Goal: Information Seeking & Learning: Learn about a topic

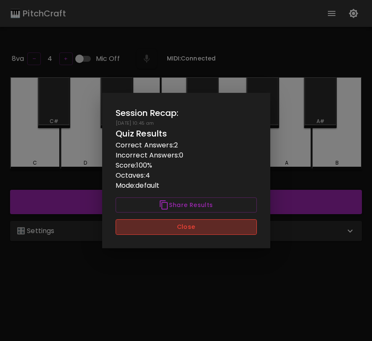
click at [248, 225] on button "Close" at bounding box center [186, 227] width 141 height 16
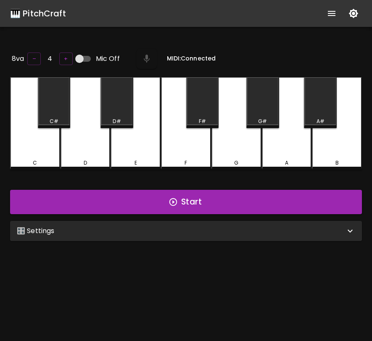
click at [234, 232] on div "🎛️ Settings" at bounding box center [181, 231] width 328 height 10
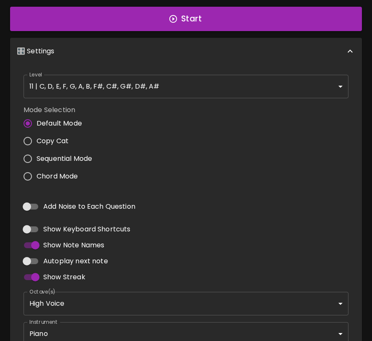
scroll to position [212, 0]
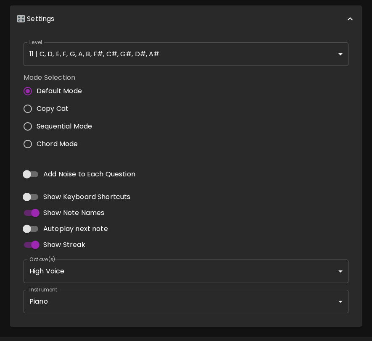
click at [99, 169] on span "Add Noise to Each Question" at bounding box center [89, 174] width 92 height 10
click at [51, 167] on input "Add Noise to Each Question" at bounding box center [27, 174] width 48 height 16
checkbox input "true"
click at [154, 296] on body "🎹 PitchCraft About Badges Wizard Reading Pro Log Out 8va – 4 + Mic Off MIDI: Co…" at bounding box center [186, 77] width 372 height 579
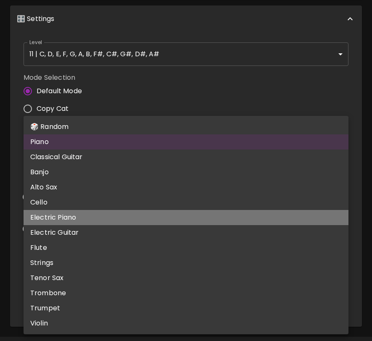
click at [156, 221] on li "Electric Piano" at bounding box center [186, 217] width 325 height 15
type input "electric_grand_piano"
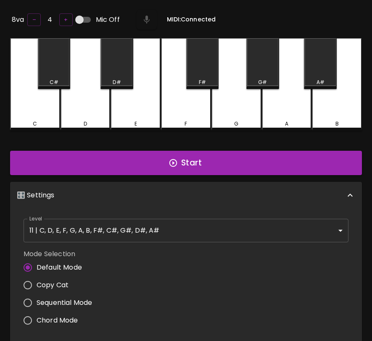
scroll to position [0, 0]
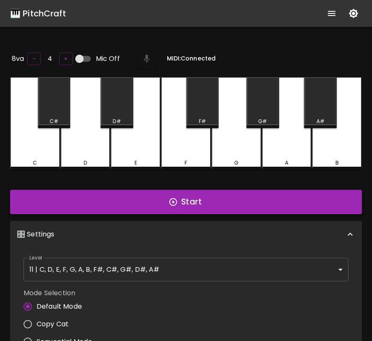
click at [166, 195] on button "Start" at bounding box center [186, 202] width 352 height 24
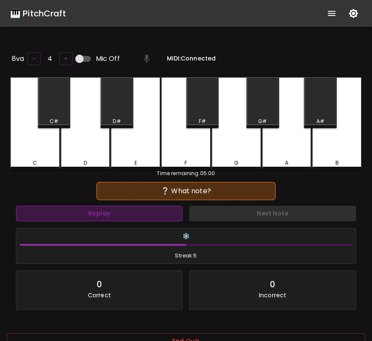
click at [155, 213] on button "Replay" at bounding box center [99, 214] width 166 height 16
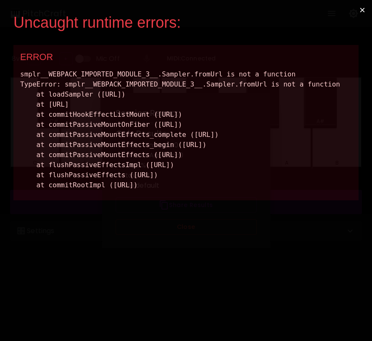
drag, startPoint x: 319, startPoint y: 255, endPoint x: 12, endPoint y: 78, distance: 354.5
click at [12, 77] on div "Uncaught runtime errors: × ERROR" at bounding box center [186, 170] width 372 height 341
copy div "smplr__WEBPACK_IMPORTED_MODULE_3__.Sampler.fromUrl is not a function TypeError:…"
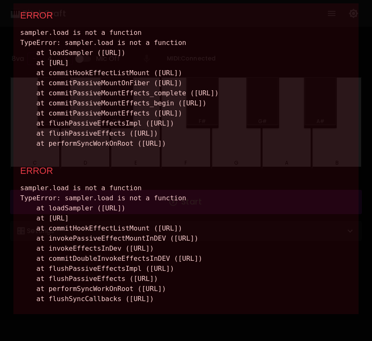
scroll to position [46, 0]
click at [119, 149] on div "sampler.load is not a function TypeError: sampler.load is not a function at loa…" at bounding box center [186, 88] width 332 height 121
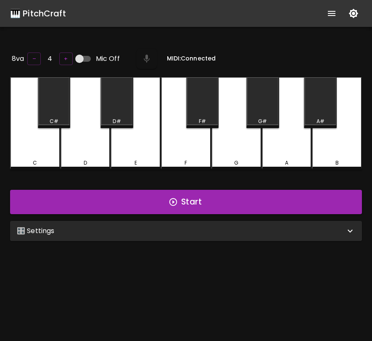
click at [158, 221] on div "🎛️ Settings" at bounding box center [186, 231] width 352 height 20
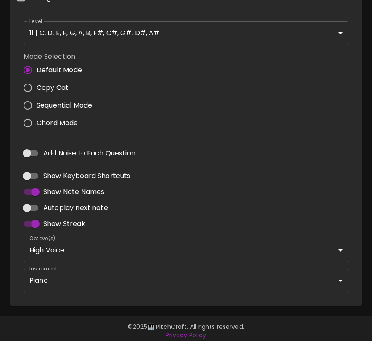
scroll to position [236, 0]
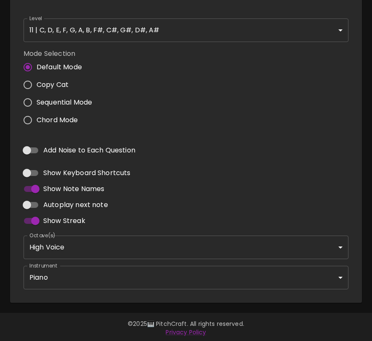
click at [34, 144] on input "Add Noise to Each Question" at bounding box center [27, 150] width 48 height 16
checkbox input "true"
click at [133, 273] on body "🎹 PitchCraft About Badges Wizard Reading Pro Log Out 8va – 4 + Mic Off MIDI: Co…" at bounding box center [186, 53] width 372 height 579
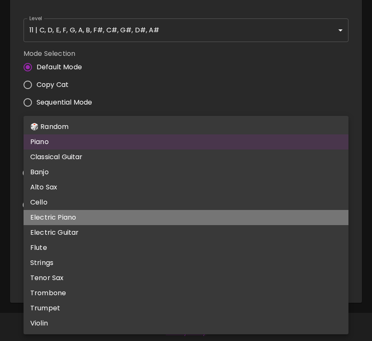
click at [133, 212] on li "Electric Piano" at bounding box center [186, 217] width 325 height 15
type input "electric_grand_piano"
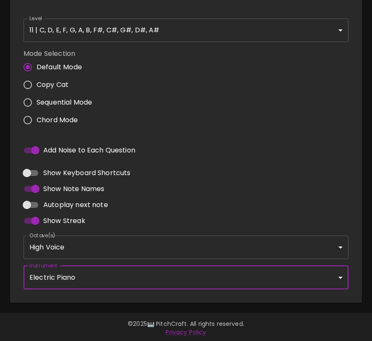
click at [204, 53] on div "Mode Selection Default Mode Copy Cat Sequential Mode Chord Mode" at bounding box center [186, 88] width 332 height 87
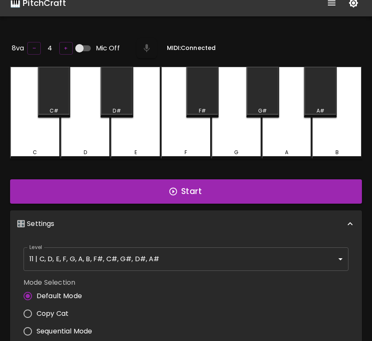
scroll to position [0, 0]
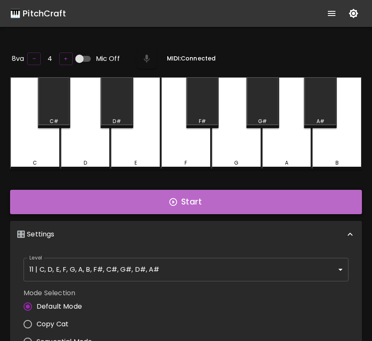
click at [190, 200] on button "Start" at bounding box center [186, 202] width 352 height 24
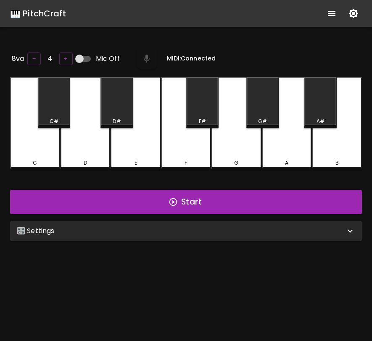
click at [116, 226] on div "🎛️ Settings" at bounding box center [181, 231] width 328 height 10
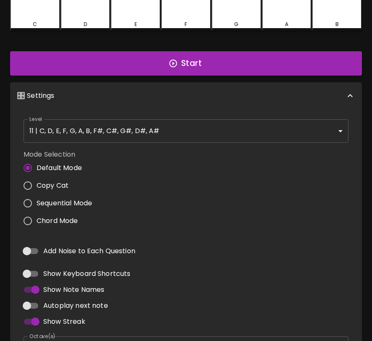
scroll to position [196, 0]
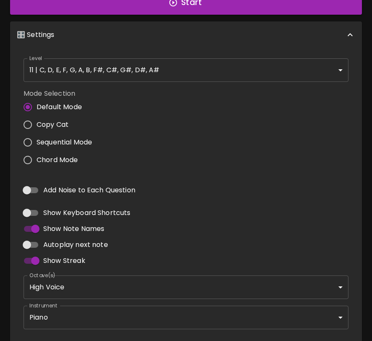
click at [34, 187] on input "Add Noise to Each Question" at bounding box center [27, 190] width 48 height 16
checkbox input "true"
click at [145, 310] on body "🎹 PitchCraft About Badges Wizard Reading Pro Log Out 8va – 4 + Mic Off MIDI: Co…" at bounding box center [186, 93] width 372 height 579
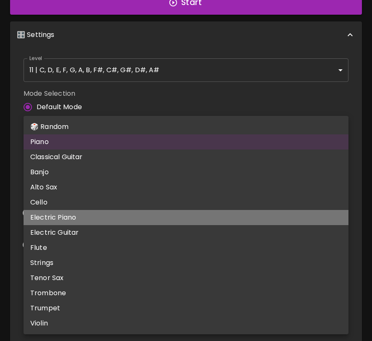
click at [143, 223] on li "Electric Piano" at bounding box center [186, 217] width 325 height 15
type input "electric_grand_piano"
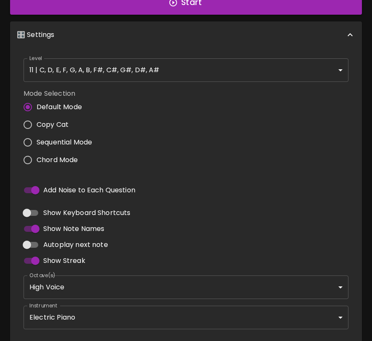
click at [179, 100] on div "Mode Selection Default Mode Copy Cat Sequential Mode Chord Mode" at bounding box center [186, 128] width 332 height 87
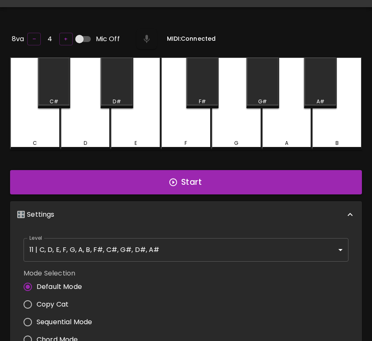
scroll to position [0, 0]
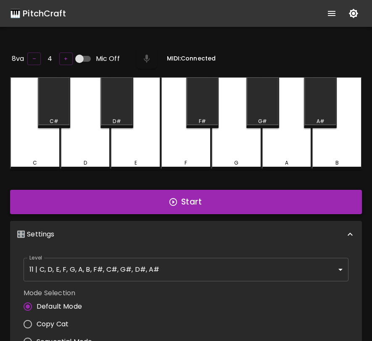
click at [171, 208] on button "Start" at bounding box center [186, 202] width 352 height 24
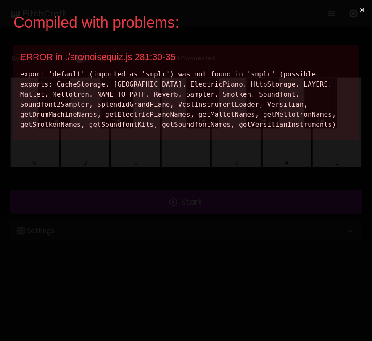
click at [357, 7] on button "×" at bounding box center [362, 10] width 19 height 20
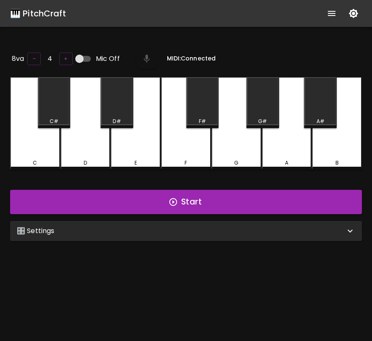
click at [281, 140] on div "A" at bounding box center [287, 123] width 50 height 92
click at [230, 234] on div "🎛️ Settings" at bounding box center [181, 231] width 328 height 10
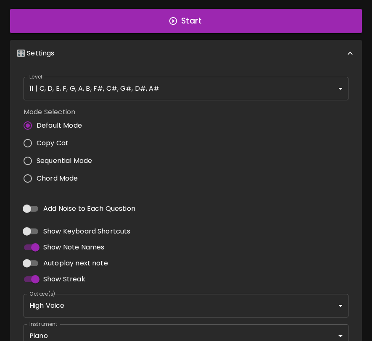
scroll to position [236, 0]
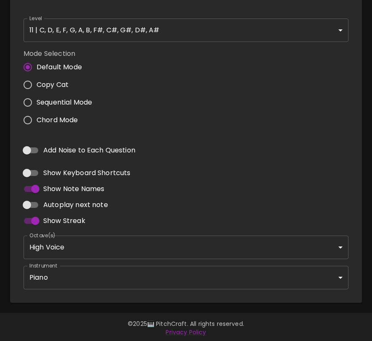
click at [92, 152] on span "Add Noise to Each Question" at bounding box center [89, 150] width 92 height 10
click at [51, 152] on input "Add Noise to Each Question" at bounding box center [27, 150] width 48 height 16
checkbox input "true"
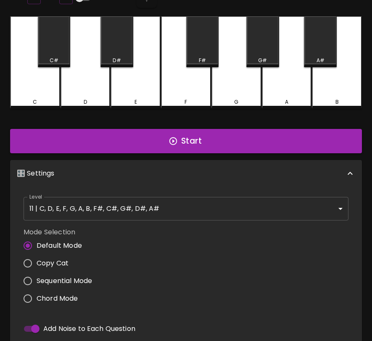
scroll to position [0, 0]
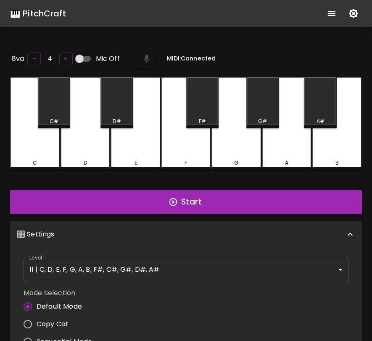
click at [127, 204] on button "Start" at bounding box center [186, 202] width 352 height 24
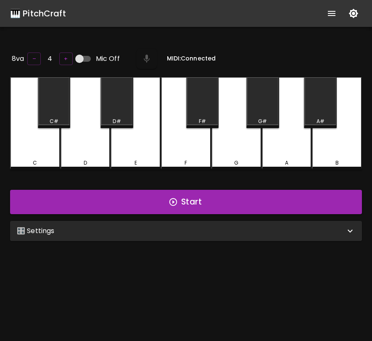
click at [126, 156] on div "E" at bounding box center [136, 123] width 50 height 92
click at [128, 229] on div "🎛️ Settings" at bounding box center [181, 231] width 328 height 10
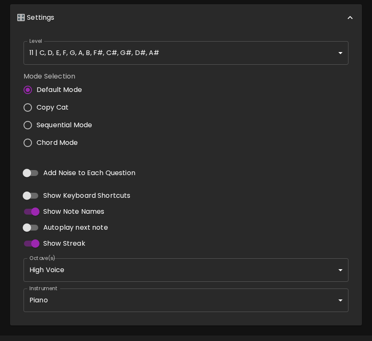
scroll to position [218, 0]
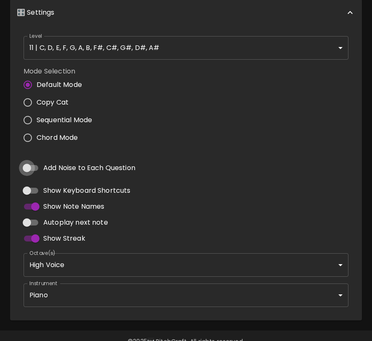
click at [30, 166] on input "Add Noise to Each Question" at bounding box center [27, 168] width 48 height 16
checkbox input "true"
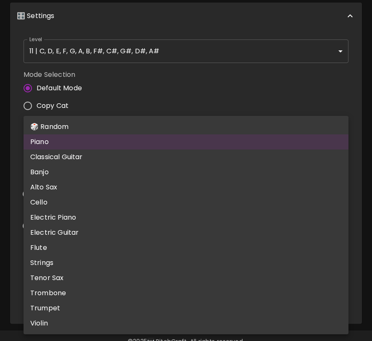
click at [113, 287] on body "🎹 PitchCraft About Badges Wizard Reading Pro Log Out 8va – 4 + Mic Off MIDI: Co…" at bounding box center [186, 71] width 372 height 579
click at [124, 197] on li "Cello" at bounding box center [186, 202] width 325 height 15
type input "cello"
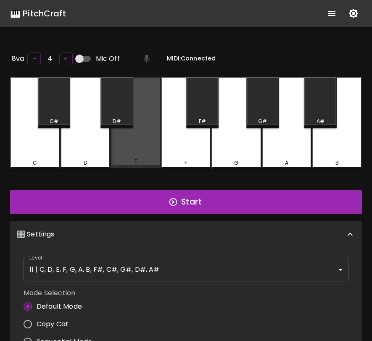
click at [147, 138] on div "E" at bounding box center [136, 122] width 50 height 91
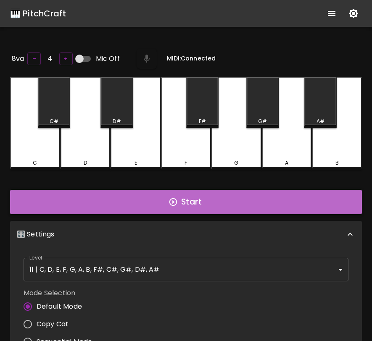
click at [158, 198] on button "Start" at bounding box center [186, 202] width 352 height 24
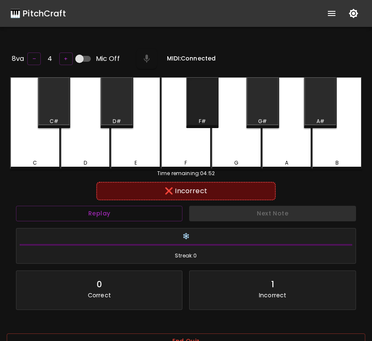
click at [203, 111] on div "F#" at bounding box center [202, 102] width 33 height 51
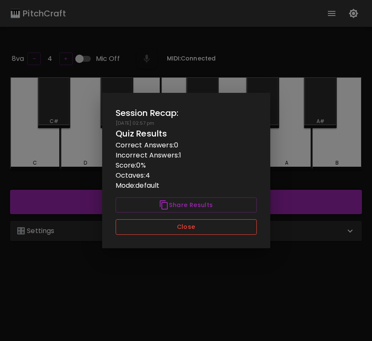
click at [150, 227] on button "Close" at bounding box center [186, 227] width 141 height 16
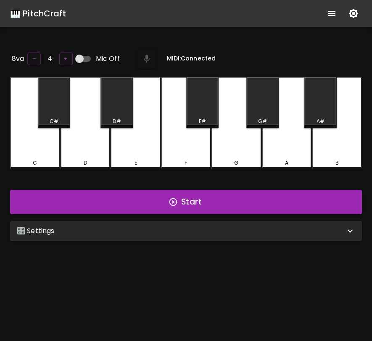
click at [158, 232] on div "🎛️ Settings" at bounding box center [181, 231] width 328 height 10
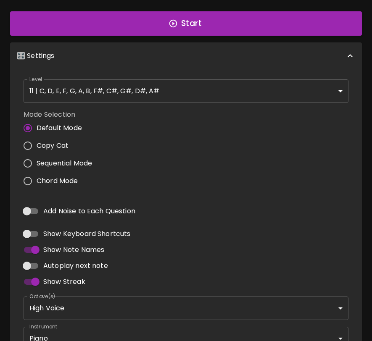
scroll to position [236, 0]
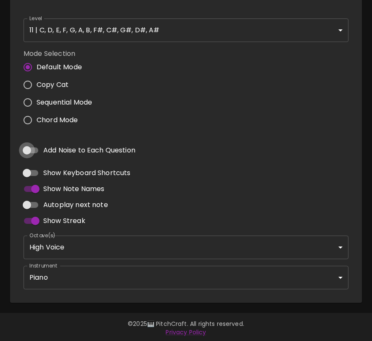
click at [33, 146] on input "Add Noise to Each Question" at bounding box center [27, 150] width 48 height 16
checkbox input "true"
click at [125, 274] on body "🎹 PitchCraft About Badges Wizard Reading Pro Log Out 8va – 4 + Mic Off MIDI: Co…" at bounding box center [186, 53] width 372 height 579
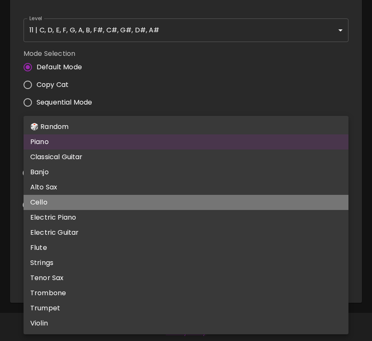
click at [125, 196] on li "Cello" at bounding box center [186, 202] width 325 height 15
type input "cello"
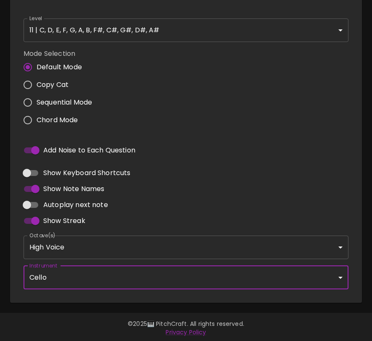
click at [161, 170] on div "Show Keyboard Shortcuts" at bounding box center [186, 173] width 325 height 16
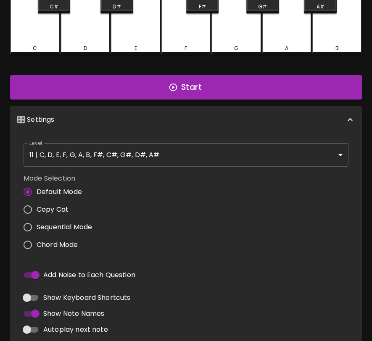
scroll to position [0, 0]
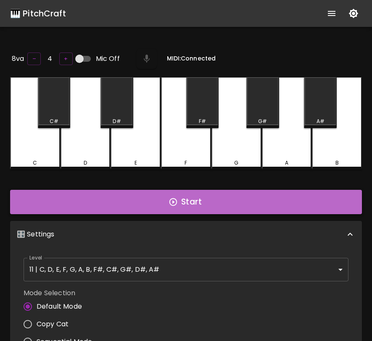
click at [159, 207] on button "Start" at bounding box center [186, 202] width 352 height 24
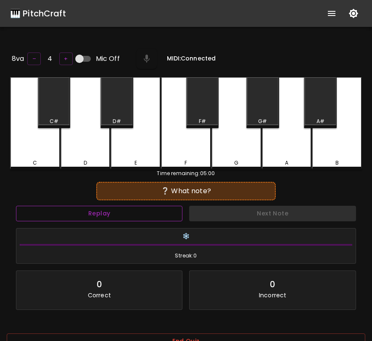
click at [156, 211] on button "Replay" at bounding box center [99, 214] width 166 height 16
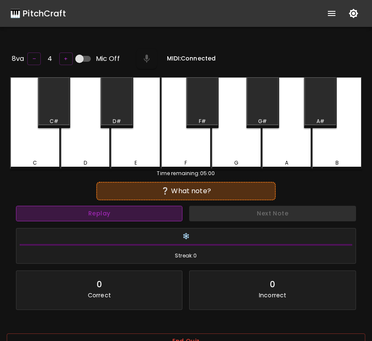
click at [156, 211] on button "Replay" at bounding box center [99, 214] width 166 height 16
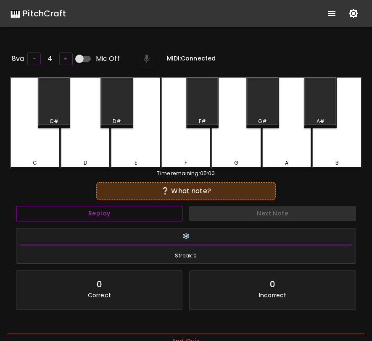
click at [156, 211] on button "Replay" at bounding box center [99, 214] width 166 height 16
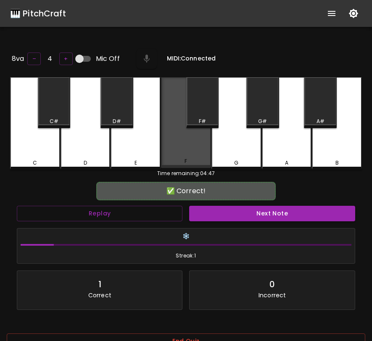
click at [193, 143] on div "F" at bounding box center [186, 122] width 50 height 91
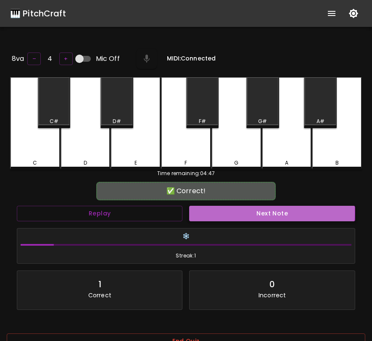
click at [210, 211] on button "Next Note" at bounding box center [272, 214] width 166 height 16
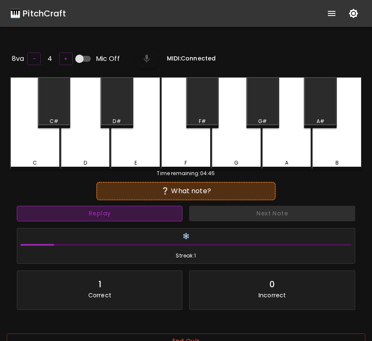
click at [168, 216] on button "Replay" at bounding box center [100, 214] width 166 height 16
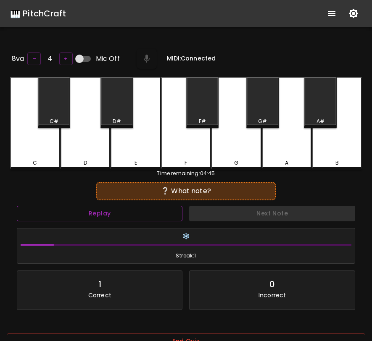
click at [152, 214] on button "Replay" at bounding box center [100, 214] width 166 height 16
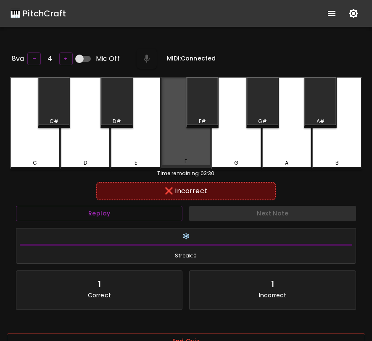
click at [206, 151] on div "F" at bounding box center [186, 122] width 50 height 91
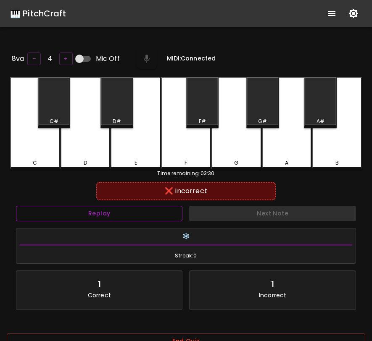
click at [124, 217] on button "Replay" at bounding box center [99, 214] width 166 height 16
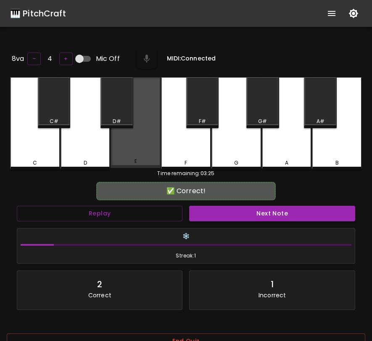
click at [126, 149] on div "E" at bounding box center [136, 122] width 50 height 91
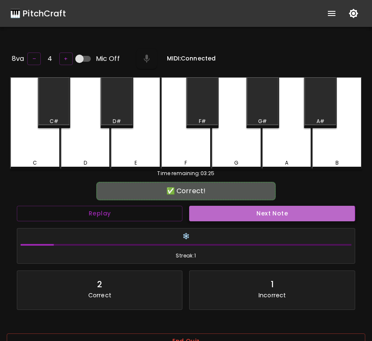
click at [238, 213] on button "Next Note" at bounding box center [272, 214] width 166 height 16
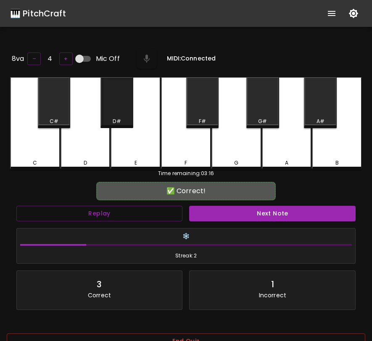
click at [121, 118] on div "D#" at bounding box center [116, 122] width 31 height 8
click at [218, 211] on button "Next Note" at bounding box center [272, 214] width 166 height 16
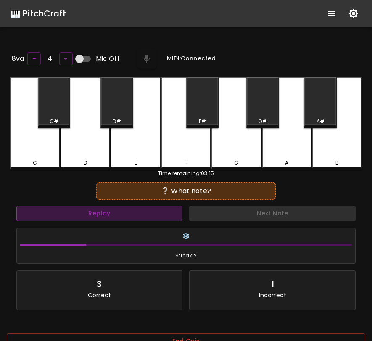
click at [168, 213] on button "Replay" at bounding box center [99, 214] width 166 height 16
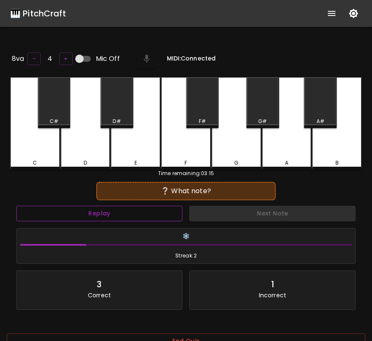
click at [168, 213] on button "Replay" at bounding box center [99, 214] width 166 height 16
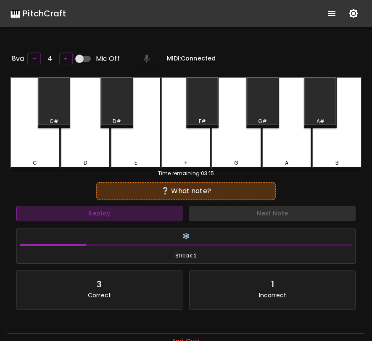
click at [168, 213] on button "Replay" at bounding box center [99, 214] width 166 height 16
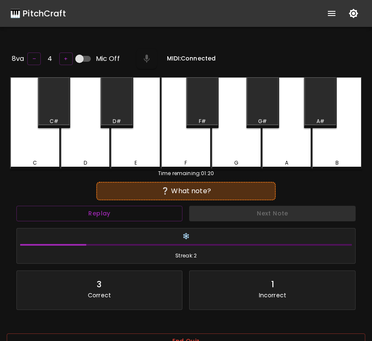
scroll to position [15, 0]
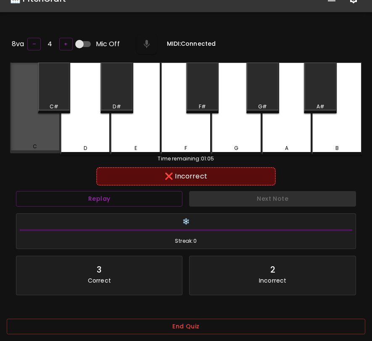
click at [45, 126] on div "C" at bounding box center [35, 108] width 50 height 91
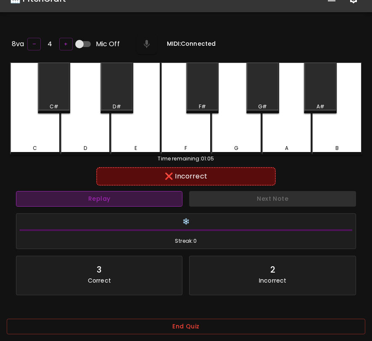
click at [90, 196] on button "Replay" at bounding box center [99, 199] width 166 height 16
click at [90, 195] on button "Replay" at bounding box center [99, 199] width 166 height 16
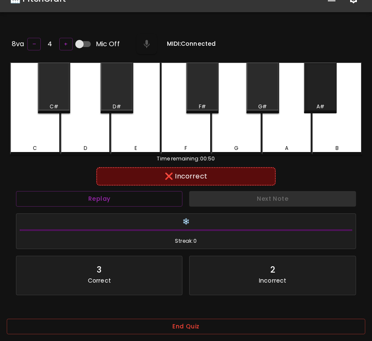
click at [324, 91] on div "A#" at bounding box center [320, 88] width 33 height 51
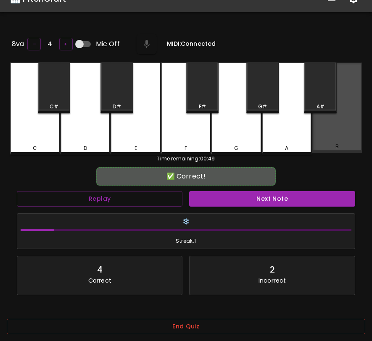
click at [334, 121] on div "B" at bounding box center [337, 108] width 50 height 91
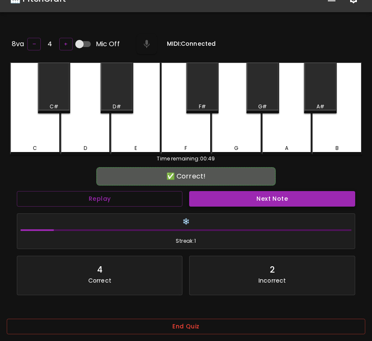
click at [264, 196] on button "Next Note" at bounding box center [272, 199] width 166 height 16
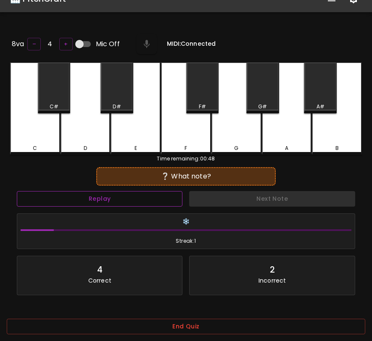
click at [151, 203] on button "Replay" at bounding box center [100, 199] width 166 height 16
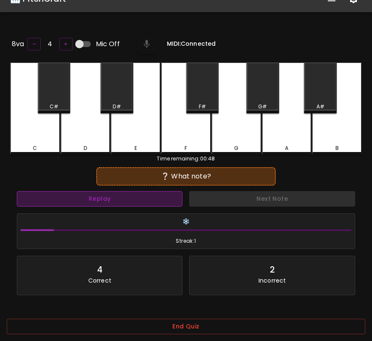
click at [151, 203] on button "Replay" at bounding box center [100, 199] width 166 height 16
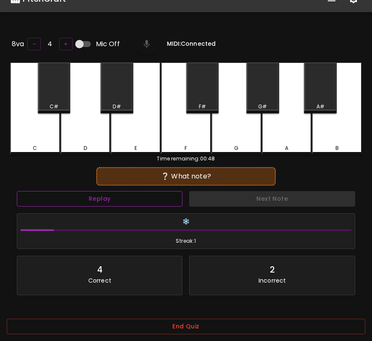
click at [151, 203] on button "Replay" at bounding box center [100, 199] width 166 height 16
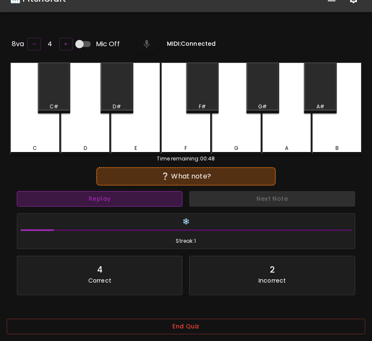
click at [151, 203] on button "Replay" at bounding box center [100, 199] width 166 height 16
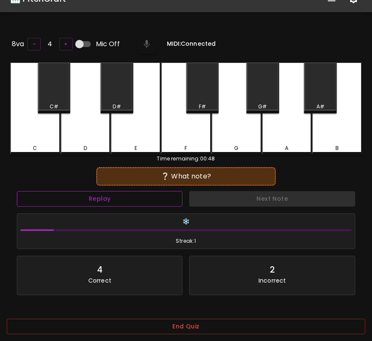
click at [151, 203] on button "Replay" at bounding box center [100, 199] width 166 height 16
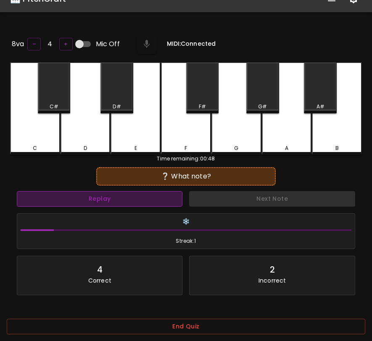
click at [146, 198] on button "Replay" at bounding box center [100, 199] width 166 height 16
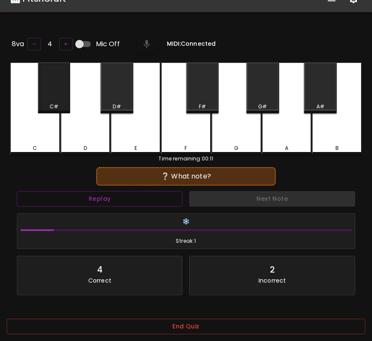
click at [54, 87] on div "C#" at bounding box center [54, 88] width 33 height 51
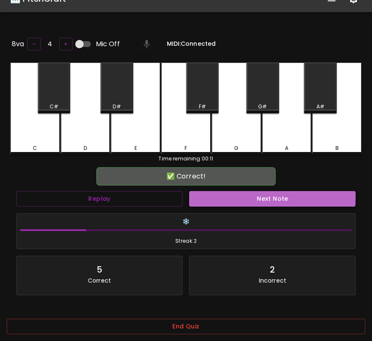
click at [253, 194] on button "Next Note" at bounding box center [272, 199] width 166 height 16
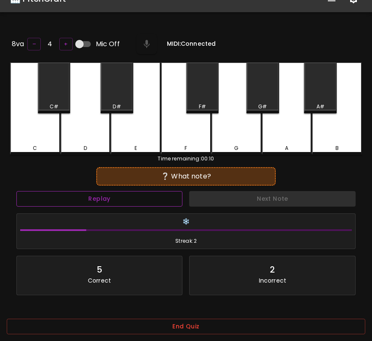
click at [164, 199] on button "Replay" at bounding box center [99, 199] width 166 height 16
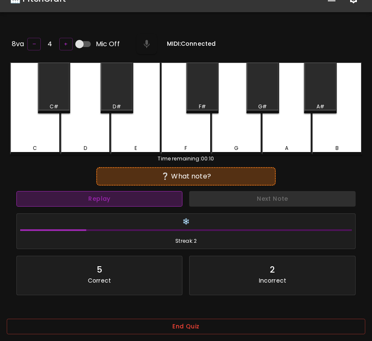
click at [164, 199] on button "Replay" at bounding box center [99, 199] width 166 height 16
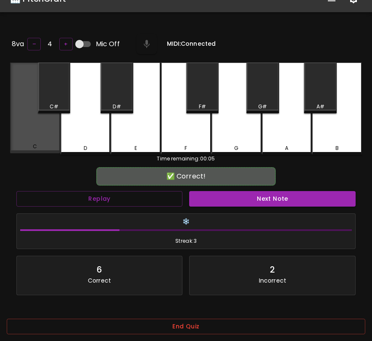
click at [40, 143] on div "C" at bounding box center [35, 147] width 48 height 8
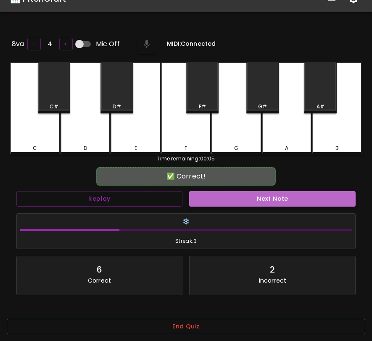
click at [232, 203] on button "Next Note" at bounding box center [272, 199] width 166 height 16
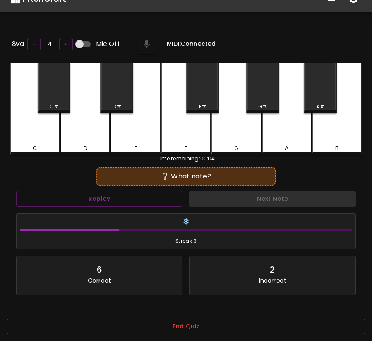
click at [289, 155] on div "Time remaining: 00:04" at bounding box center [186, 159] width 352 height 8
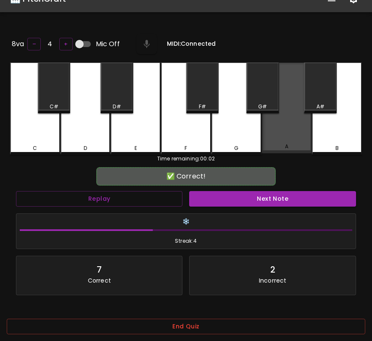
click at [292, 142] on div "A" at bounding box center [287, 108] width 50 height 91
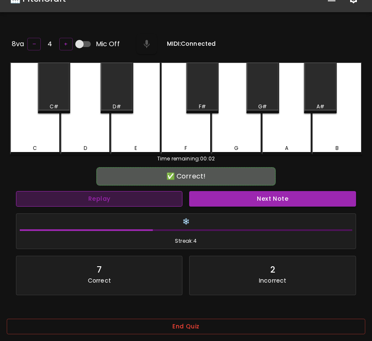
click at [168, 197] on button "Replay" at bounding box center [99, 199] width 166 height 16
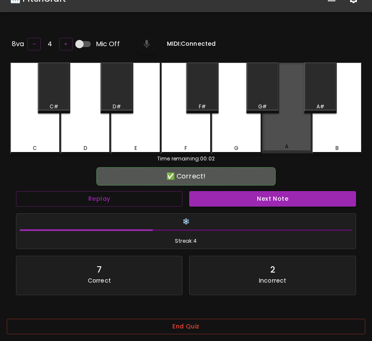
click at [290, 140] on div "A" at bounding box center [287, 108] width 50 height 91
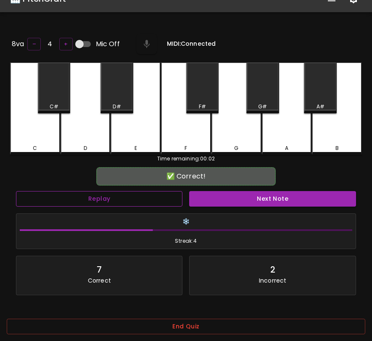
click at [126, 203] on button "Replay" at bounding box center [99, 199] width 166 height 16
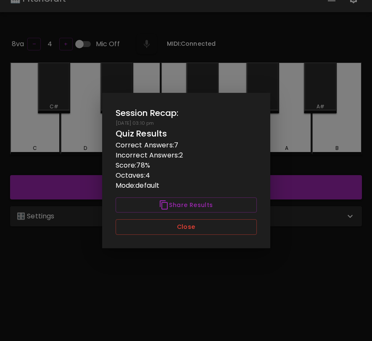
click at [277, 140] on div at bounding box center [186, 170] width 372 height 341
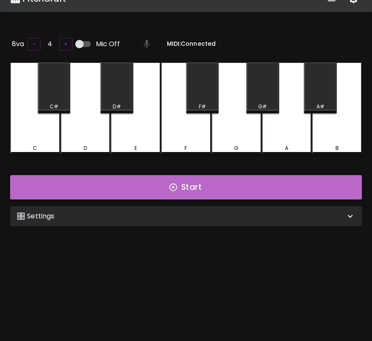
click at [283, 190] on button "Start" at bounding box center [186, 187] width 352 height 24
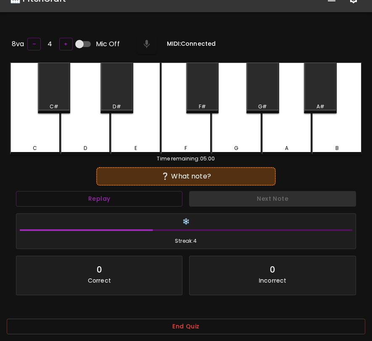
click at [98, 184] on div "❔ What note?" at bounding box center [186, 176] width 358 height 21
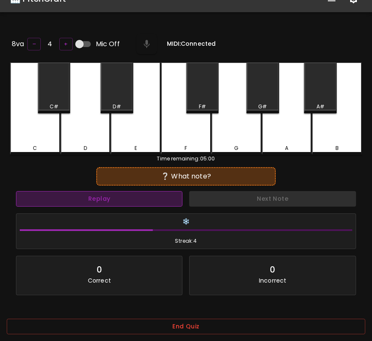
click at [102, 199] on button "Replay" at bounding box center [99, 199] width 166 height 16
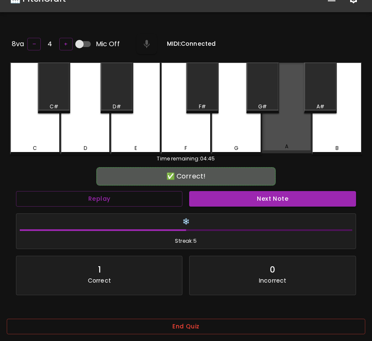
click at [272, 138] on div "A" at bounding box center [287, 108] width 50 height 91
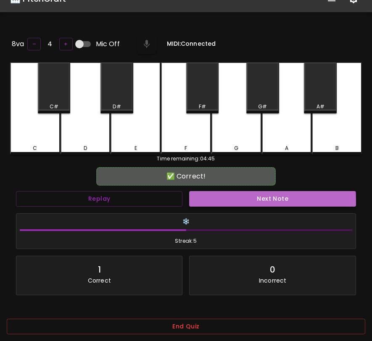
click at [239, 201] on button "Next Note" at bounding box center [272, 199] width 166 height 16
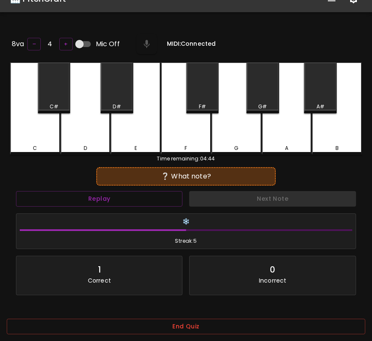
click at [118, 139] on div "E" at bounding box center [136, 109] width 50 height 92
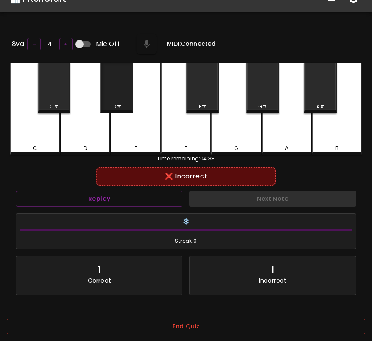
click at [118, 105] on div "D#" at bounding box center [117, 107] width 8 height 8
click at [149, 206] on div "Replay" at bounding box center [99, 199] width 173 height 22
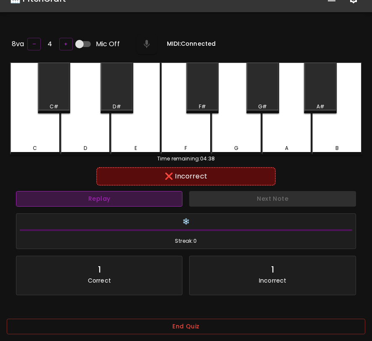
click at [149, 200] on button "Replay" at bounding box center [99, 199] width 166 height 16
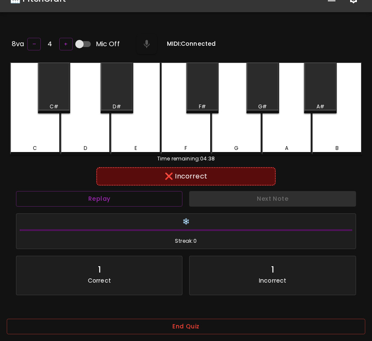
click at [335, 137] on div "B" at bounding box center [337, 109] width 50 height 92
click at [147, 192] on button "Replay" at bounding box center [99, 199] width 166 height 16
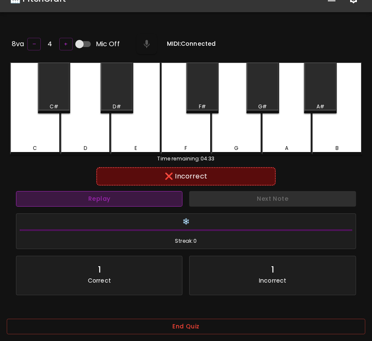
click at [61, 198] on button "Replay" at bounding box center [99, 199] width 166 height 16
click at [62, 198] on button "Replay" at bounding box center [99, 199] width 166 height 16
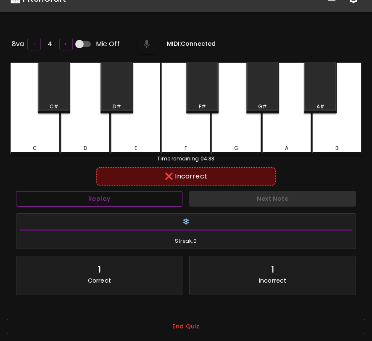
click at [62, 198] on button "Replay" at bounding box center [99, 199] width 166 height 16
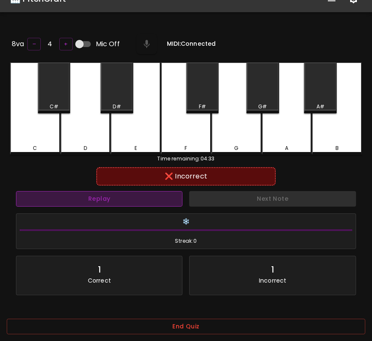
click at [63, 198] on button "Replay" at bounding box center [99, 199] width 166 height 16
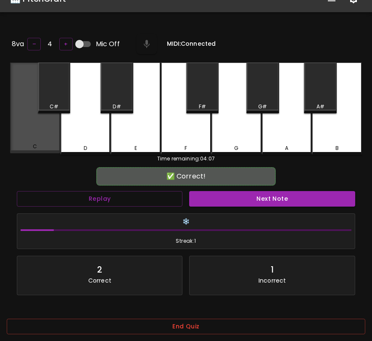
click at [42, 135] on div "C" at bounding box center [35, 108] width 50 height 91
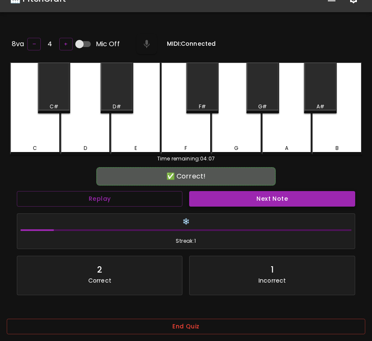
click at [268, 191] on button "Next Note" at bounding box center [272, 199] width 166 height 16
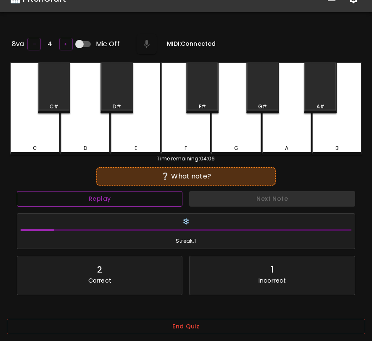
click at [157, 193] on button "Replay" at bounding box center [100, 199] width 166 height 16
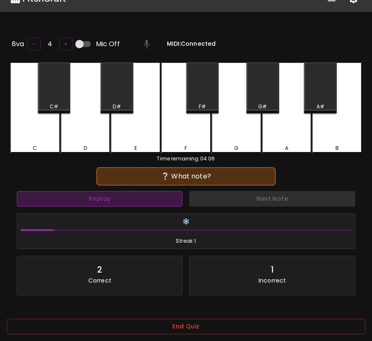
click at [157, 193] on button "Replay" at bounding box center [100, 199] width 166 height 16
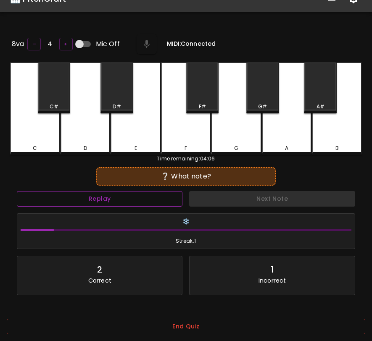
click at [158, 193] on button "Replay" at bounding box center [100, 199] width 166 height 16
click at [192, 338] on div "End Quiz" at bounding box center [186, 332] width 358 height 27
click at [200, 326] on button "End Quiz" at bounding box center [186, 327] width 358 height 16
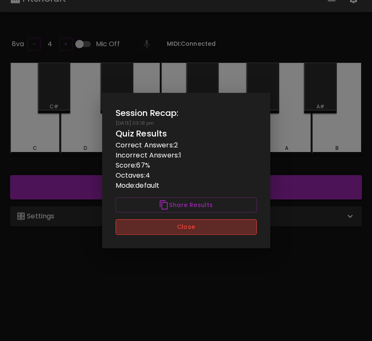
click at [213, 232] on button "Close" at bounding box center [186, 227] width 141 height 16
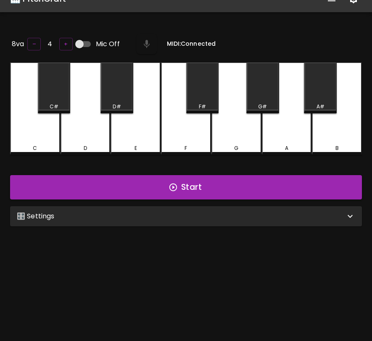
click at [273, 219] on div "🎛️ Settings" at bounding box center [181, 216] width 328 height 10
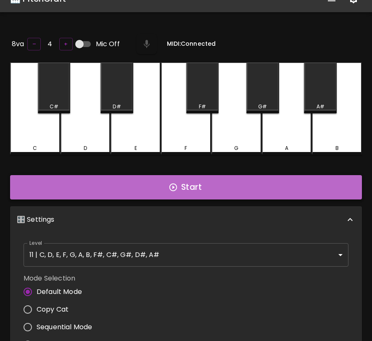
click at [274, 184] on button "Start" at bounding box center [186, 187] width 352 height 24
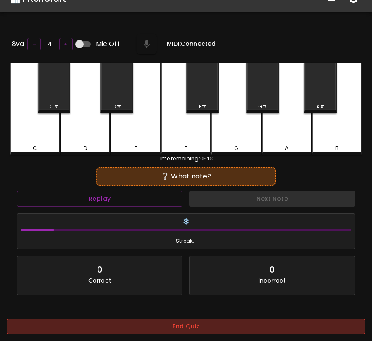
click at [216, 334] on button "End Quiz" at bounding box center [186, 327] width 358 height 16
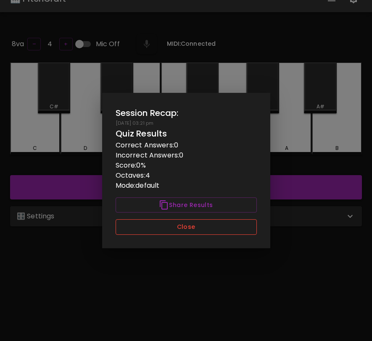
click at [226, 227] on button "Close" at bounding box center [186, 227] width 141 height 16
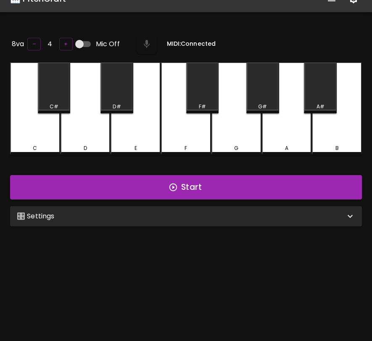
click at [234, 218] on div "🎛️ Settings" at bounding box center [181, 216] width 328 height 10
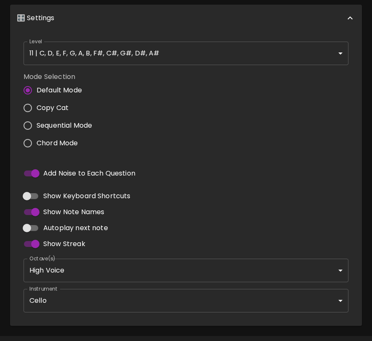
scroll to position [236, 0]
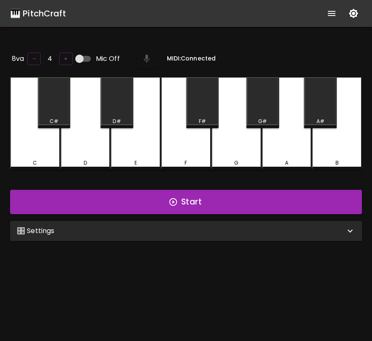
scroll to position [84, 0]
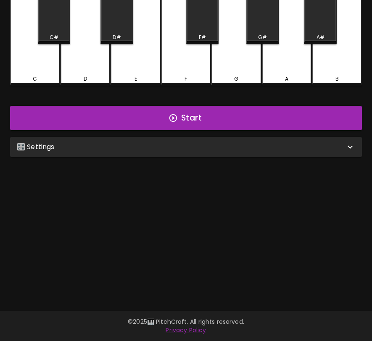
click at [97, 147] on div "🎛️ Settings" at bounding box center [181, 147] width 328 height 10
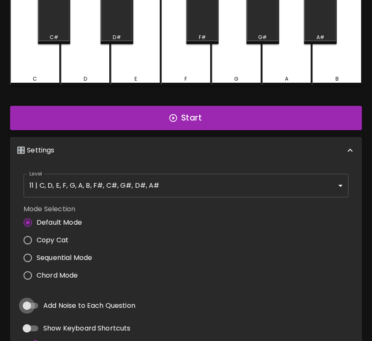
click at [32, 307] on input "Add Noise to Each Question" at bounding box center [27, 306] width 48 height 16
checkbox input "true"
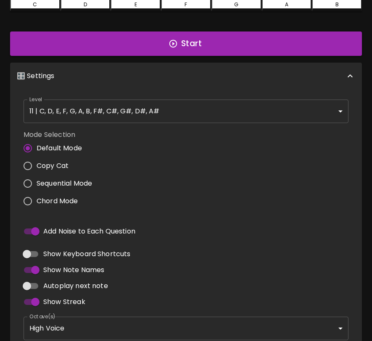
scroll to position [236, 0]
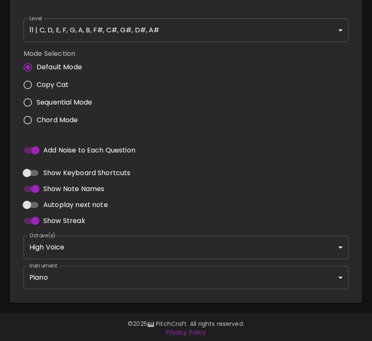
click at [161, 277] on body "🎹 PitchCraft About Badges Wizard Reading Pro Log Out 8va – 4 + Mic Off MIDI: Co…" at bounding box center [186, 53] width 372 height 579
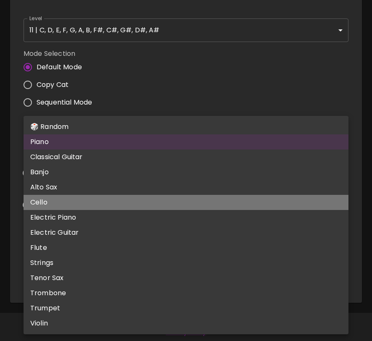
click at [161, 205] on li "Cello" at bounding box center [186, 202] width 325 height 15
type input "cello"
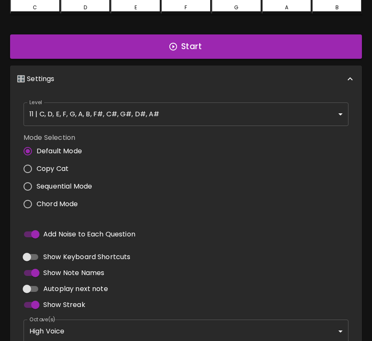
scroll to position [0, 0]
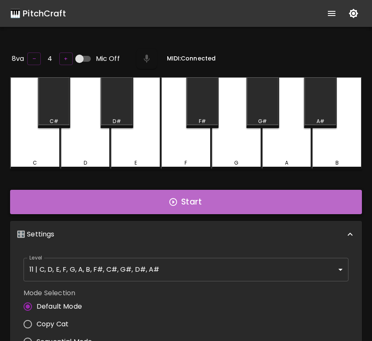
click at [162, 204] on button "Start" at bounding box center [186, 202] width 352 height 24
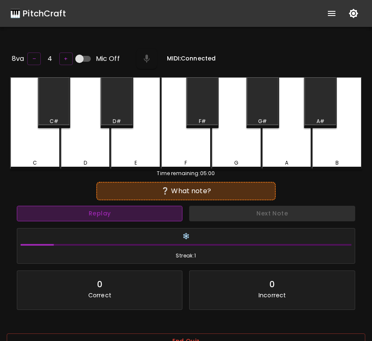
click at [158, 210] on button "Replay" at bounding box center [100, 214] width 166 height 16
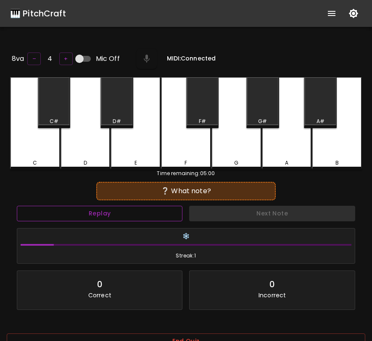
click at [158, 210] on button "Replay" at bounding box center [100, 214] width 166 height 16
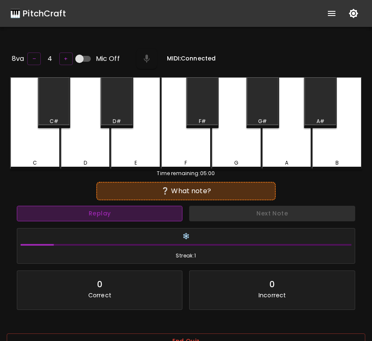
click at [158, 210] on button "Replay" at bounding box center [100, 214] width 166 height 16
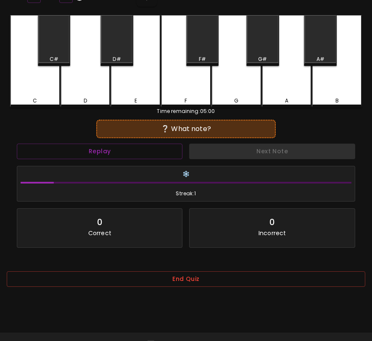
scroll to position [84, 0]
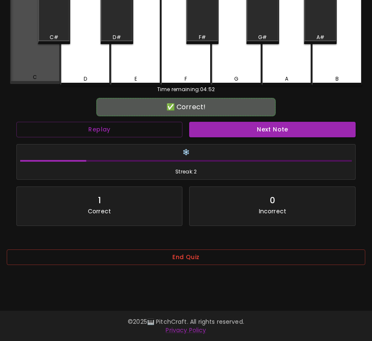
click at [35, 68] on div "C" at bounding box center [35, 38] width 50 height 91
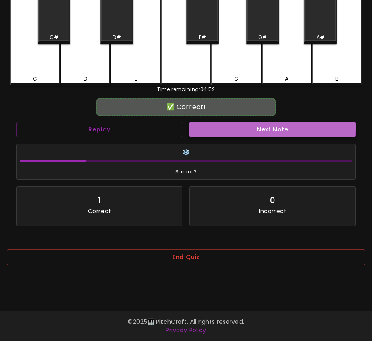
click at [219, 125] on button "Next Note" at bounding box center [272, 130] width 166 height 16
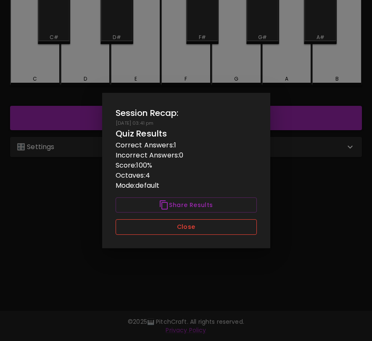
click at [228, 226] on button "Close" at bounding box center [186, 227] width 141 height 16
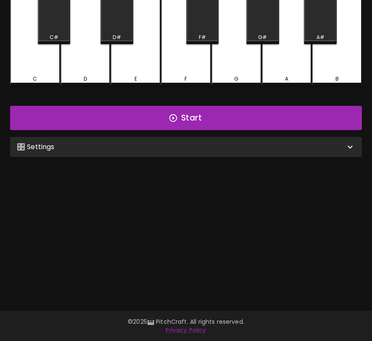
click at [239, 154] on div "🎛️ Settings" at bounding box center [186, 147] width 352 height 20
click at [157, 149] on div "🎛️ Settings" at bounding box center [181, 147] width 328 height 10
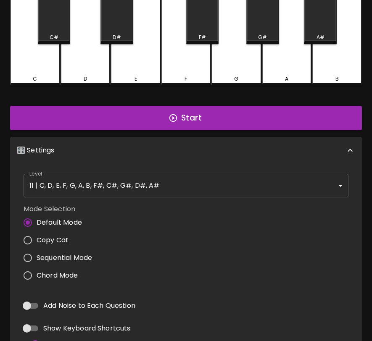
click at [27, 306] on input "Add Noise to Each Question" at bounding box center [27, 306] width 48 height 16
checkbox input "true"
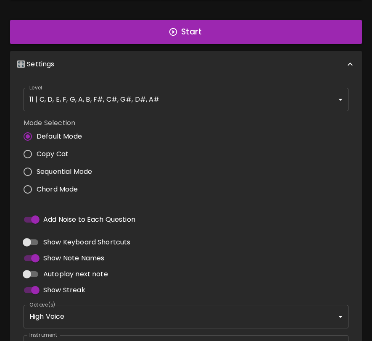
scroll to position [236, 0]
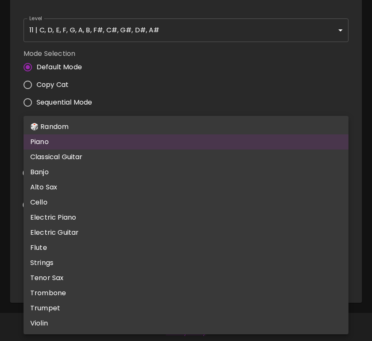
click at [54, 274] on body "🎹 PitchCraft About Badges Wizard Reading Pro Log Out 8va – 4 + Mic Off MIDI: Co…" at bounding box center [186, 53] width 372 height 579
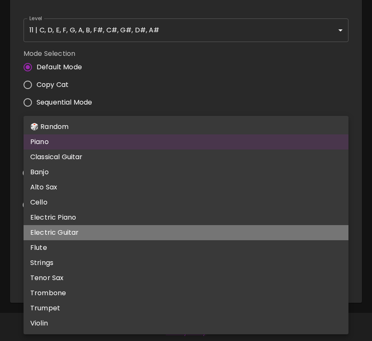
click at [55, 234] on li "Electric Guitar" at bounding box center [186, 232] width 325 height 15
type input "electric_guitar_clean"
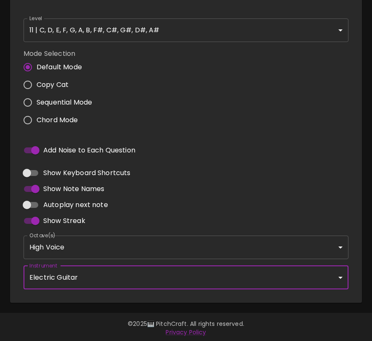
click at [137, 175] on div "Show Keyboard Shortcuts" at bounding box center [186, 173] width 325 height 16
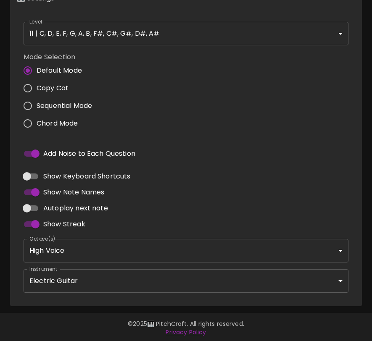
scroll to position [0, 0]
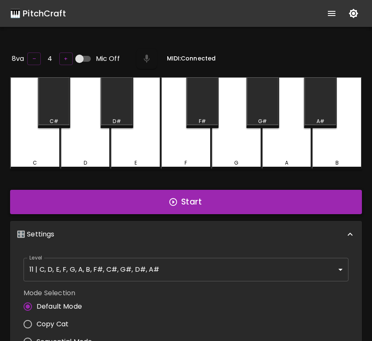
click at [138, 197] on button "Start" at bounding box center [186, 202] width 352 height 24
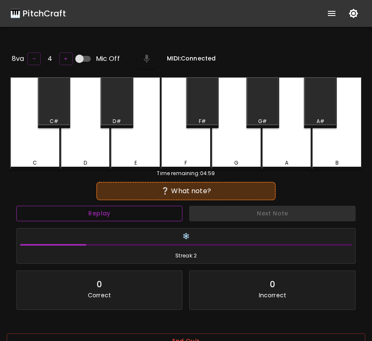
click at [136, 216] on button "Replay" at bounding box center [99, 214] width 166 height 16
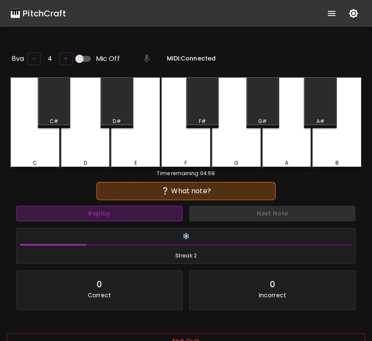
click at [136, 216] on button "Replay" at bounding box center [99, 214] width 166 height 16
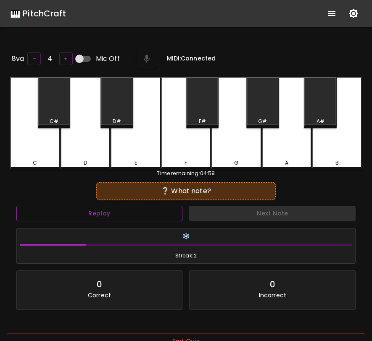
click at [136, 216] on button "Replay" at bounding box center [99, 214] width 166 height 16
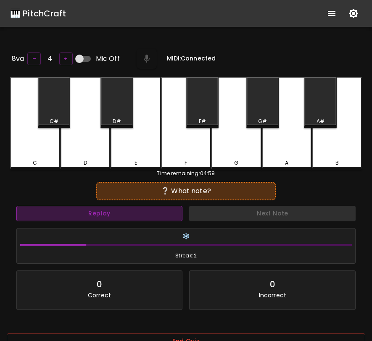
click at [136, 216] on button "Replay" at bounding box center [99, 214] width 166 height 16
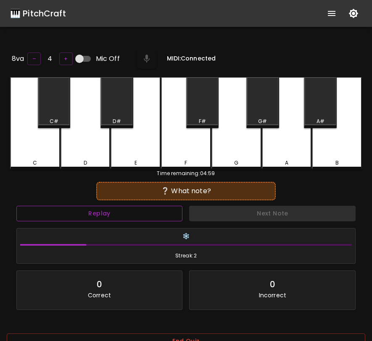
click at [136, 216] on button "Replay" at bounding box center [99, 214] width 166 height 16
click at [324, 105] on div "A#" at bounding box center [320, 102] width 33 height 51
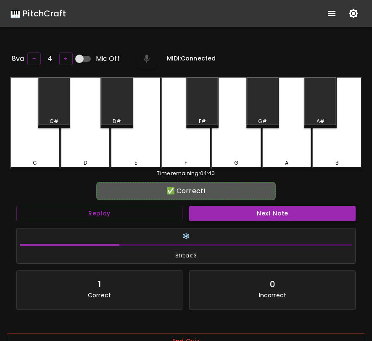
click at [224, 214] on button "Next Note" at bounding box center [272, 214] width 166 height 16
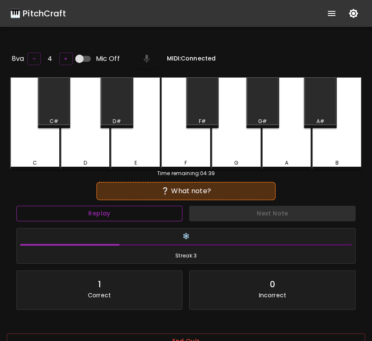
click at [161, 214] on button "Replay" at bounding box center [99, 214] width 166 height 16
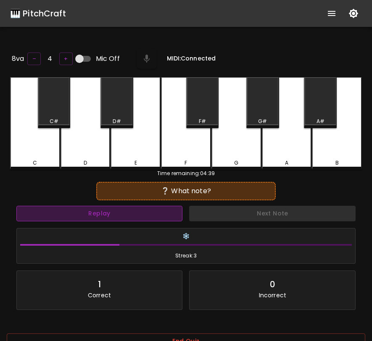
click at [161, 214] on button "Replay" at bounding box center [99, 214] width 166 height 16
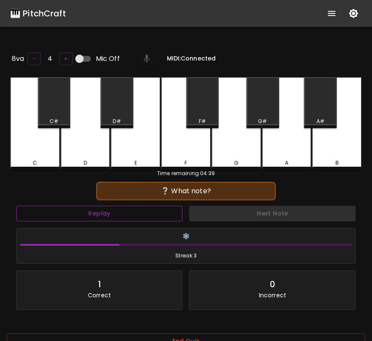
click at [161, 214] on button "Replay" at bounding box center [99, 214] width 166 height 16
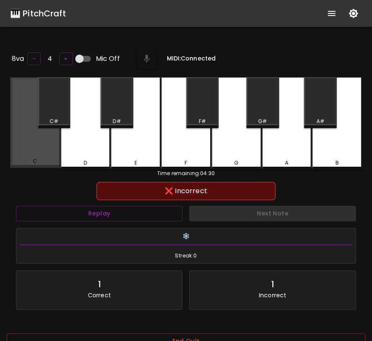
click at [37, 144] on div "C" at bounding box center [35, 122] width 50 height 91
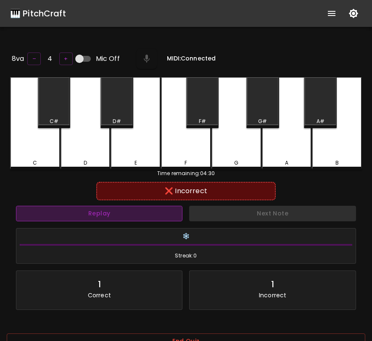
click at [147, 206] on button "Replay" at bounding box center [99, 214] width 166 height 16
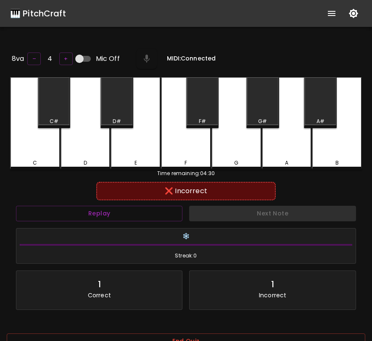
click at [52, 106] on div "C#" at bounding box center [54, 102] width 33 height 51
click at [113, 210] on button "Replay" at bounding box center [99, 214] width 166 height 16
click at [223, 153] on div "G" at bounding box center [236, 123] width 50 height 92
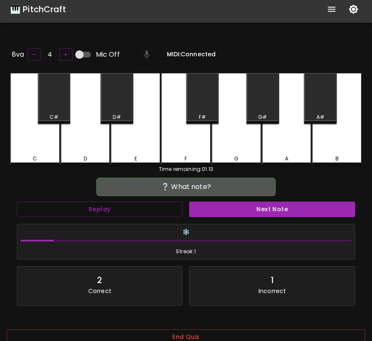
scroll to position [84, 0]
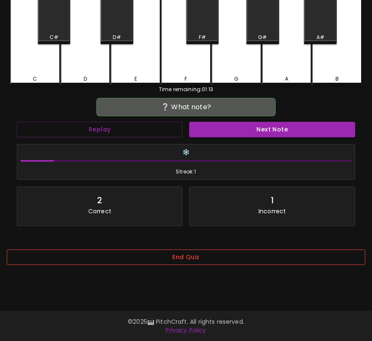
click at [243, 263] on button "End Quiz" at bounding box center [186, 258] width 358 height 16
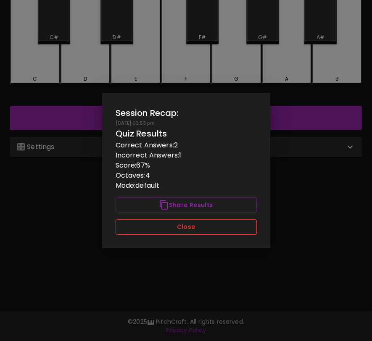
click at [237, 225] on button "Close" at bounding box center [186, 227] width 141 height 16
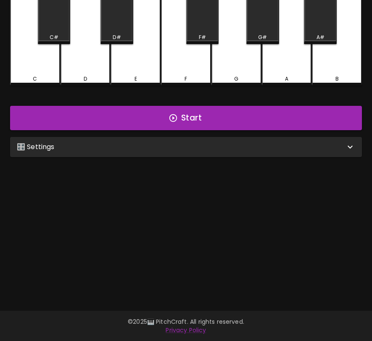
click at [236, 137] on div "🎛️ Settings" at bounding box center [186, 147] width 352 height 20
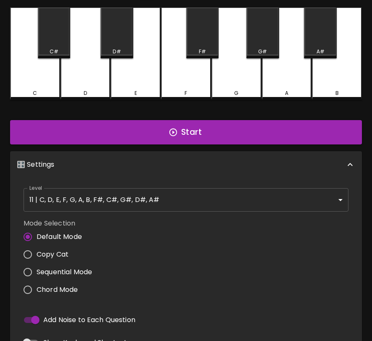
scroll to position [0, 0]
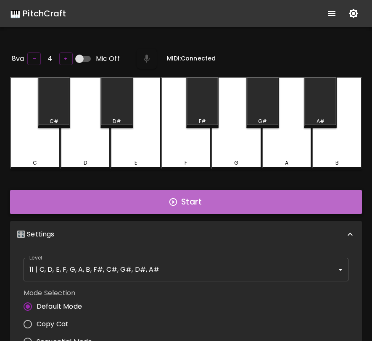
click at [239, 197] on button "Start" at bounding box center [186, 202] width 352 height 24
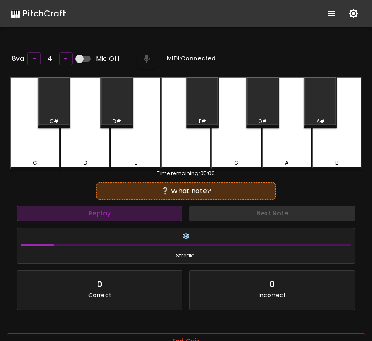
click at [147, 212] on button "Replay" at bounding box center [100, 214] width 166 height 16
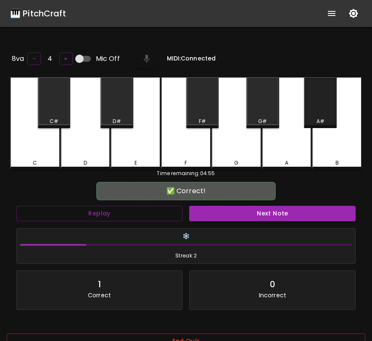
click at [315, 113] on div "A#" at bounding box center [320, 102] width 33 height 51
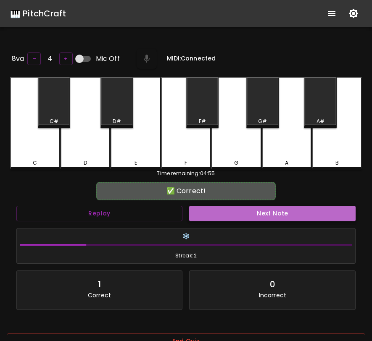
click at [294, 211] on button "Next Note" at bounding box center [272, 214] width 166 height 16
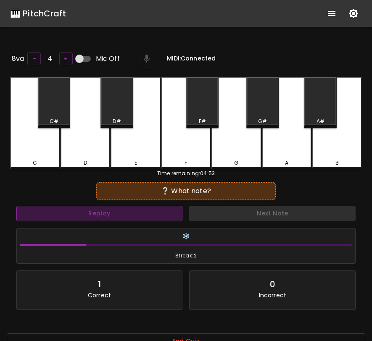
click at [162, 213] on button "Replay" at bounding box center [99, 214] width 166 height 16
click at [162, 214] on button "Replay" at bounding box center [99, 214] width 166 height 16
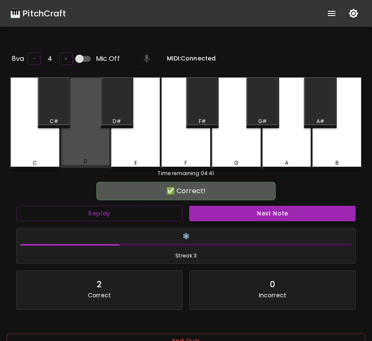
click at [95, 147] on div "D" at bounding box center [86, 122] width 50 height 91
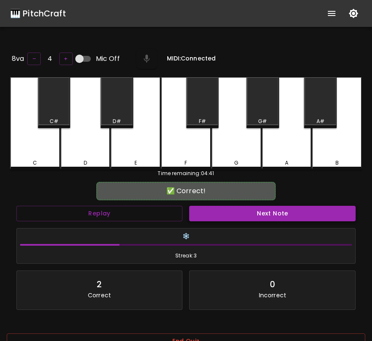
click at [245, 210] on button "Next Note" at bounding box center [272, 214] width 166 height 16
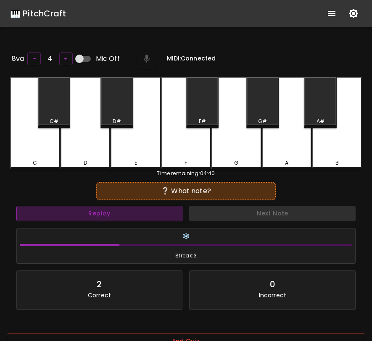
click at [150, 211] on button "Replay" at bounding box center [99, 214] width 166 height 16
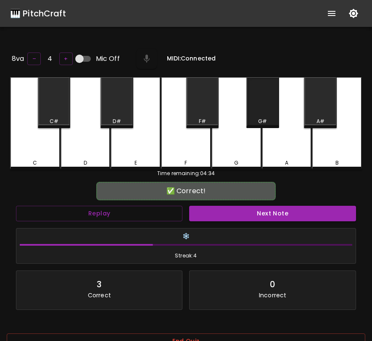
click at [258, 114] on div "G#" at bounding box center [262, 102] width 33 height 51
click at [260, 214] on button "Next Note" at bounding box center [272, 214] width 166 height 16
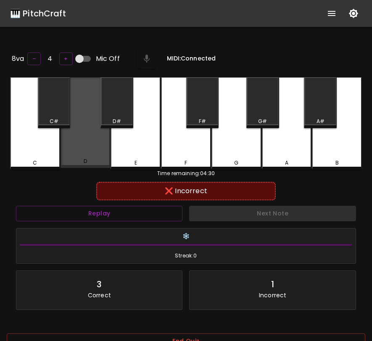
click at [99, 151] on div "D" at bounding box center [86, 122] width 50 height 91
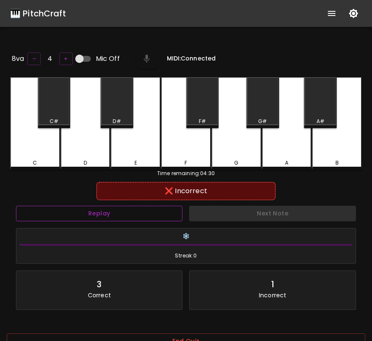
click at [117, 213] on button "Replay" at bounding box center [99, 214] width 166 height 16
click at [118, 210] on button "Replay" at bounding box center [99, 214] width 166 height 16
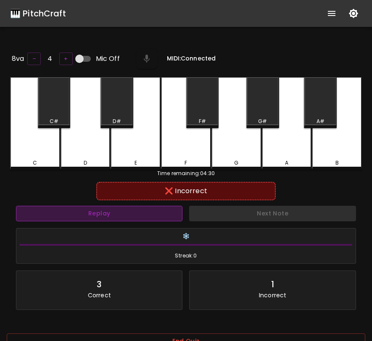
click at [118, 210] on button "Replay" at bounding box center [99, 214] width 166 height 16
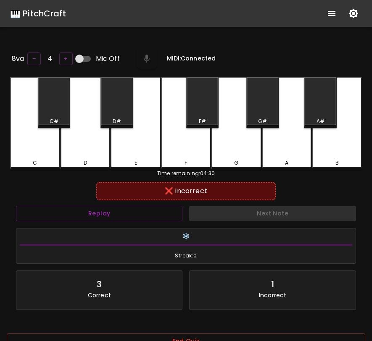
click at [323, 50] on div "8va – 4 + Mic Off MIDI: Connected" at bounding box center [186, 59] width 352 height 24
click at [334, 16] on icon "show more" at bounding box center [332, 13] width 8 height 5
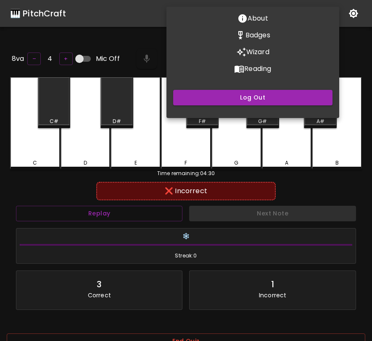
click at [282, 55] on button "Wizard" at bounding box center [252, 52] width 173 height 17
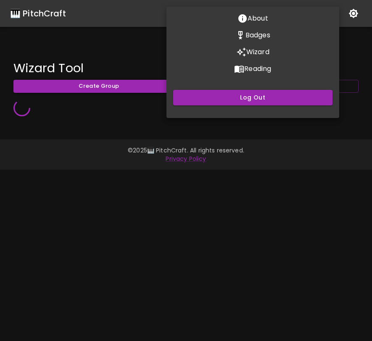
click at [358, 68] on div at bounding box center [186, 170] width 372 height 341
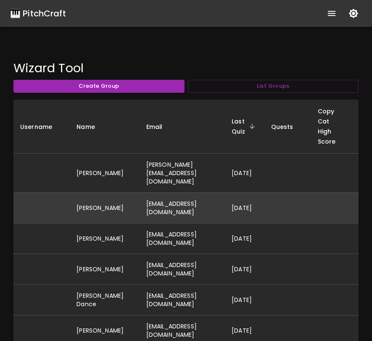
click at [189, 201] on td "tomehansen@hotmail.com" at bounding box center [182, 207] width 85 height 31
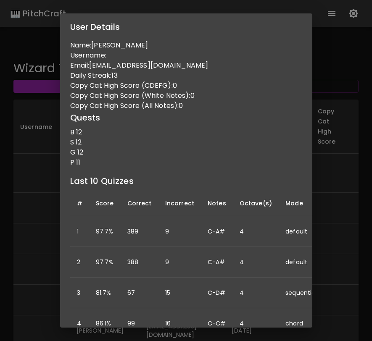
click at [358, 220] on div "User Details Name: Tom Hansen Username: Email: tomehansen@hotmail.com Daily Str…" at bounding box center [186, 170] width 372 height 341
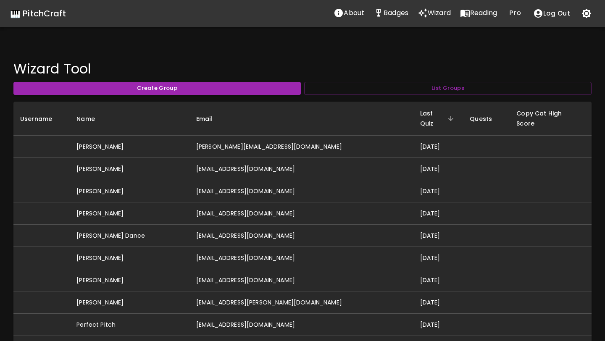
click at [371, 9] on p "Pro" at bounding box center [514, 13] width 11 height 10
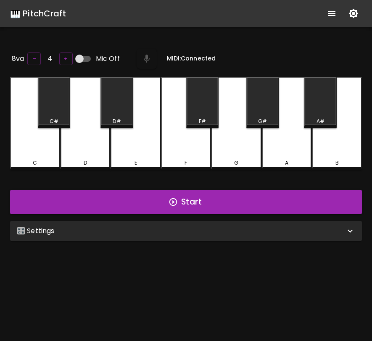
click at [329, 226] on div "🎛️ Settings" at bounding box center [181, 231] width 328 height 10
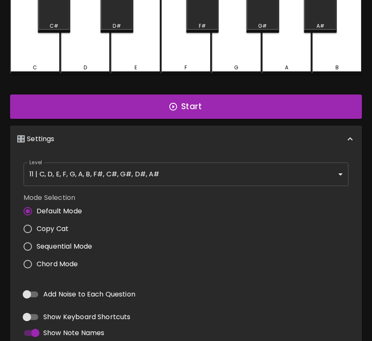
scroll to position [133, 0]
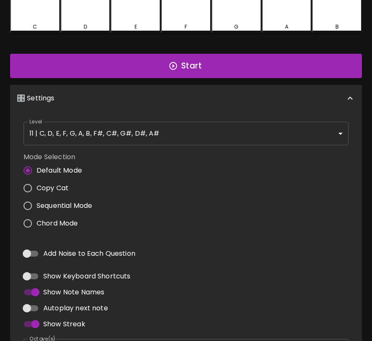
click at [68, 249] on span "Add Noise to Each Question" at bounding box center [89, 254] width 92 height 10
click at [51, 248] on input "Add Noise to Each Question" at bounding box center [27, 254] width 48 height 16
checkbox input "true"
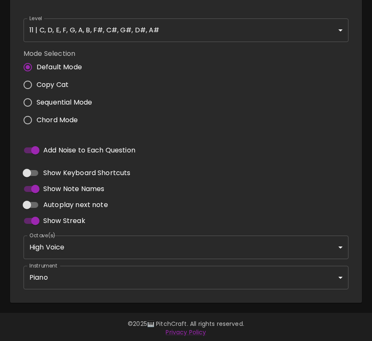
click at [145, 278] on body "🎹 PitchCraft About Badges Wizard Reading Pro Log Out 8va – 4 + Mic Off MIDI: Co…" at bounding box center [186, 53] width 372 height 579
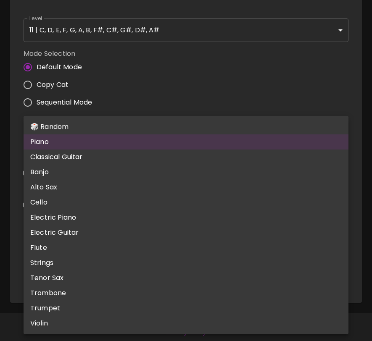
click at [144, 229] on li "Electric Guitar" at bounding box center [186, 232] width 325 height 15
type input "electric_guitar_clean"
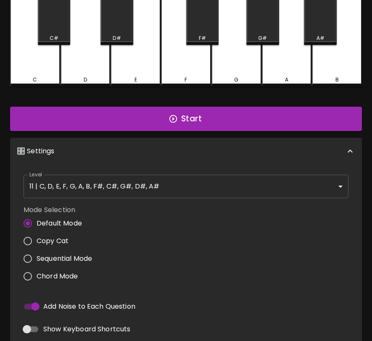
scroll to position [0, 0]
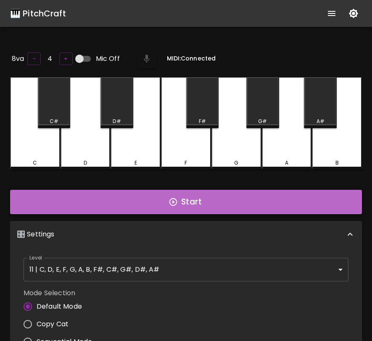
click at [182, 200] on button "Start" at bounding box center [186, 202] width 352 height 24
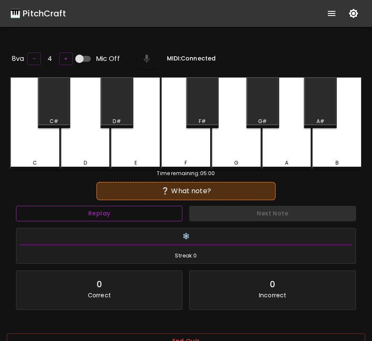
click at [158, 211] on button "Replay" at bounding box center [99, 214] width 166 height 16
click at [136, 136] on div "E" at bounding box center [136, 123] width 50 height 92
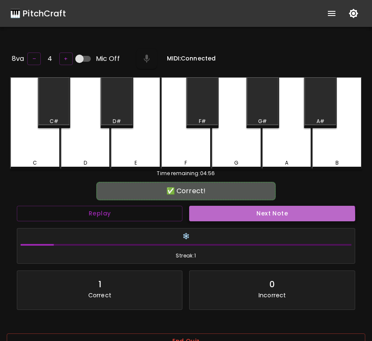
click at [258, 216] on button "Next Note" at bounding box center [272, 214] width 166 height 16
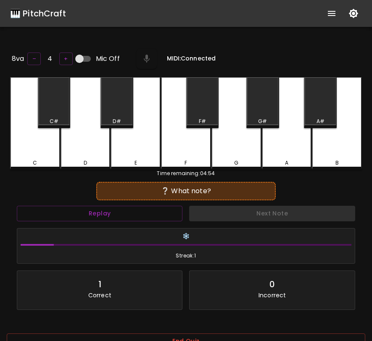
click at [240, 138] on div "G" at bounding box center [236, 123] width 50 height 92
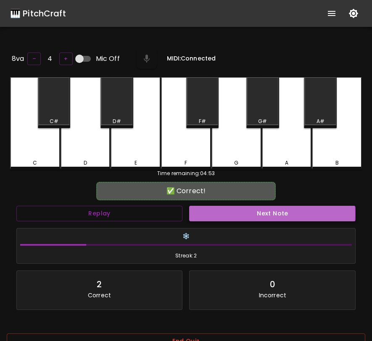
click at [253, 212] on button "Next Note" at bounding box center [272, 214] width 166 height 16
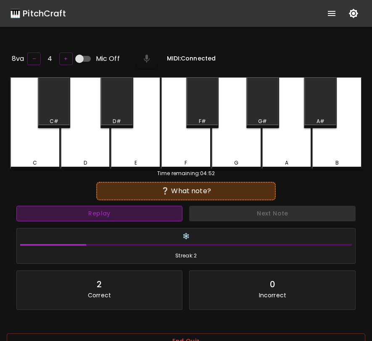
click at [157, 213] on button "Replay" at bounding box center [99, 214] width 166 height 16
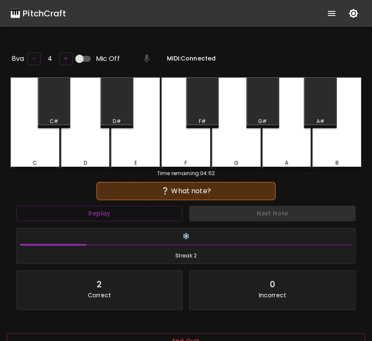
click at [324, 103] on div "A#" at bounding box center [320, 102] width 33 height 51
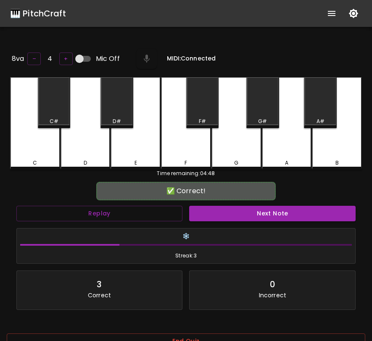
click at [293, 219] on div "Next Note" at bounding box center [272, 214] width 173 height 22
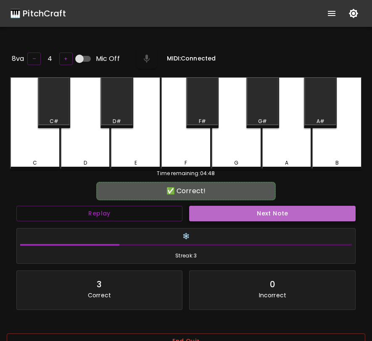
click at [298, 212] on button "Next Note" at bounding box center [272, 214] width 166 height 16
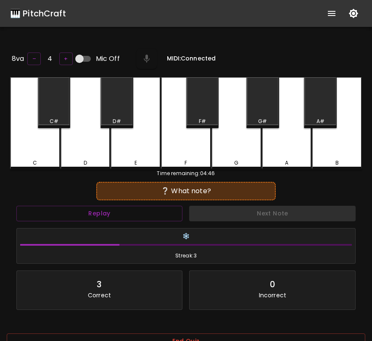
click at [298, 212] on div "Next Note" at bounding box center [272, 214] width 173 height 22
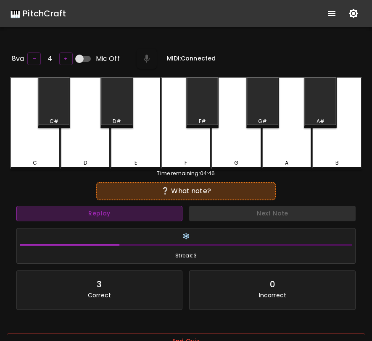
click at [176, 210] on button "Replay" at bounding box center [99, 214] width 166 height 16
click at [154, 207] on button "Replay" at bounding box center [99, 214] width 166 height 16
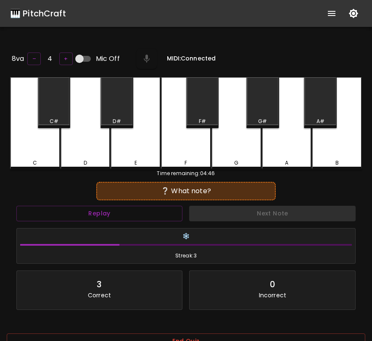
click at [88, 154] on div "D" at bounding box center [86, 123] width 50 height 92
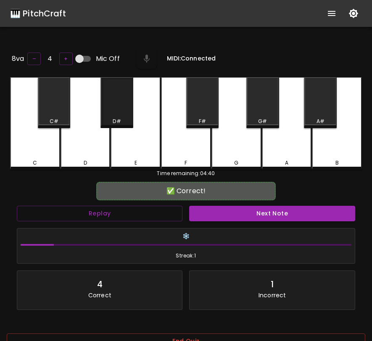
click at [113, 113] on div "D#" at bounding box center [116, 102] width 33 height 51
click at [256, 211] on button "Next Note" at bounding box center [272, 214] width 166 height 16
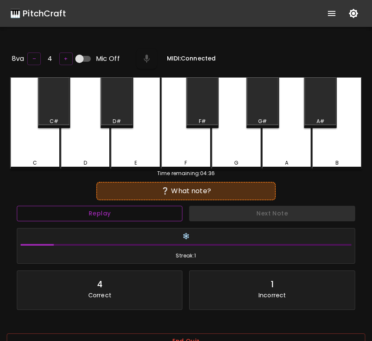
click at [123, 216] on button "Replay" at bounding box center [100, 214] width 166 height 16
click at [221, 147] on div "G" at bounding box center [236, 123] width 50 height 92
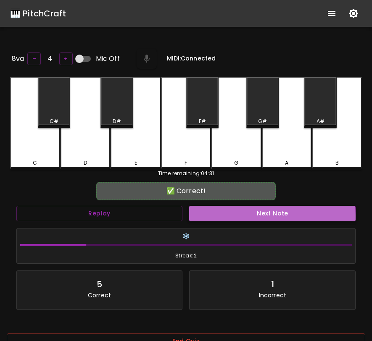
click at [244, 215] on button "Next Note" at bounding box center [272, 214] width 166 height 16
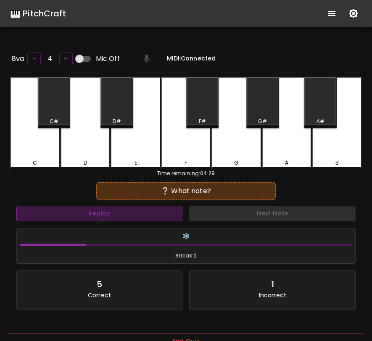
click at [171, 214] on button "Replay" at bounding box center [99, 214] width 166 height 16
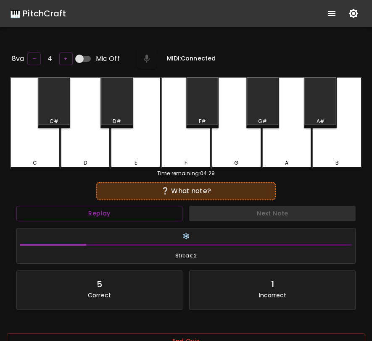
click at [50, 147] on div "C" at bounding box center [35, 123] width 50 height 92
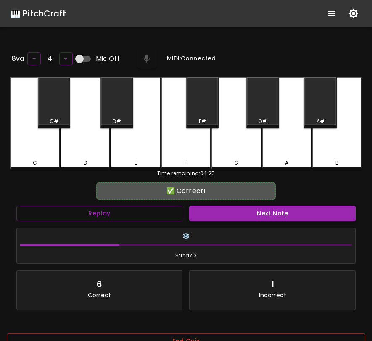
click at [225, 208] on button "Next Note" at bounding box center [272, 214] width 166 height 16
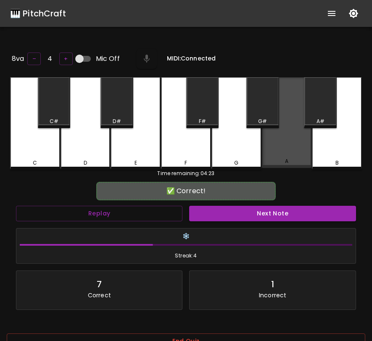
click at [303, 146] on div "A" at bounding box center [287, 122] width 50 height 91
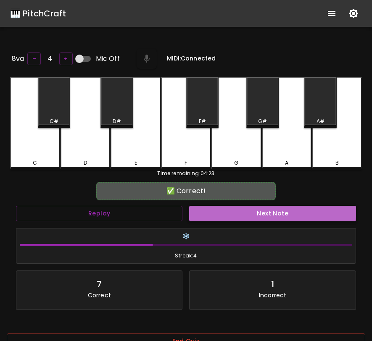
click at [271, 207] on button "Next Note" at bounding box center [272, 214] width 166 height 16
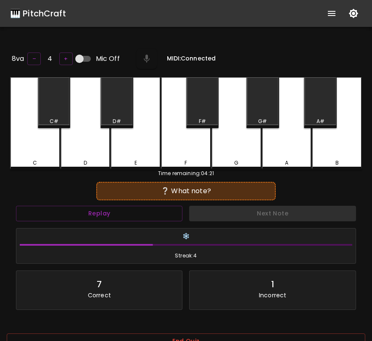
click at [328, 139] on div "B" at bounding box center [337, 123] width 50 height 92
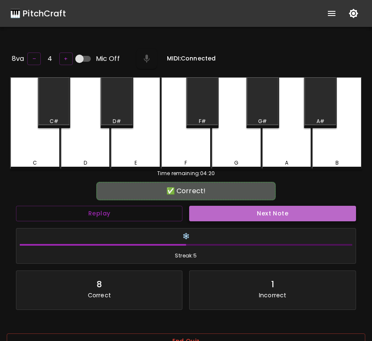
click at [293, 208] on button "Next Note" at bounding box center [272, 214] width 166 height 16
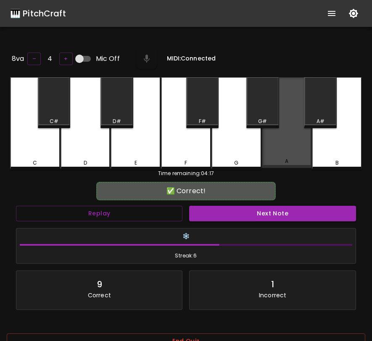
click at [294, 147] on div "A" at bounding box center [287, 122] width 50 height 91
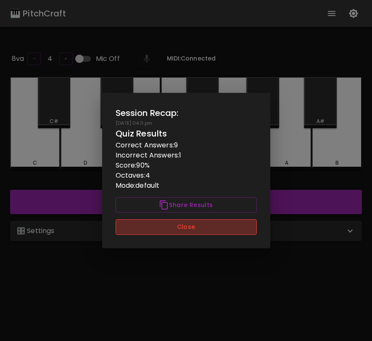
click at [208, 225] on button "Close" at bounding box center [186, 227] width 141 height 16
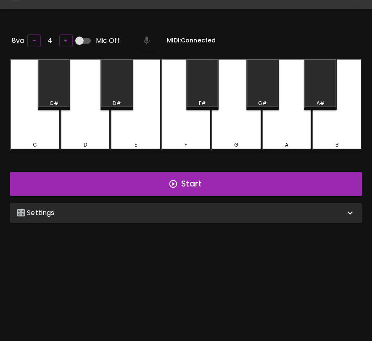
scroll to position [20, 0]
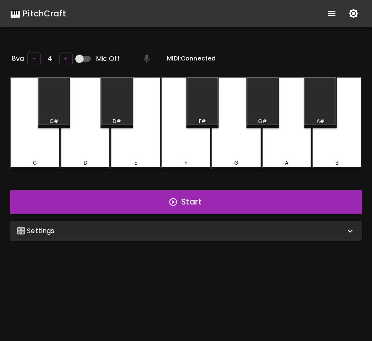
scroll to position [20, 0]
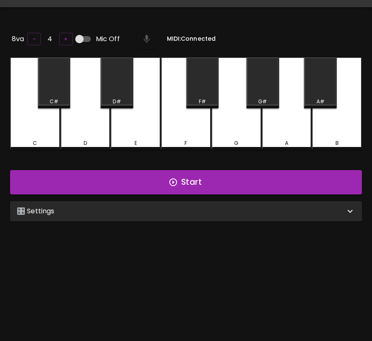
click at [244, 212] on div "🎛️ Settings" at bounding box center [181, 211] width 328 height 10
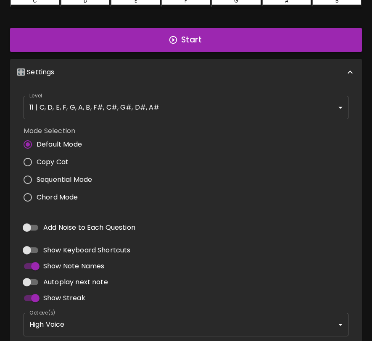
scroll to position [206, 0]
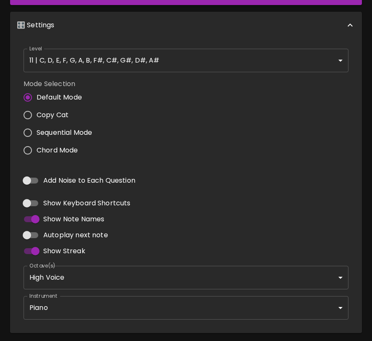
click at [29, 180] on input "Add Noise to Each Question" at bounding box center [27, 181] width 48 height 16
checkbox input "true"
click at [79, 299] on body "🎹 PitchCraft About Badges Wizard Reading Pro Log Out 8va – 4 + Mic Off MIDI: Co…" at bounding box center [186, 83] width 372 height 579
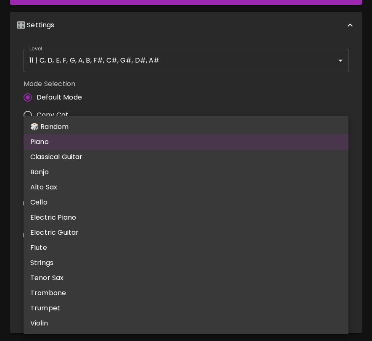
click at [87, 157] on li "Classical Guitar" at bounding box center [186, 157] width 325 height 15
type input "acoustic_guitar_nylon"
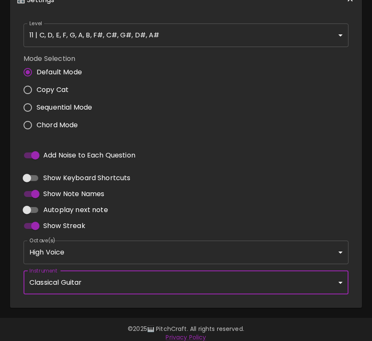
scroll to position [236, 0]
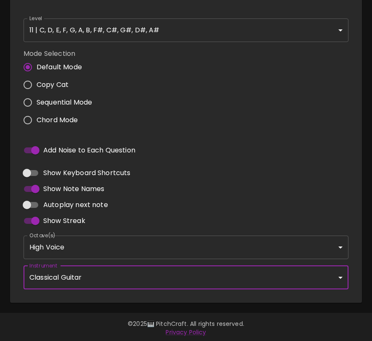
click at [153, 248] on body "🎹 PitchCraft About Badges Wizard Reading Pro Log Out 8va – 4 + Mic Off MIDI: Co…" at bounding box center [186, 53] width 372 height 579
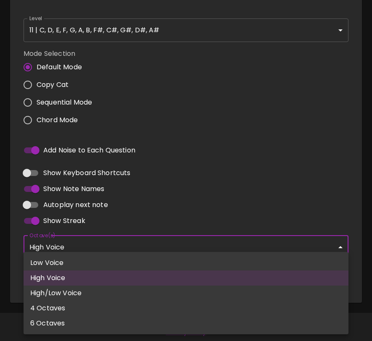
click at [153, 248] on div at bounding box center [186, 170] width 372 height 341
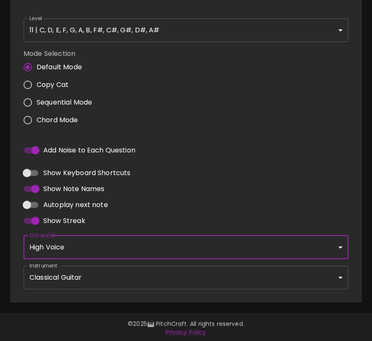
click at [143, 276] on body "🎹 PitchCraft About Badges Wizard Reading Pro Log Out 8va – 4 + Mic Off MIDI: Co…" at bounding box center [186, 53] width 372 height 579
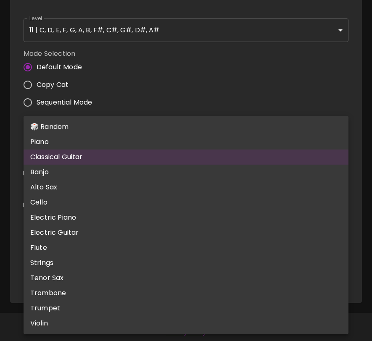
scroll to position [0, 0]
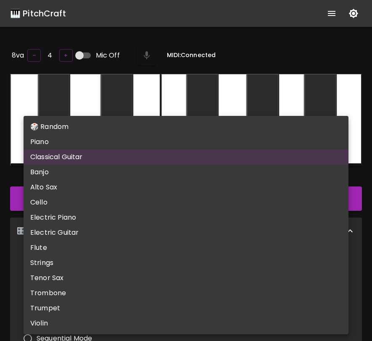
click at [332, 15] on div at bounding box center [186, 170] width 372 height 341
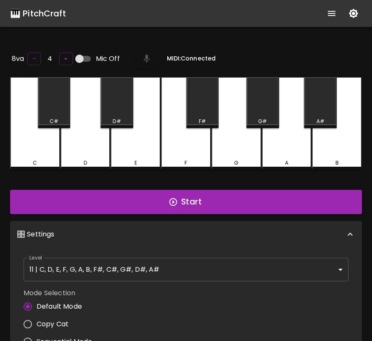
click at [326, 10] on icon "show more" at bounding box center [331, 13] width 10 height 10
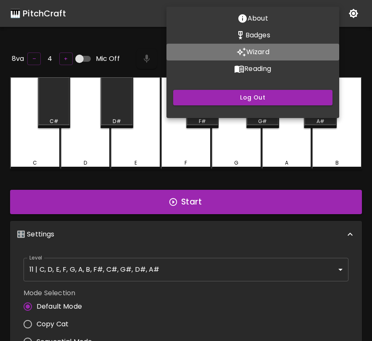
click at [279, 56] on button "Wizard" at bounding box center [252, 52] width 173 height 17
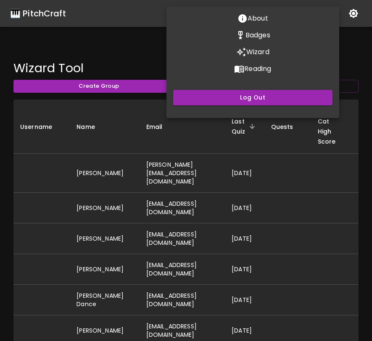
click at [236, 274] on div at bounding box center [186, 170] width 372 height 341
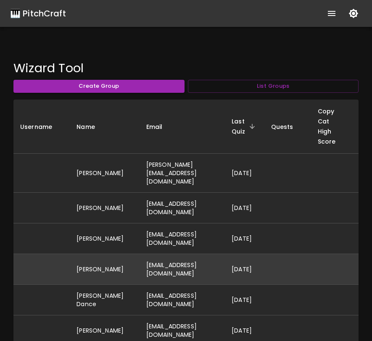
click at [199, 262] on td "drefskara@gmail.com" at bounding box center [182, 269] width 85 height 31
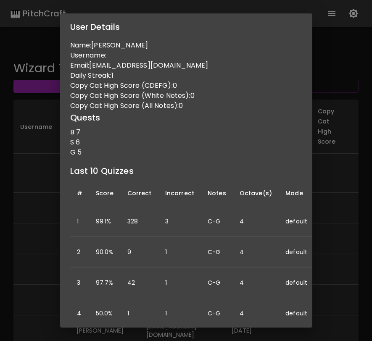
click at [20, 192] on div "User Details Name: Kara Drefs Username: Email: drefskara@gmail.com Daily Streak…" at bounding box center [186, 170] width 372 height 341
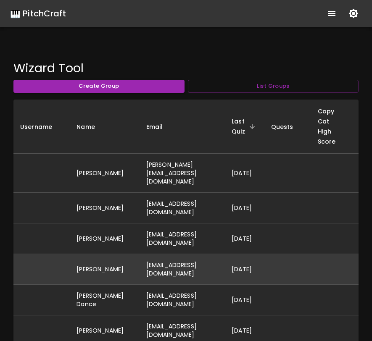
scroll to position [19, 0]
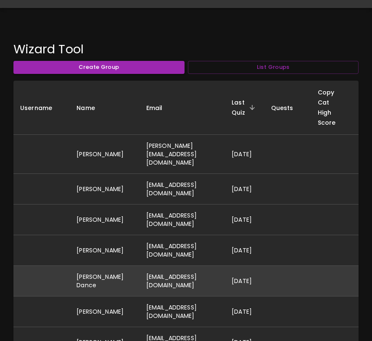
click at [156, 267] on td "zufelt2@gmail.com" at bounding box center [182, 281] width 85 height 31
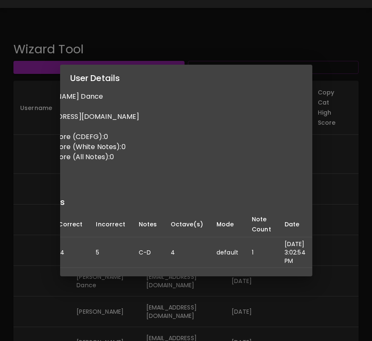
scroll to position [0, 0]
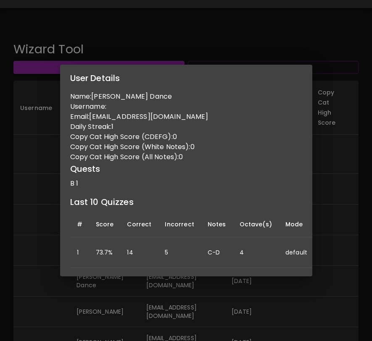
click at [1, 282] on div "User Details Name: Rebecca Z Dance Username: Email: zufelt2@gmail.com Daily Str…" at bounding box center [186, 170] width 372 height 341
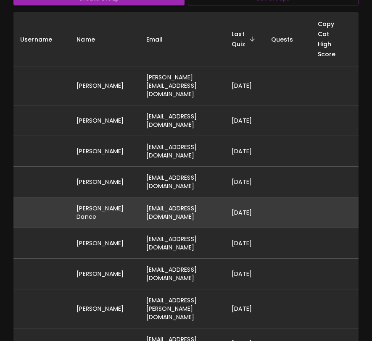
scroll to position [93, 0]
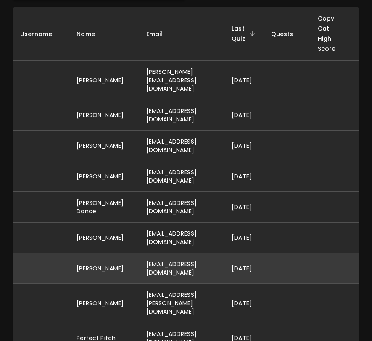
click at [158, 264] on td "ns159718@gmail.com" at bounding box center [182, 268] width 85 height 31
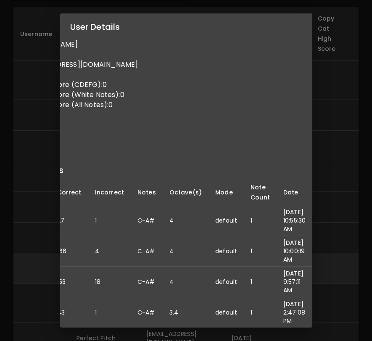
scroll to position [0, 70]
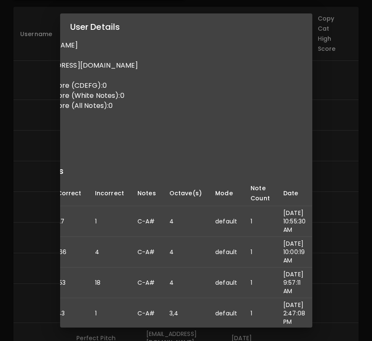
click at [20, 263] on div "User Details Name: Neil Smith Username: Email: ns159718@gmail.com Daily Streak:…" at bounding box center [186, 170] width 372 height 341
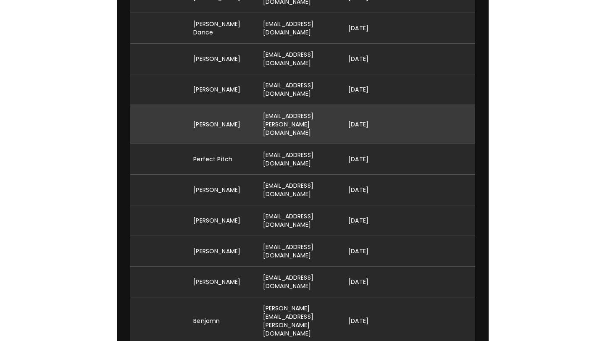
scroll to position [0, 0]
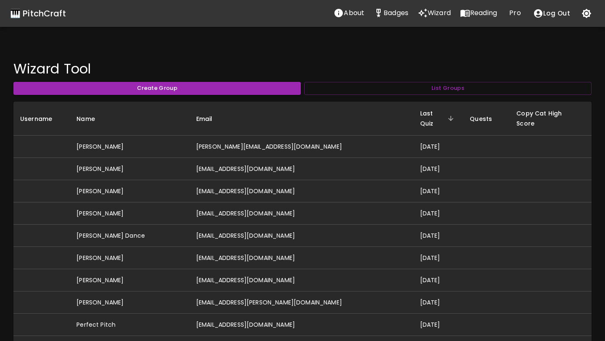
click at [371, 13] on p "Pro" at bounding box center [514, 13] width 11 height 10
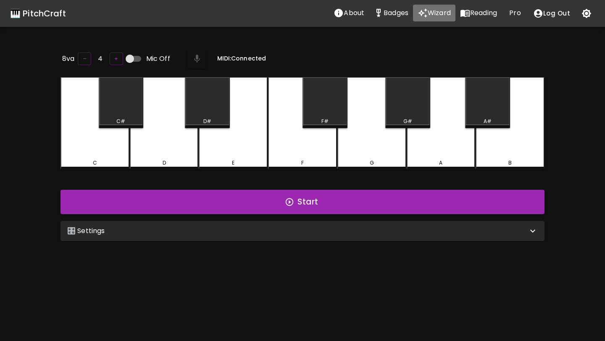
click at [371, 12] on p "Wizard" at bounding box center [439, 13] width 23 height 10
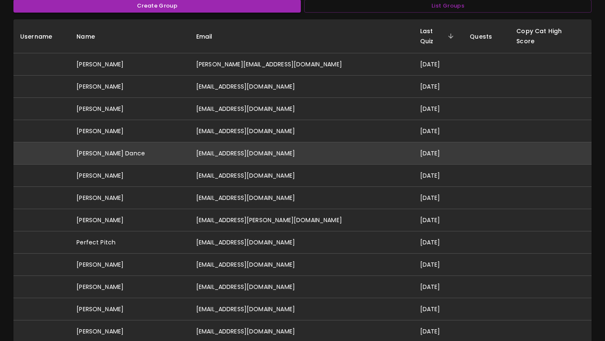
scroll to position [93, 0]
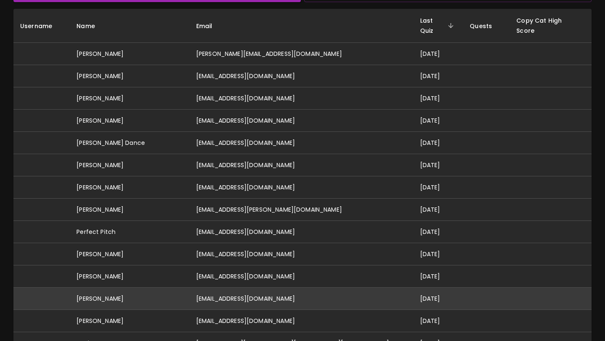
click at [271, 288] on td "arhanjhaveri@gmail.com" at bounding box center [302, 299] width 224 height 22
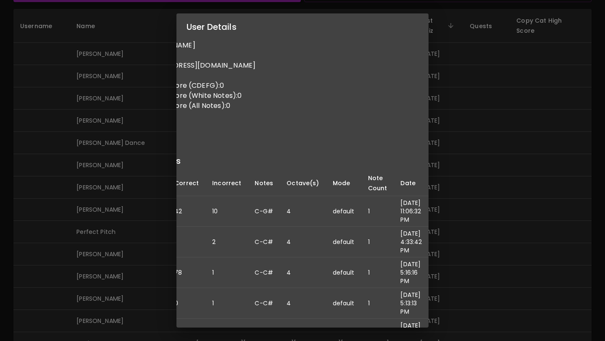
scroll to position [0, 0]
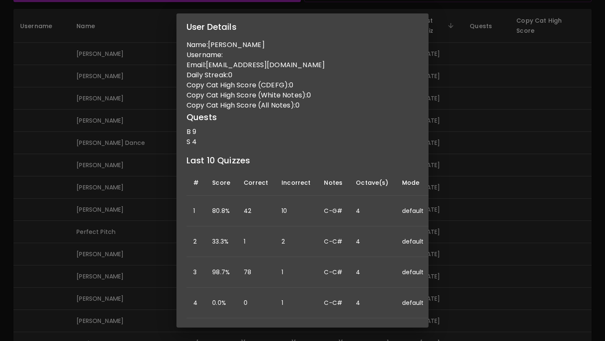
click at [92, 104] on div "User Details Name: Arhan Jhaveri Username: Email: arhanjhaveri@gmail.com Daily …" at bounding box center [302, 170] width 605 height 341
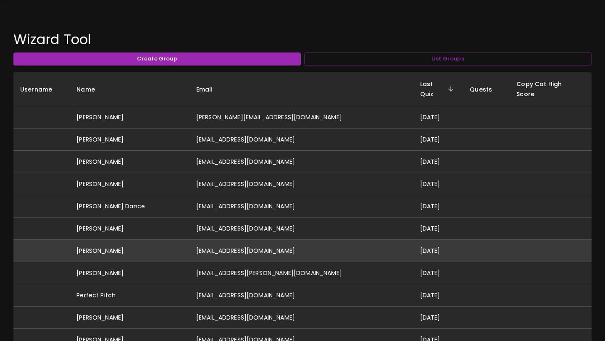
scroll to position [35, 0]
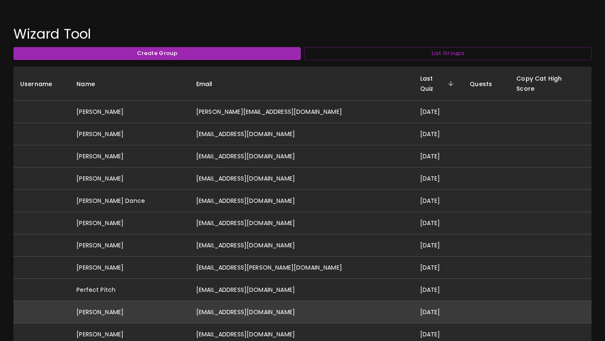
click at [129, 308] on td "Peter Cook" at bounding box center [130, 312] width 120 height 22
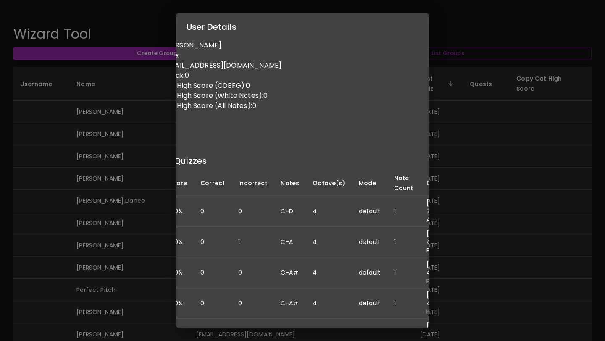
scroll to position [0, 0]
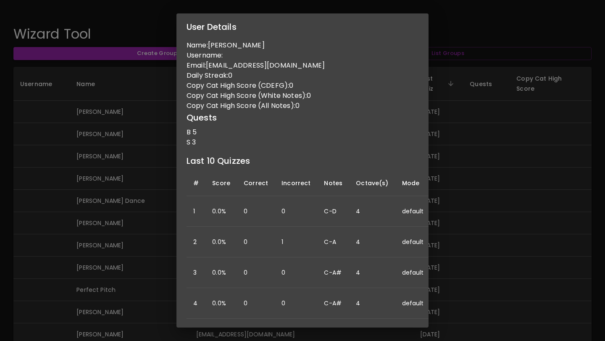
click at [142, 144] on div "User Details Name: Peter Cook Username: Email: peterbrot22@gmail.com Daily Stre…" at bounding box center [302, 170] width 605 height 341
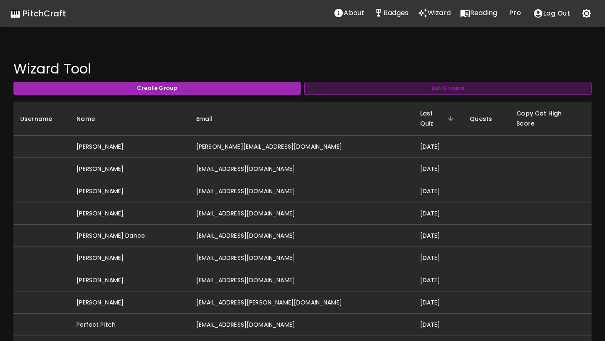
click at [371, 82] on button "List Groups" at bounding box center [447, 88] width 287 height 13
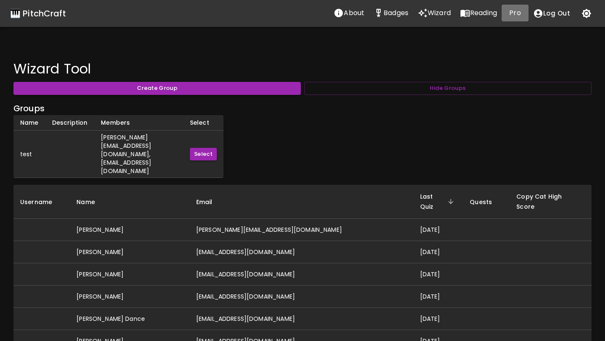
click at [371, 13] on p "Pro" at bounding box center [514, 13] width 11 height 10
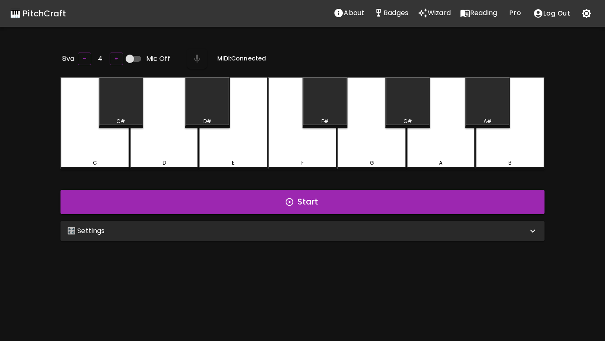
click at [207, 237] on div "🎛️ Settings" at bounding box center [303, 231] width 484 height 20
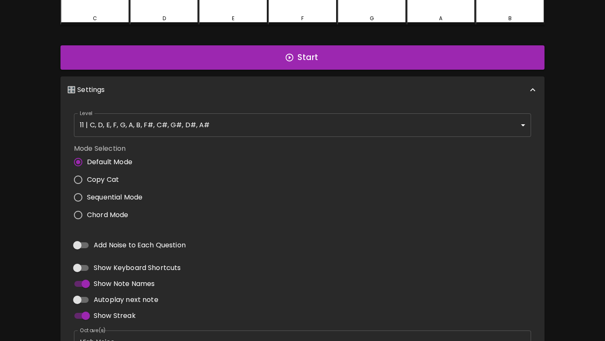
scroll to position [148, 0]
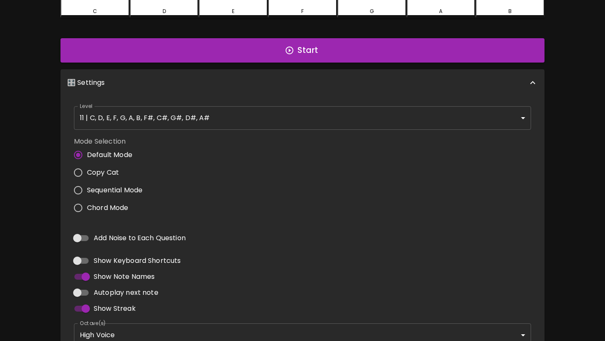
click at [152, 237] on span "Add Noise to Each Question" at bounding box center [140, 238] width 92 height 10
click at [101, 237] on input "Add Noise to Each Question" at bounding box center [77, 238] width 48 height 16
checkbox input "true"
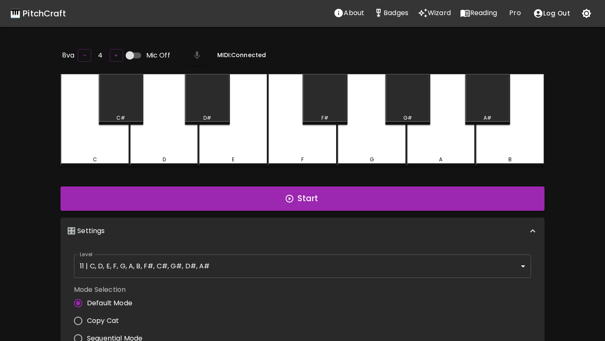
scroll to position [236, 0]
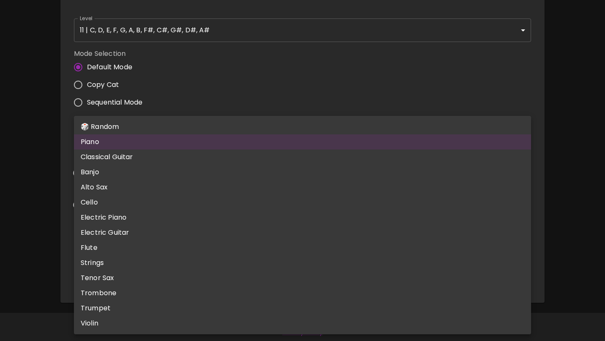
click at [252, 274] on body "🎹 PitchCraft About Badges Wizard Reading Pro Log Out 8va – 4 + Mic Off MIDI: Co…" at bounding box center [302, 53] width 605 height 579
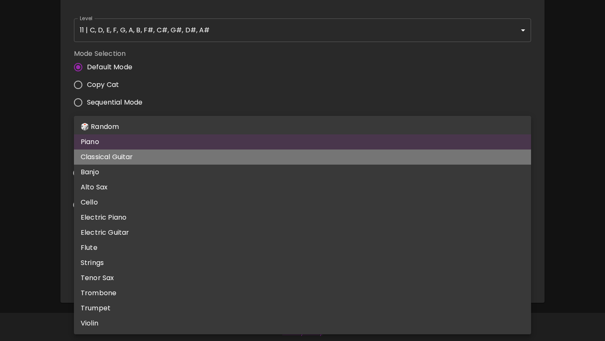
click at [227, 155] on li "Classical Guitar" at bounding box center [302, 157] width 457 height 15
type input "acoustic_guitar_nylon"
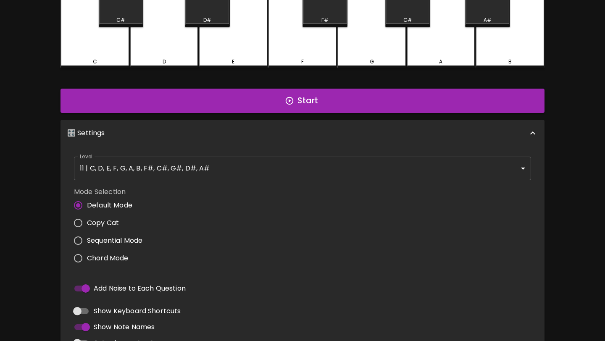
scroll to position [0, 0]
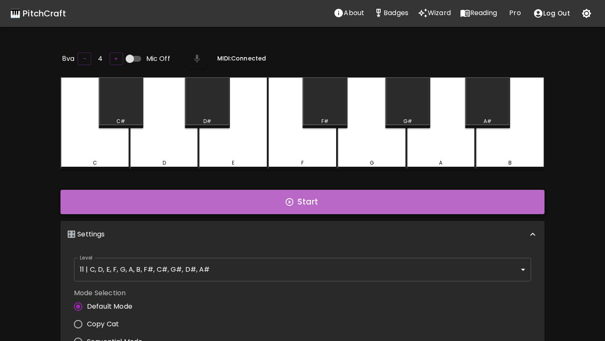
click at [252, 205] on button "Start" at bounding box center [303, 202] width 484 height 24
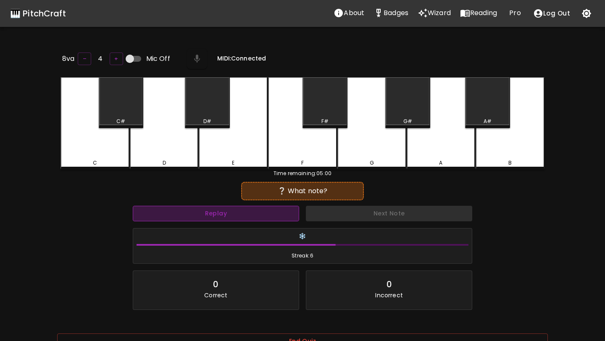
click at [249, 209] on button "Replay" at bounding box center [216, 214] width 166 height 16
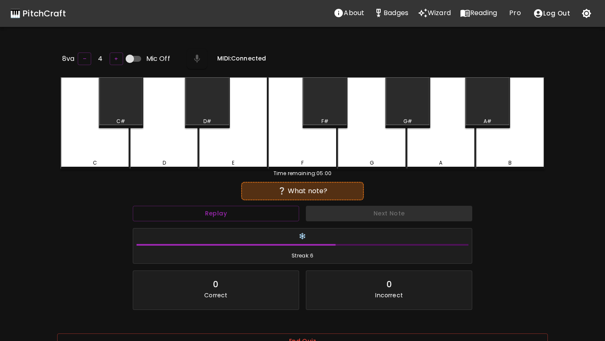
click at [371, 149] on div "A" at bounding box center [441, 123] width 69 height 92
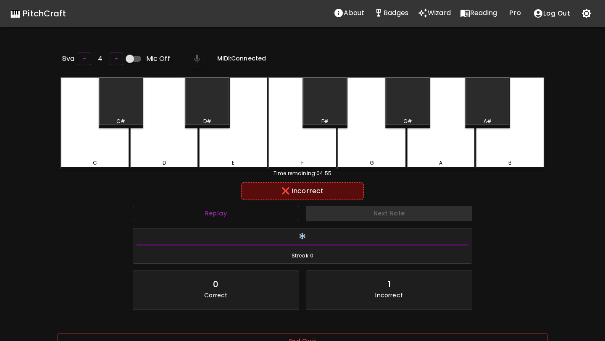
click at [371, 111] on div "A#" at bounding box center [487, 102] width 45 height 51
click at [268, 207] on button "Replay" at bounding box center [216, 214] width 166 height 16
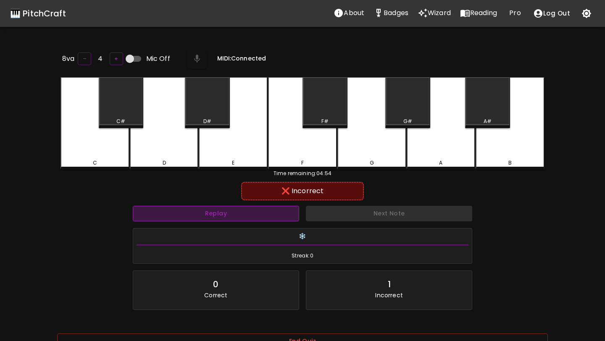
click at [268, 207] on button "Replay" at bounding box center [216, 214] width 166 height 16
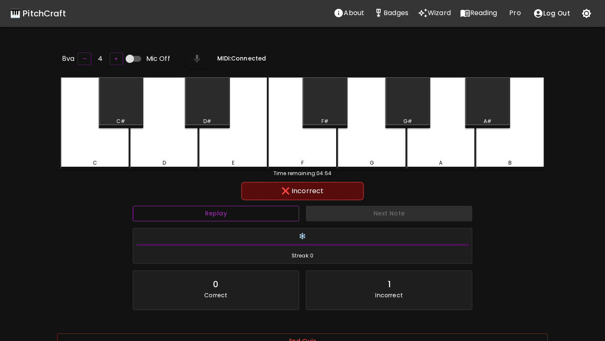
click at [268, 207] on button "Replay" at bounding box center [216, 214] width 166 height 16
click at [241, 162] on div "E" at bounding box center [233, 163] width 67 height 8
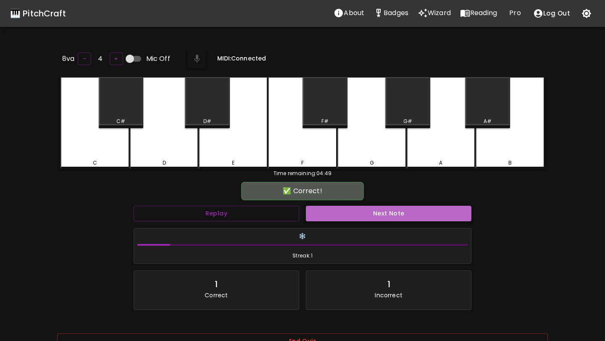
click at [324, 210] on button "Next Note" at bounding box center [389, 214] width 166 height 16
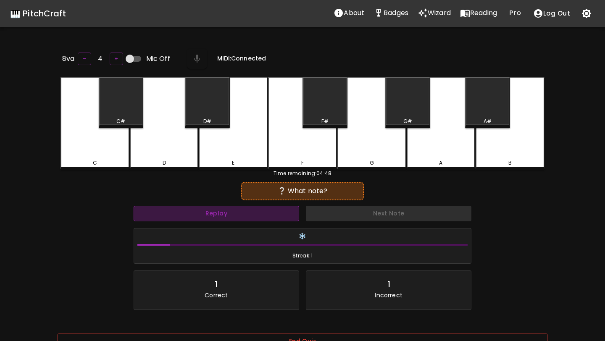
click at [276, 214] on button "Replay" at bounding box center [217, 214] width 166 height 16
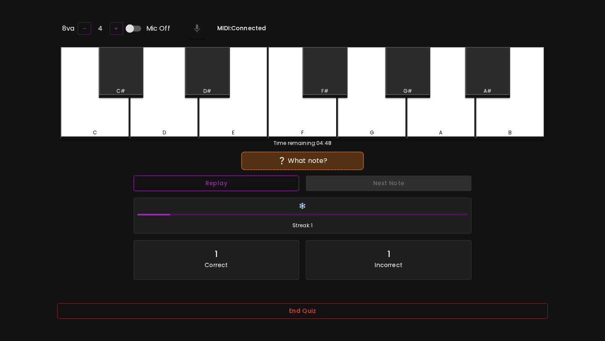
scroll to position [84, 0]
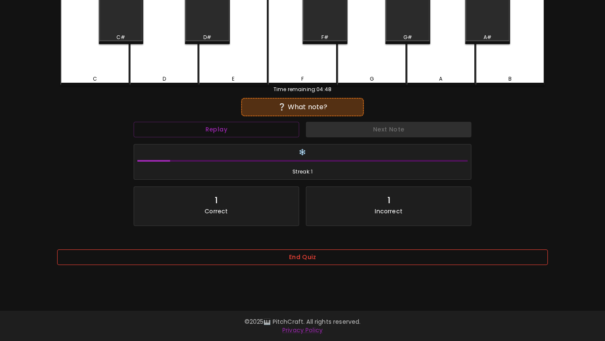
click at [284, 262] on button "End Quiz" at bounding box center [302, 258] width 491 height 16
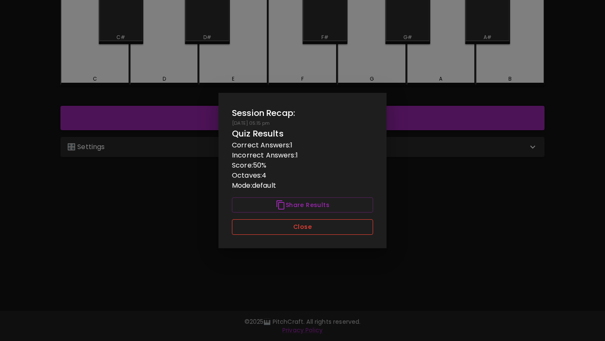
click at [292, 232] on button "Close" at bounding box center [302, 227] width 141 height 16
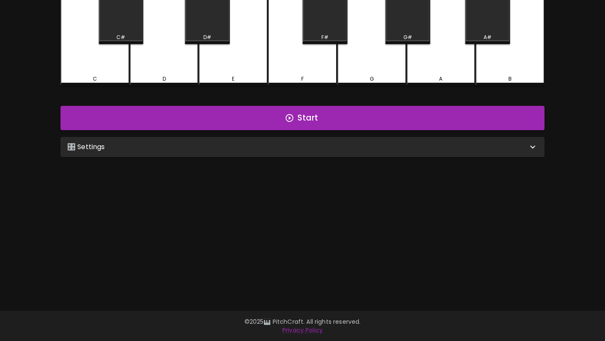
click at [307, 156] on div "🎛️ Settings Level 11 | C, D, E, F, G, A, B, F#, C#, G#, D#, A# 21 Level Mode Se…" at bounding box center [302, 147] width 491 height 27
click at [317, 147] on div "🎛️ Settings" at bounding box center [297, 147] width 461 height 10
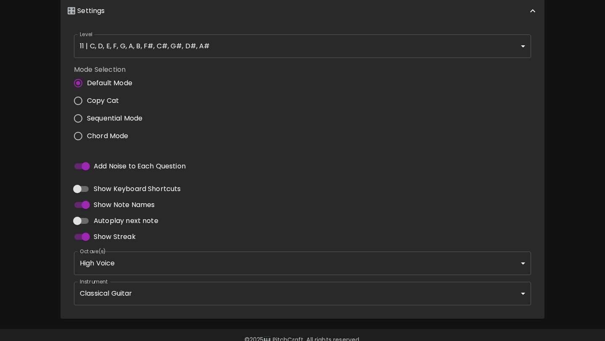
scroll to position [236, 0]
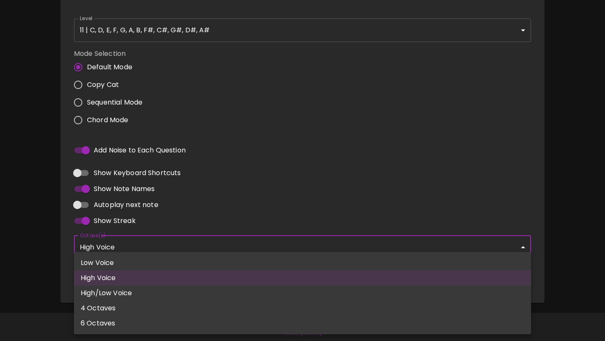
click at [139, 242] on body "🎹 PitchCraft About Badges Wizard Reading Pro Log Out 8va – 4 + Mic Off MIDI: Co…" at bounding box center [302, 53] width 605 height 579
click at [215, 138] on div at bounding box center [302, 170] width 605 height 341
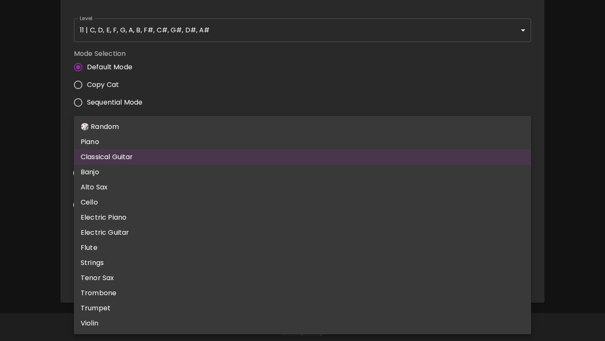
click at [163, 275] on body "🎹 PitchCraft About Badges Wizard Reading Pro Log Out 8va – 4 + Mic Off MIDI: Co…" at bounding box center [302, 53] width 605 height 579
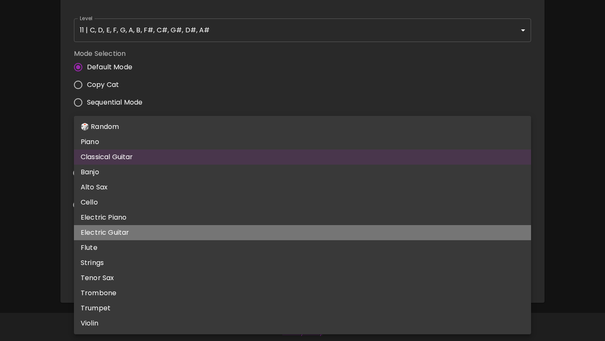
click at [150, 234] on li "Electric Guitar" at bounding box center [302, 232] width 457 height 15
type input "electric_guitar_clean"
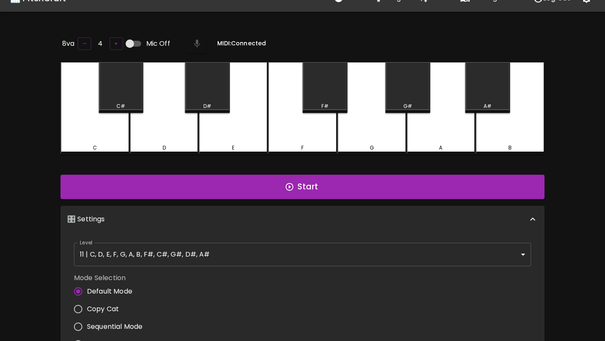
scroll to position [14, 0]
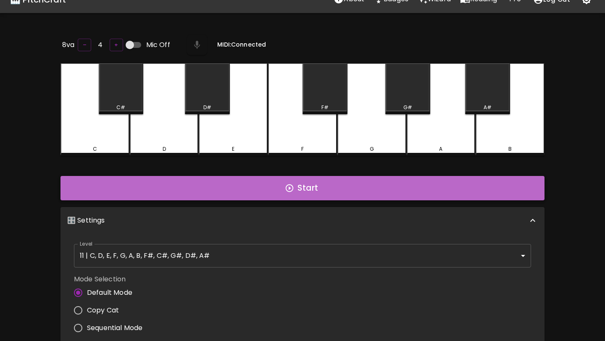
click at [261, 182] on button "Start" at bounding box center [303, 188] width 484 height 24
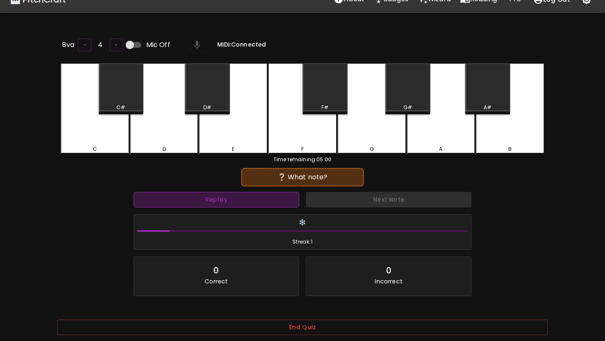
click at [232, 195] on button "Replay" at bounding box center [217, 200] width 166 height 16
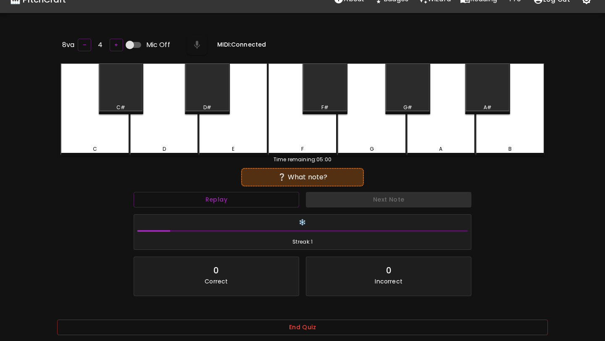
click at [371, 100] on div "G#" at bounding box center [407, 88] width 45 height 51
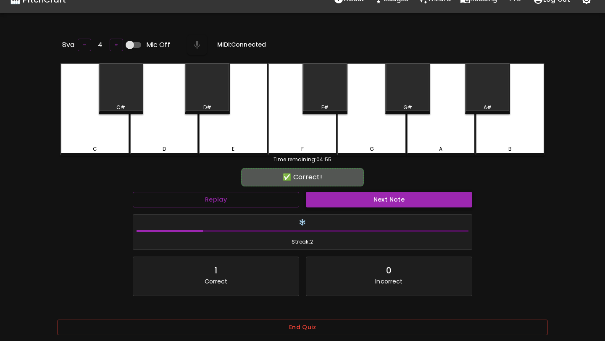
click at [371, 200] on button "Next Note" at bounding box center [389, 200] width 166 height 16
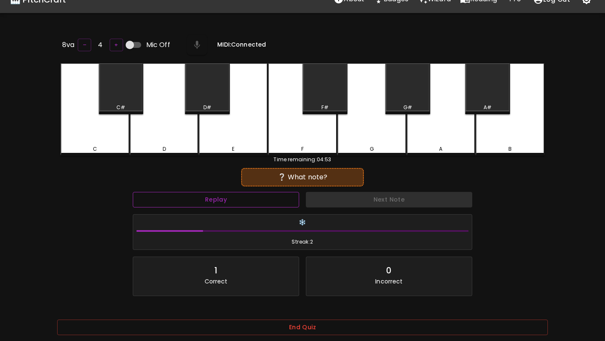
click at [234, 202] on button "Replay" at bounding box center [216, 200] width 166 height 16
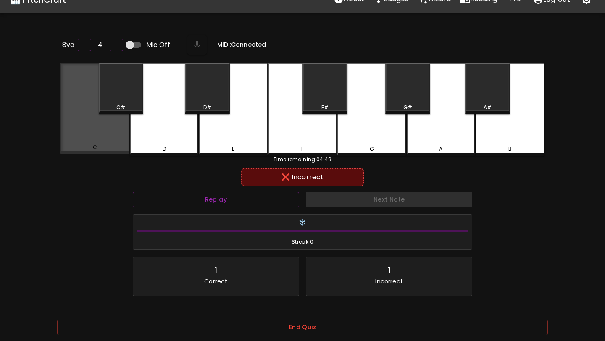
click at [113, 134] on div "C" at bounding box center [95, 108] width 69 height 91
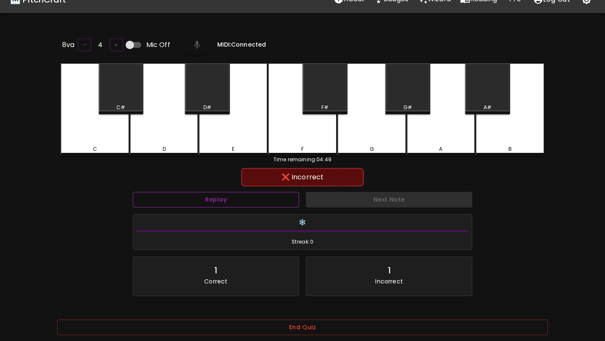
click at [201, 203] on button "Replay" at bounding box center [216, 200] width 166 height 16
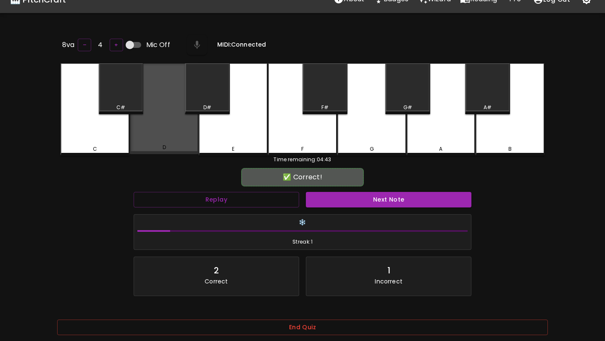
click at [181, 126] on div "D" at bounding box center [164, 108] width 69 height 91
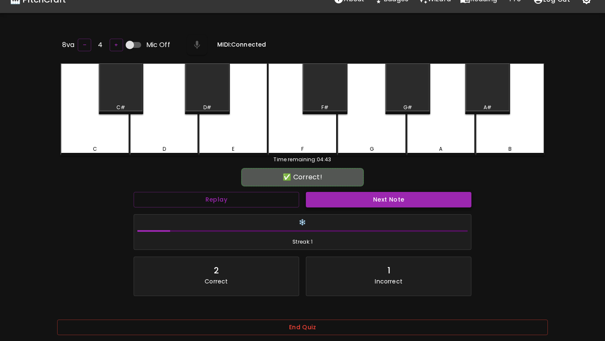
click at [358, 196] on button "Next Note" at bounding box center [389, 200] width 166 height 16
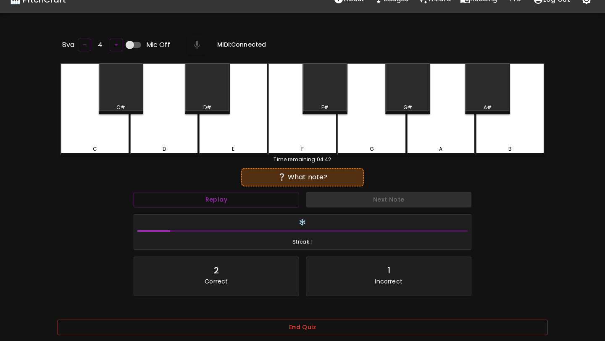
click at [212, 96] on div "D#" at bounding box center [207, 88] width 45 height 51
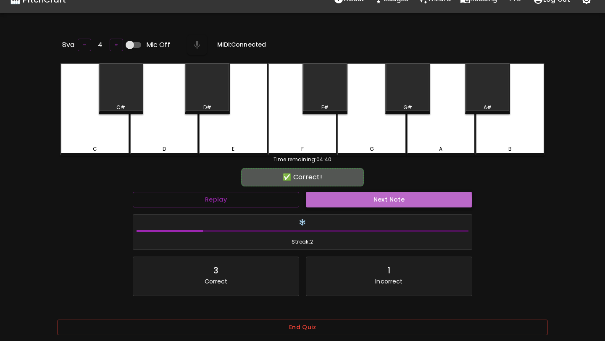
click at [347, 198] on button "Next Note" at bounding box center [389, 200] width 166 height 16
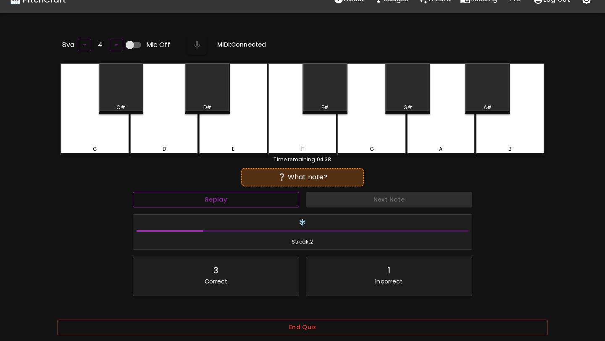
click at [272, 197] on button "Replay" at bounding box center [216, 200] width 166 height 16
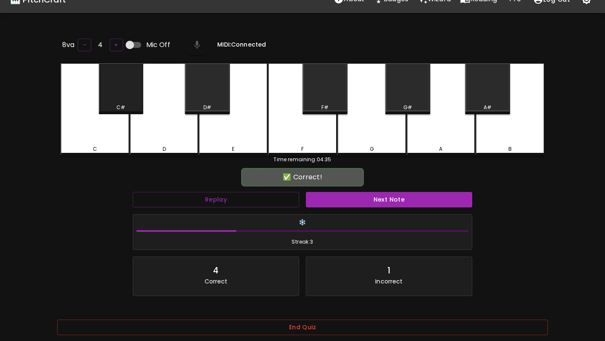
click at [114, 96] on div "C#" at bounding box center [121, 88] width 45 height 51
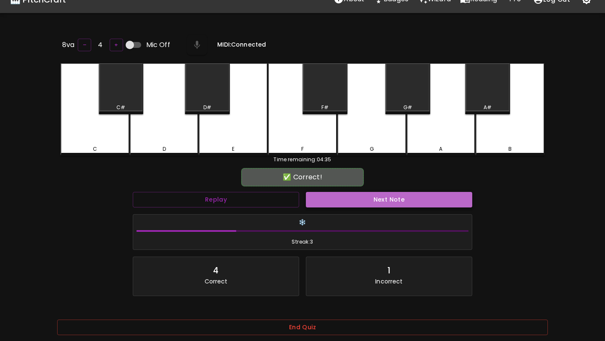
click at [371, 199] on button "Next Note" at bounding box center [389, 200] width 166 height 16
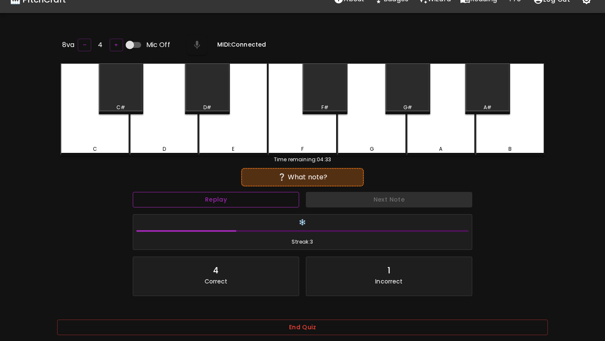
click at [286, 198] on button "Replay" at bounding box center [216, 200] width 166 height 16
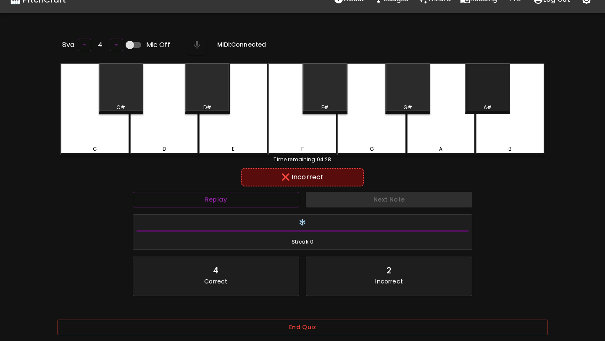
click at [371, 100] on div "A#" at bounding box center [487, 88] width 45 height 51
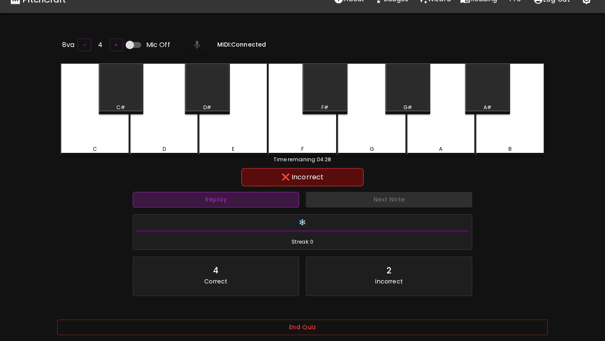
click at [283, 203] on button "Replay" at bounding box center [216, 200] width 166 height 16
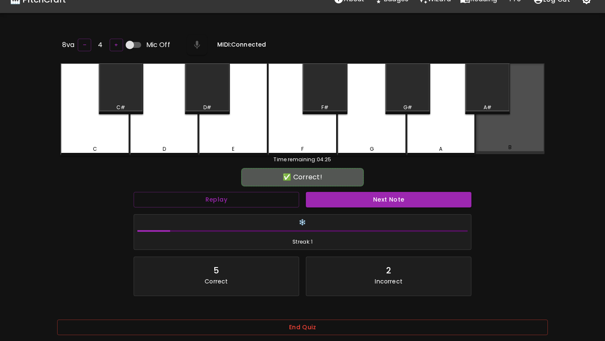
click at [371, 143] on div "B" at bounding box center [510, 108] width 69 height 91
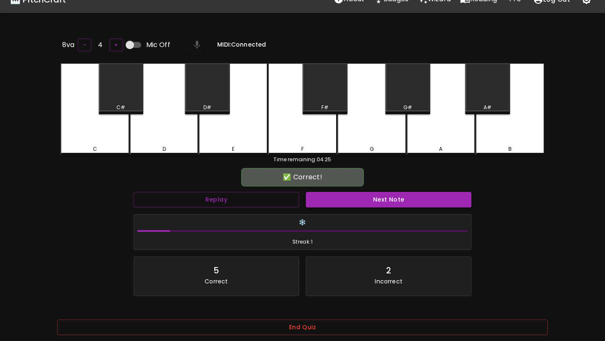
click at [371, 203] on button "Next Note" at bounding box center [389, 200] width 166 height 16
click at [225, 98] on div "D#" at bounding box center [207, 88] width 45 height 51
click at [339, 193] on button "Next Note" at bounding box center [389, 200] width 166 height 16
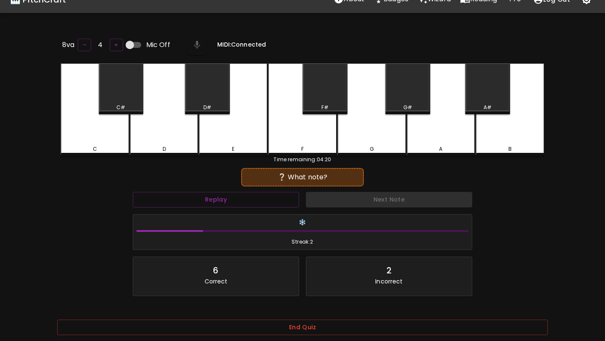
click at [357, 150] on div "G" at bounding box center [371, 109] width 69 height 92
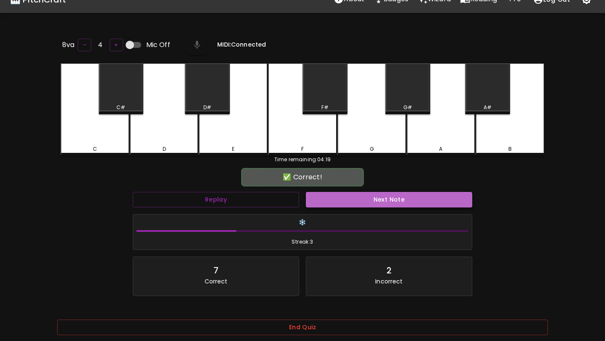
click at [368, 203] on button "Next Note" at bounding box center [389, 200] width 166 height 16
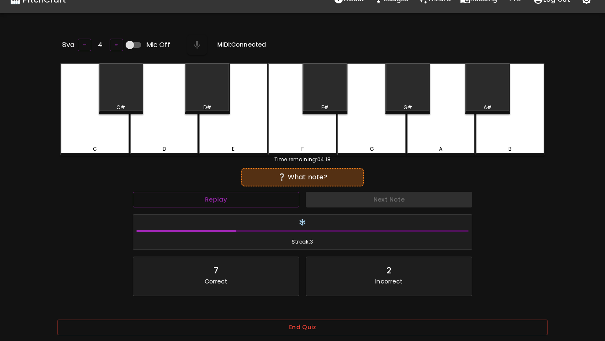
click at [371, 140] on div "A" at bounding box center [441, 109] width 69 height 92
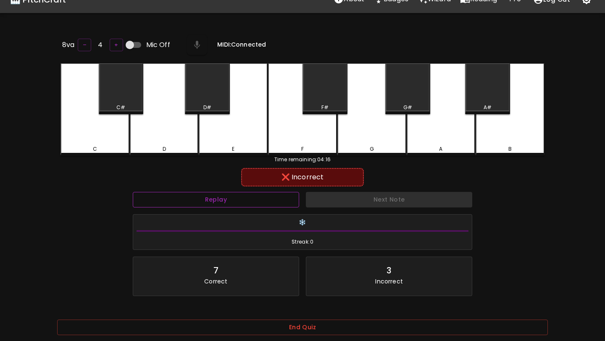
click at [289, 203] on button "Replay" at bounding box center [216, 200] width 166 height 16
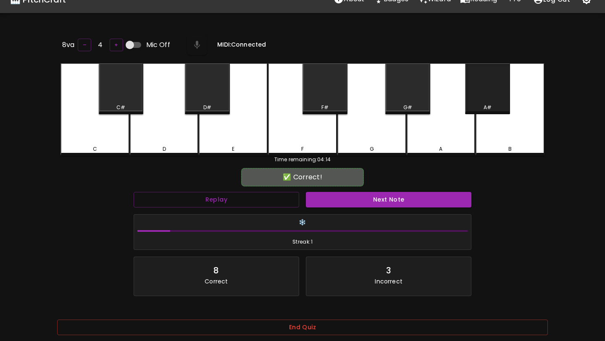
click at [371, 97] on div "A#" at bounding box center [487, 88] width 45 height 51
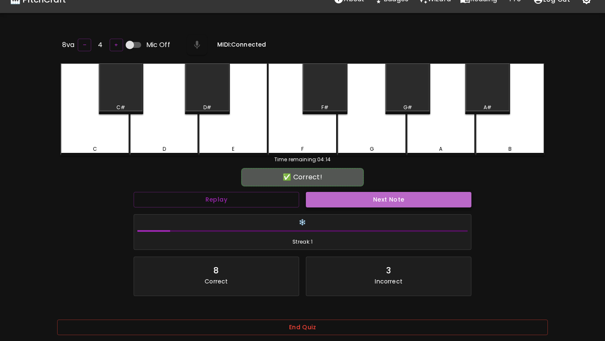
click at [371, 200] on button "Next Note" at bounding box center [389, 200] width 166 height 16
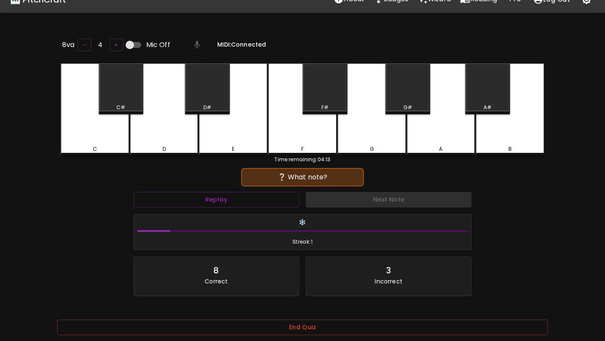
click at [371, 91] on div "G#" at bounding box center [407, 88] width 45 height 51
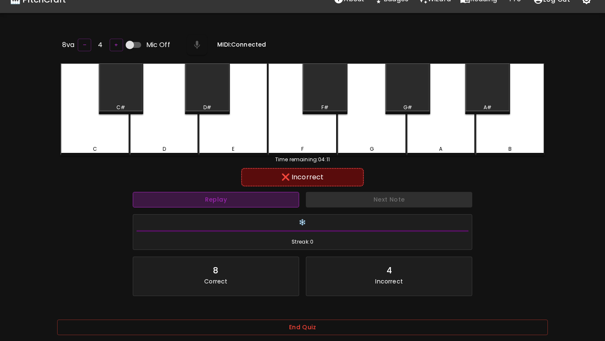
click at [286, 194] on button "Replay" at bounding box center [216, 200] width 166 height 16
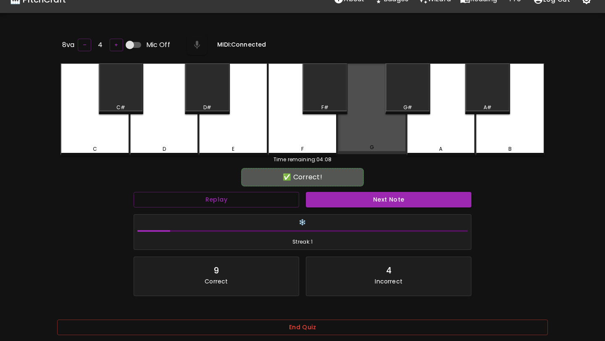
click at [362, 144] on div "G" at bounding box center [371, 148] width 67 height 8
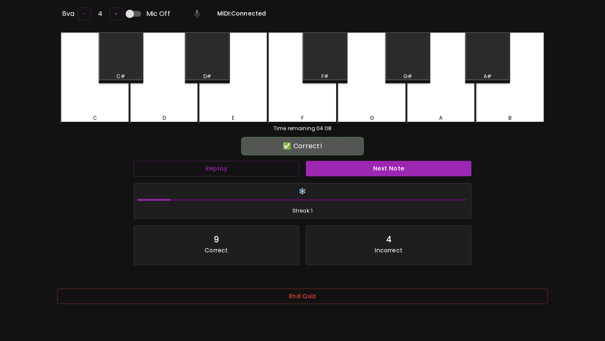
scroll to position [84, 0]
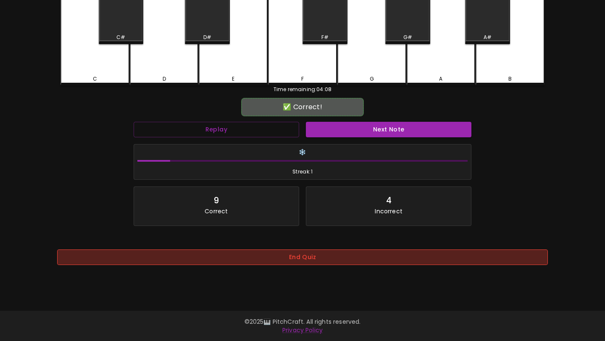
click at [349, 261] on button "End Quiz" at bounding box center [302, 258] width 491 height 16
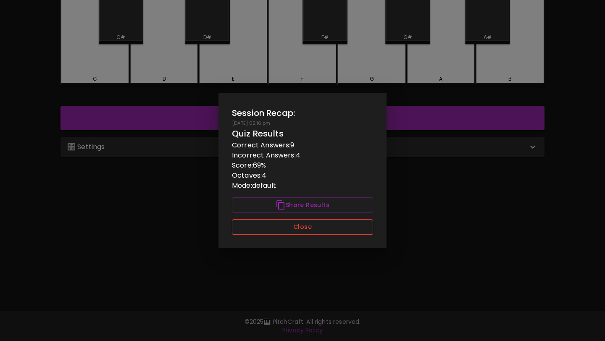
click at [335, 224] on button "Close" at bounding box center [302, 227] width 141 height 16
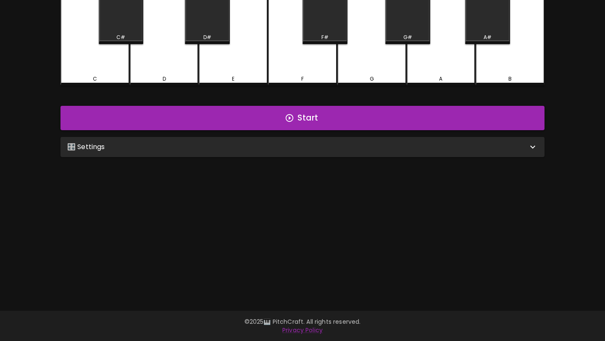
click at [280, 150] on div "🎛️ Settings" at bounding box center [297, 147] width 461 height 10
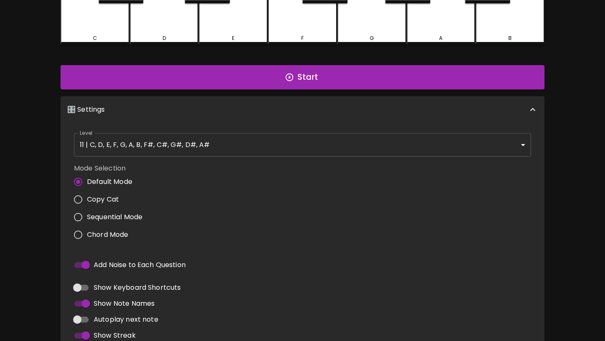
scroll to position [0, 0]
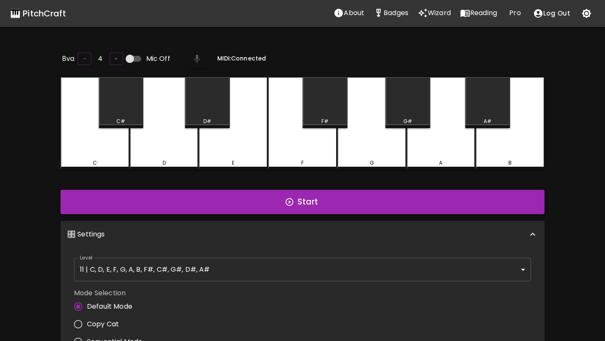
click at [208, 211] on button "Start" at bounding box center [303, 202] width 484 height 24
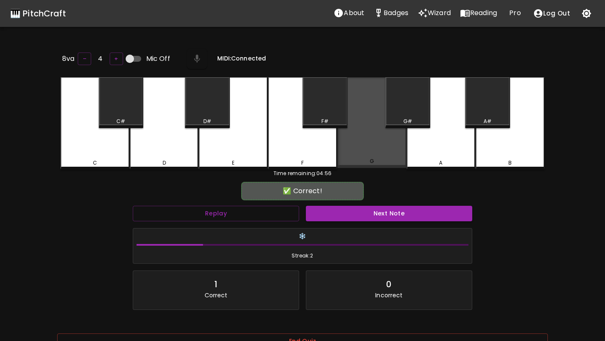
click at [371, 135] on div "G" at bounding box center [371, 122] width 69 height 91
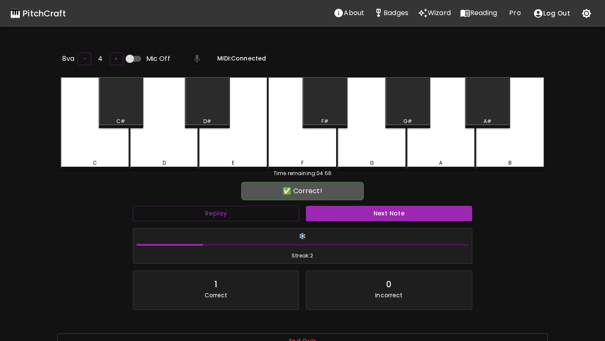
click at [370, 208] on button "Next Note" at bounding box center [389, 214] width 166 height 16
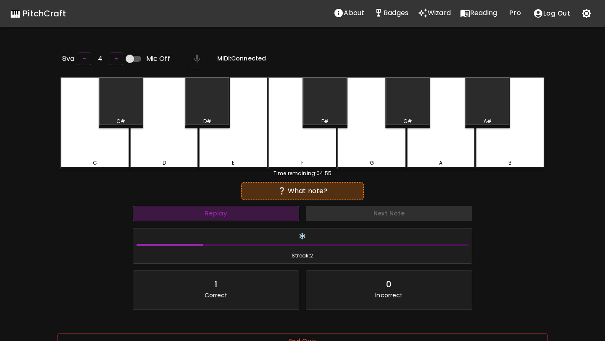
click at [265, 218] on button "Replay" at bounding box center [216, 214] width 166 height 16
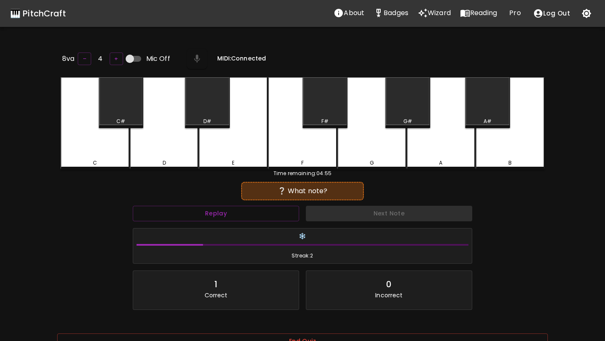
click at [208, 106] on div "D#" at bounding box center [207, 102] width 45 height 51
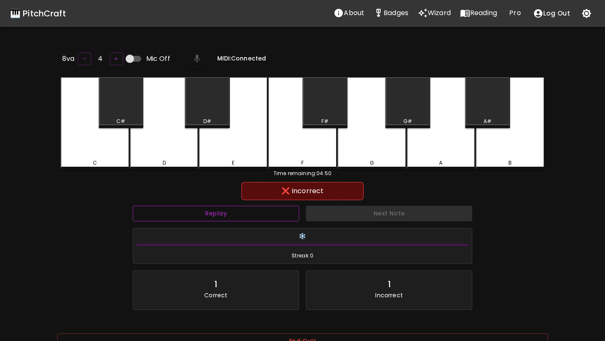
click at [213, 218] on button "Replay" at bounding box center [216, 214] width 166 height 16
click at [238, 157] on div "E" at bounding box center [233, 123] width 69 height 92
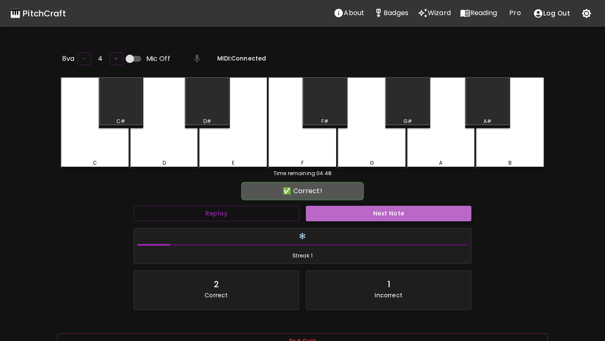
click at [329, 210] on button "Next Note" at bounding box center [389, 214] width 166 height 16
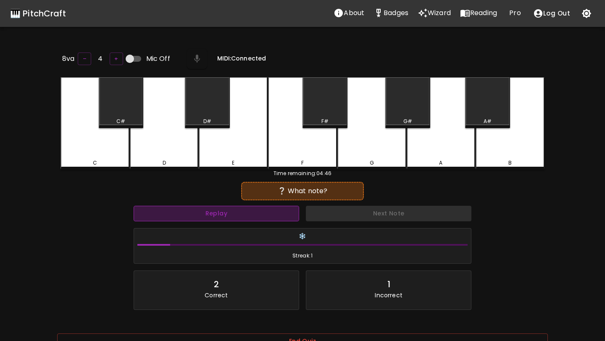
click at [268, 208] on button "Replay" at bounding box center [217, 214] width 166 height 16
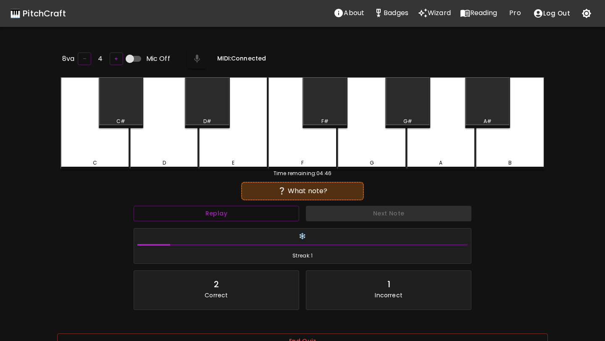
click at [371, 125] on div "A" at bounding box center [441, 123] width 69 height 92
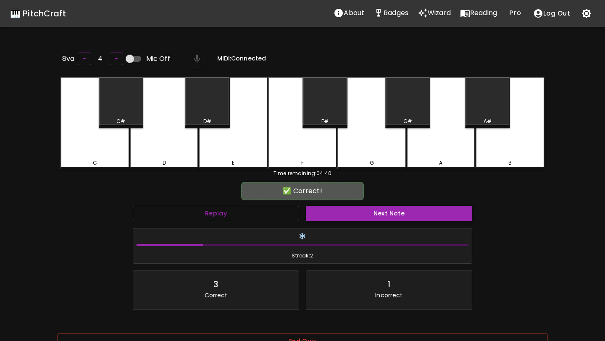
click at [371, 206] on button "Next Note" at bounding box center [389, 214] width 166 height 16
click at [371, 114] on div "A#" at bounding box center [487, 102] width 45 height 51
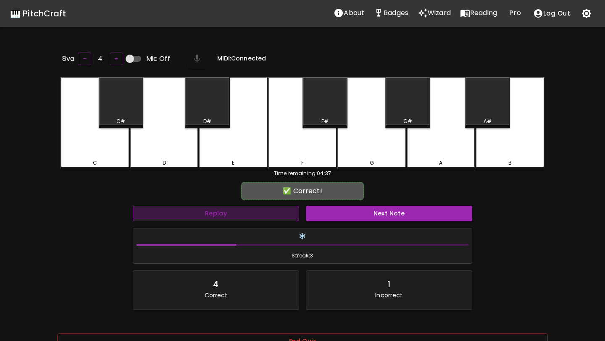
click at [286, 209] on button "Replay" at bounding box center [216, 214] width 166 height 16
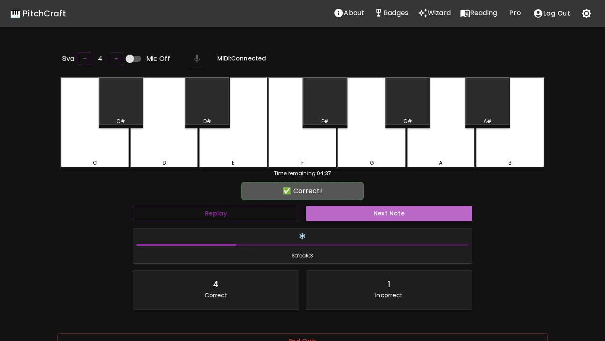
click at [330, 210] on button "Next Note" at bounding box center [389, 214] width 166 height 16
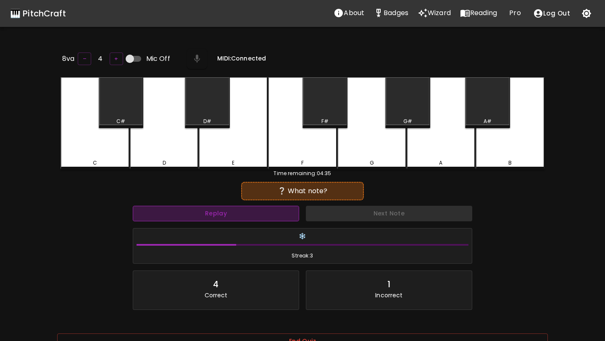
click at [268, 218] on button "Replay" at bounding box center [216, 214] width 166 height 16
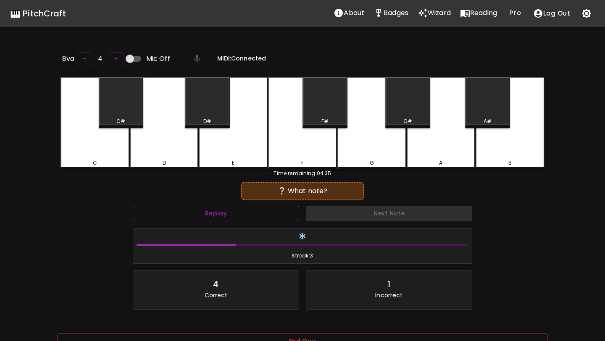
click at [268, 218] on button "Replay" at bounding box center [216, 214] width 166 height 16
click at [269, 217] on button "Replay" at bounding box center [216, 214] width 166 height 16
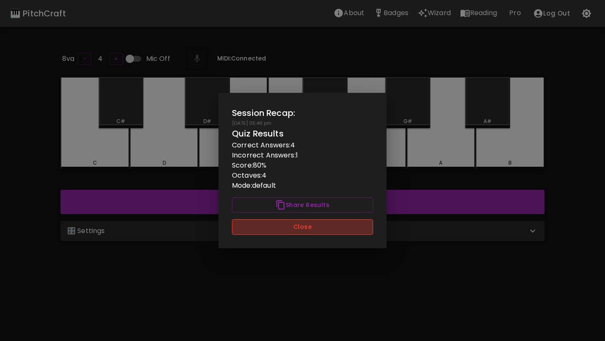
click at [275, 228] on button "Close" at bounding box center [302, 227] width 141 height 16
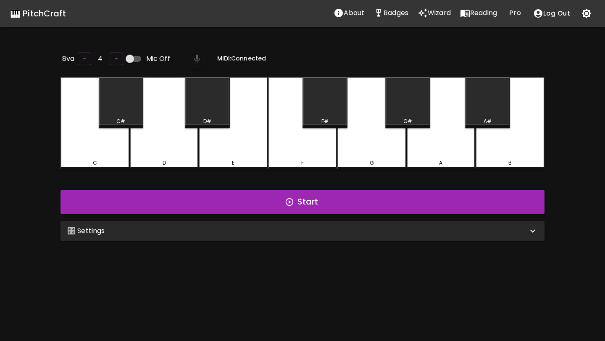
click at [275, 228] on div "🎛️ Settings" at bounding box center [297, 231] width 461 height 10
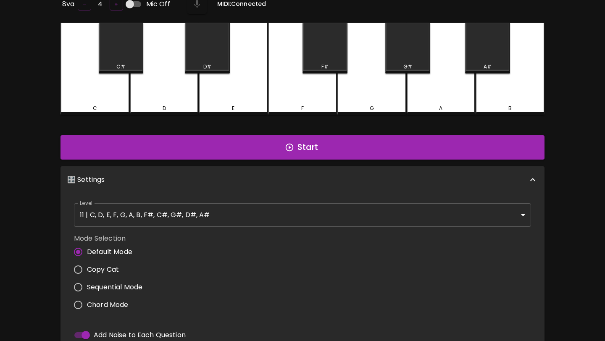
scroll to position [12, 0]
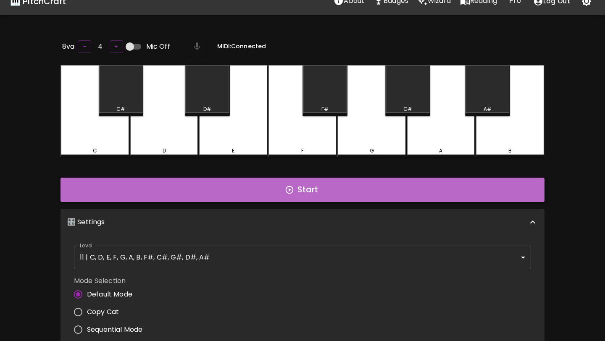
click at [275, 191] on button "Start" at bounding box center [303, 190] width 484 height 24
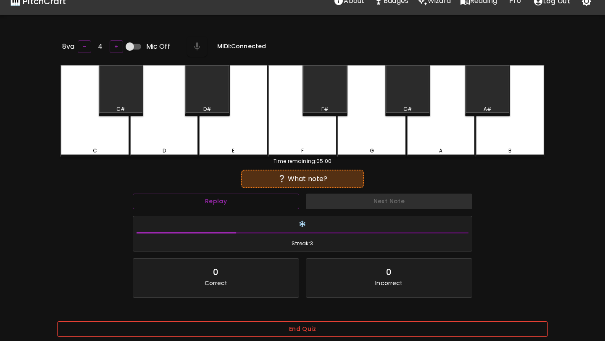
click at [287, 330] on button "End Quiz" at bounding box center [302, 329] width 491 height 16
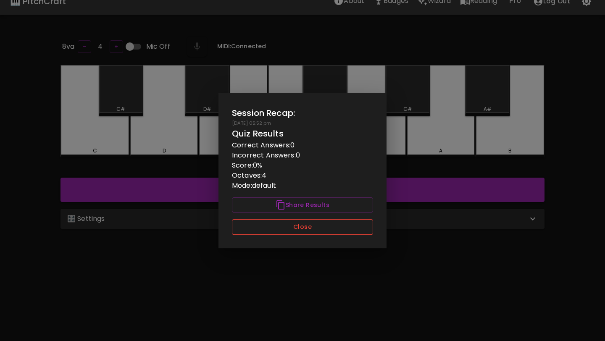
click at [300, 232] on button "Close" at bounding box center [302, 227] width 141 height 16
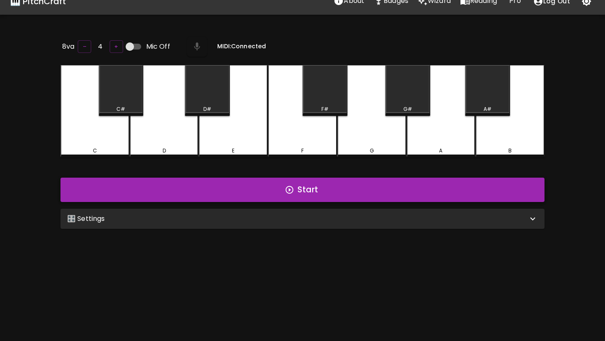
click at [328, 181] on button "Start" at bounding box center [303, 190] width 484 height 24
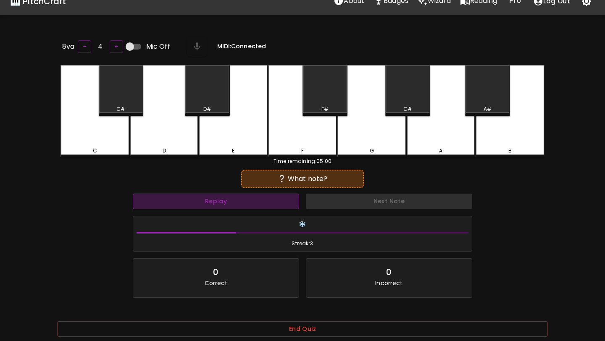
click at [274, 200] on button "Replay" at bounding box center [216, 202] width 166 height 16
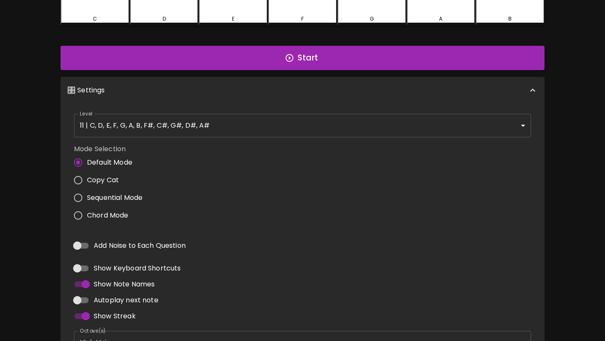
scroll to position [208, 0]
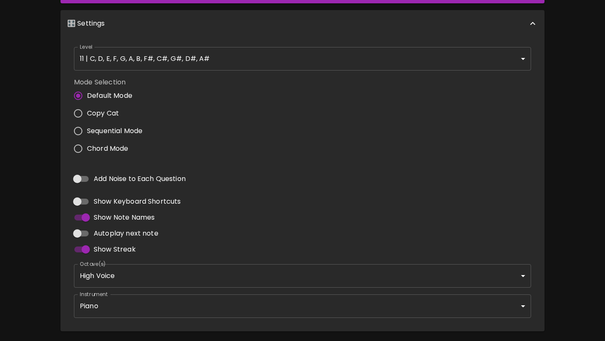
click at [124, 168] on div "Add Noise to Each Question" at bounding box center [303, 179] width 464 height 23
click at [124, 177] on span "Add Noise to Each Question" at bounding box center [140, 179] width 92 height 10
click at [101, 177] on input "Add Noise to Each Question" at bounding box center [77, 179] width 48 height 16
checkbox input "true"
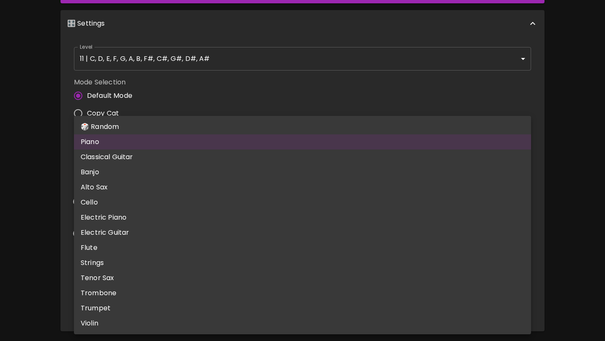
click at [165, 297] on body "🎹 PitchCraft About Badges Wizard Reading Pro Log Out 8va – 4 + Mic Off MIDI: Co…" at bounding box center [302, 81] width 605 height 579
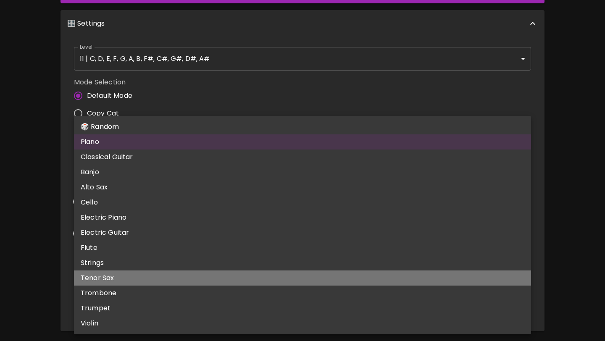
click at [169, 282] on li "Tenor Sax" at bounding box center [302, 278] width 457 height 15
type input "tenor_sax"
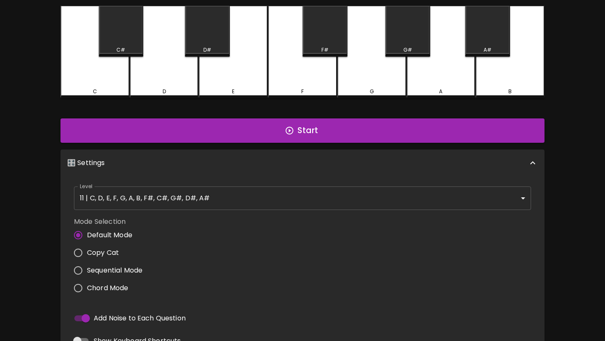
scroll to position [0, 0]
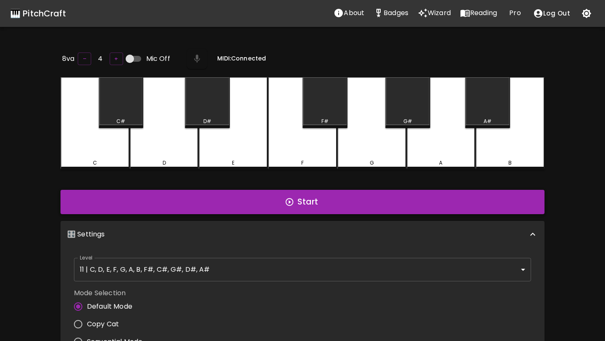
click at [227, 202] on button "Start" at bounding box center [303, 202] width 484 height 24
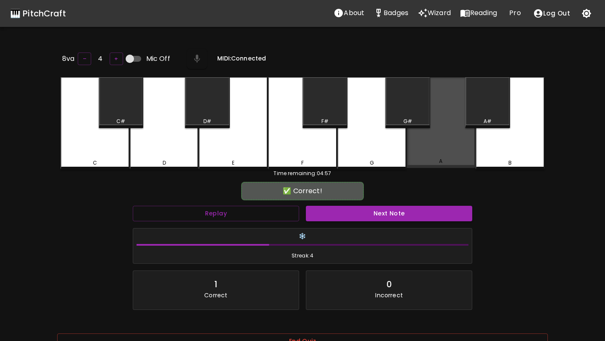
click at [416, 153] on div "A" at bounding box center [441, 122] width 69 height 91
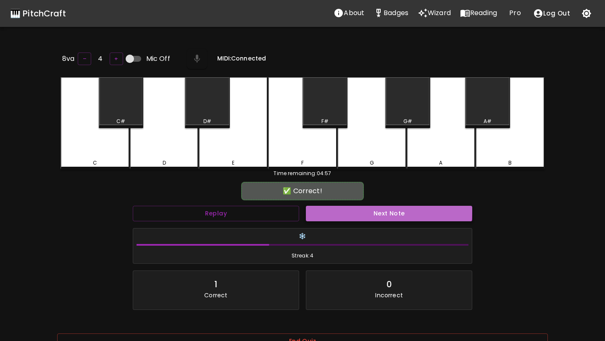
click at [355, 209] on button "Next Note" at bounding box center [389, 214] width 166 height 16
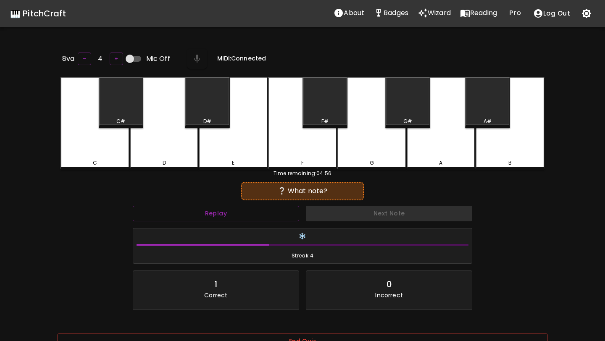
click at [231, 221] on div "Replay" at bounding box center [215, 214] width 173 height 22
click at [241, 213] on button "Replay" at bounding box center [216, 214] width 166 height 16
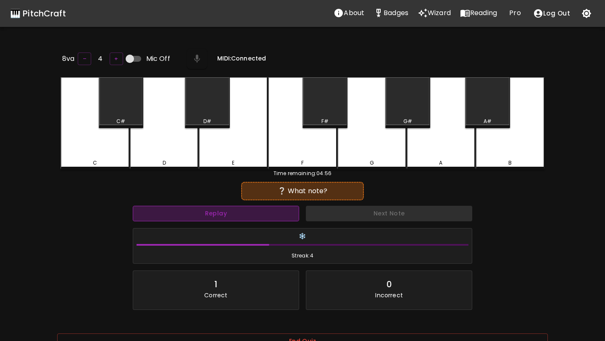
click at [243, 212] on button "Replay" at bounding box center [216, 214] width 166 height 16
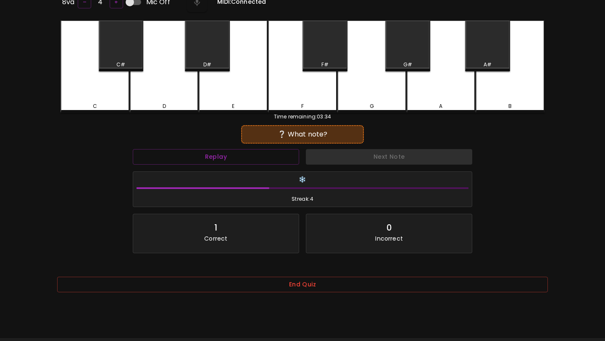
scroll to position [84, 0]
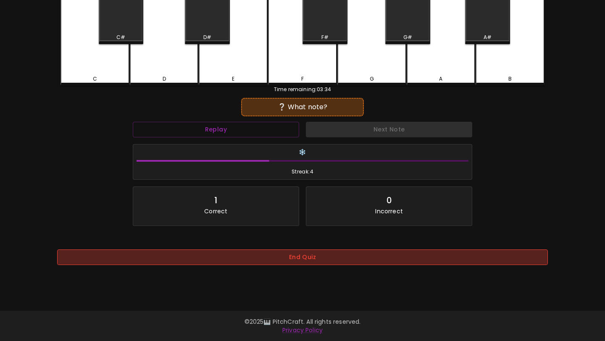
click at [315, 261] on button "End Quiz" at bounding box center [302, 258] width 491 height 16
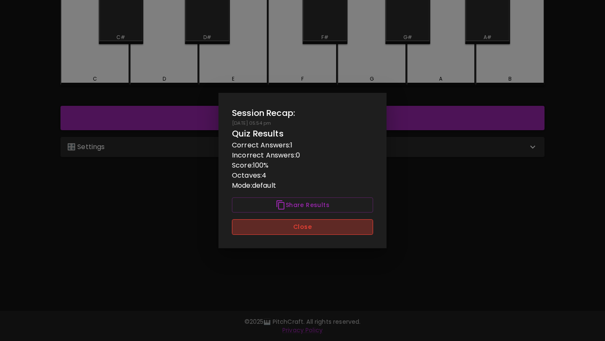
click at [311, 227] on button "Close" at bounding box center [302, 227] width 141 height 16
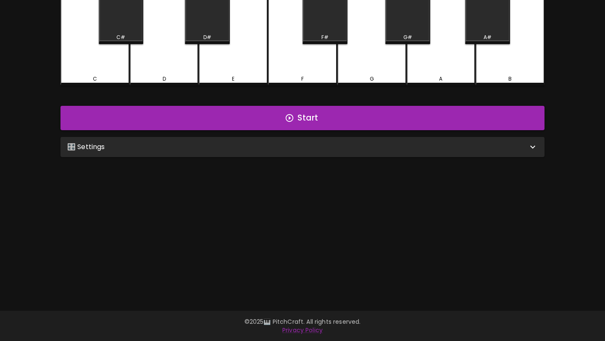
click at [308, 147] on div "🎛️ Settings" at bounding box center [297, 147] width 461 height 10
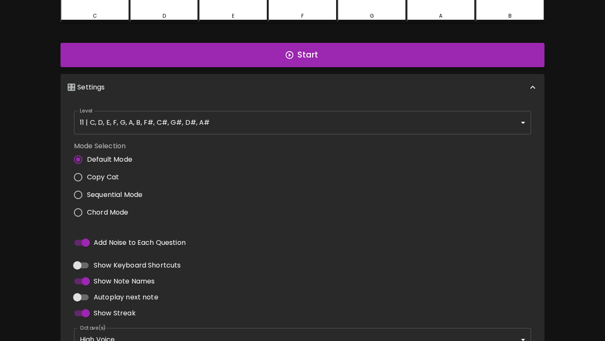
scroll to position [0, 0]
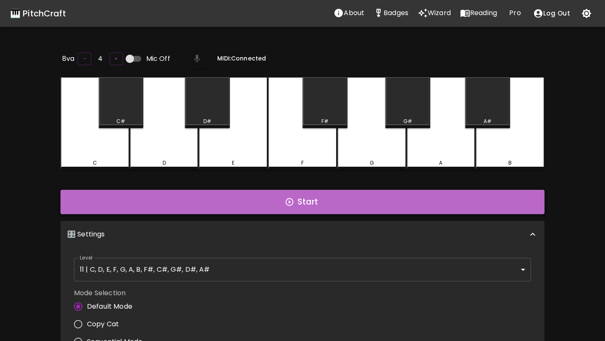
click at [304, 207] on button "Start" at bounding box center [303, 202] width 484 height 24
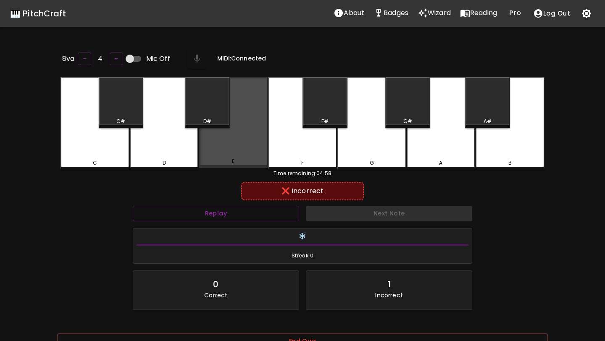
click at [240, 151] on div "E" at bounding box center [233, 122] width 69 height 91
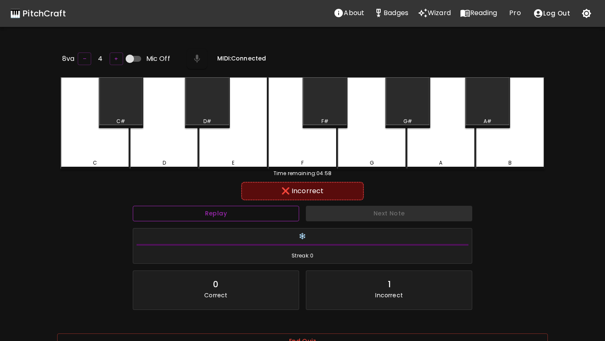
click at [244, 208] on button "Replay" at bounding box center [216, 214] width 166 height 16
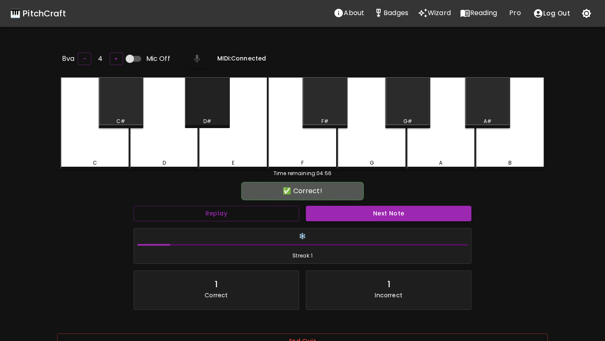
click at [216, 118] on div "D#" at bounding box center [207, 122] width 43 height 8
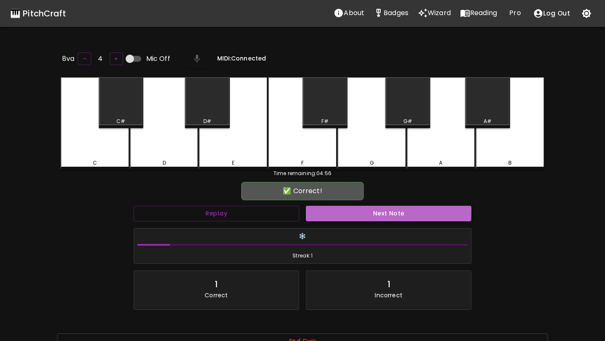
click at [341, 208] on button "Next Note" at bounding box center [389, 214] width 166 height 16
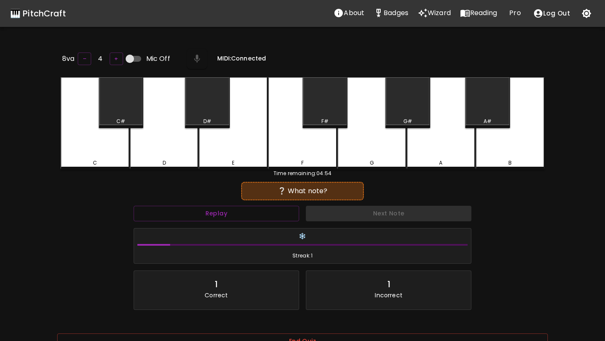
click at [492, 106] on div "A#" at bounding box center [487, 102] width 45 height 51
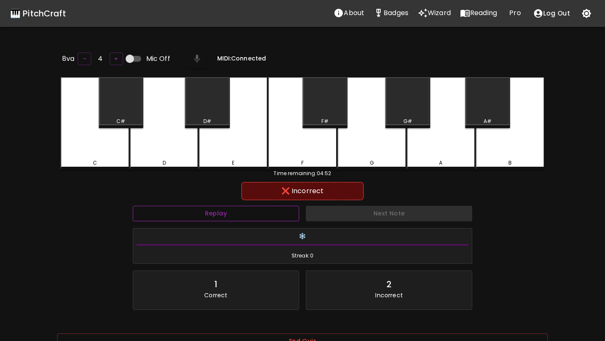
click at [292, 213] on button "Replay" at bounding box center [216, 214] width 166 height 16
click at [507, 148] on div "B" at bounding box center [510, 123] width 69 height 92
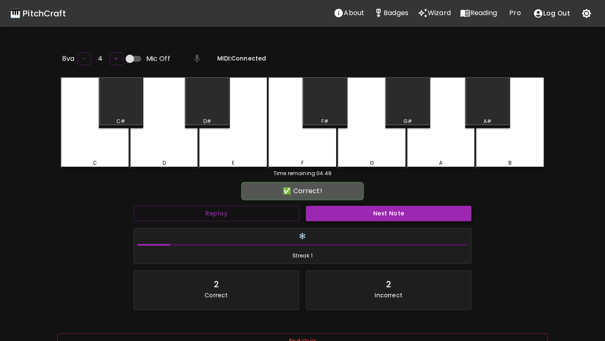
click at [407, 217] on button "Next Note" at bounding box center [389, 214] width 166 height 16
click at [416, 216] on button "Next Note" at bounding box center [389, 214] width 166 height 16
click at [205, 108] on div "D#" at bounding box center [207, 102] width 45 height 51
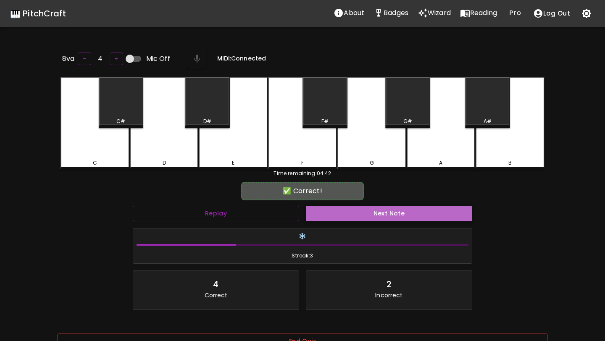
click at [347, 214] on button "Next Note" at bounding box center [389, 214] width 166 height 16
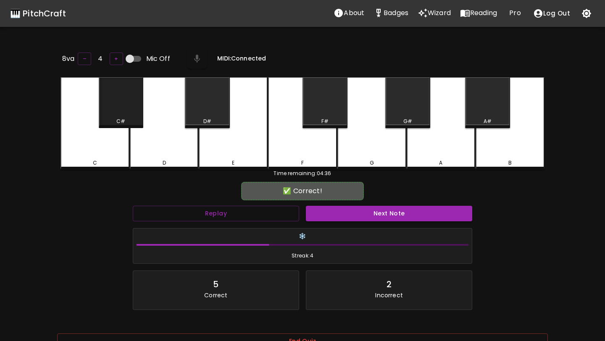
click at [126, 111] on div "C#" at bounding box center [121, 102] width 45 height 51
click at [326, 210] on button "Next Note" at bounding box center [389, 214] width 166 height 16
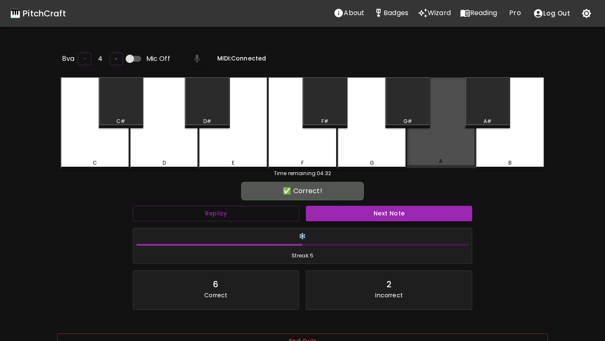
click at [427, 145] on div "A" at bounding box center [441, 122] width 69 height 91
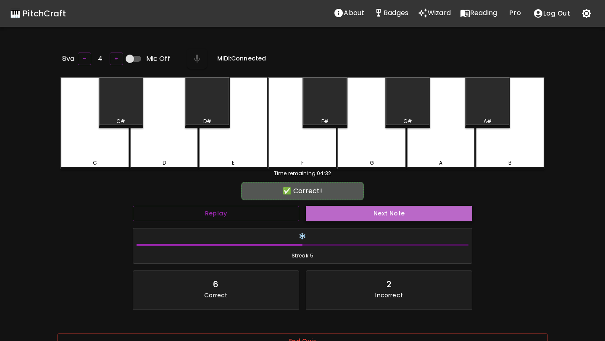
click at [412, 212] on button "Next Note" at bounding box center [389, 214] width 166 height 16
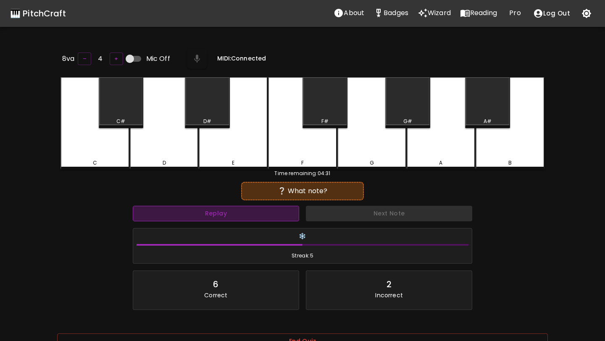
click at [270, 216] on button "Replay" at bounding box center [216, 214] width 166 height 16
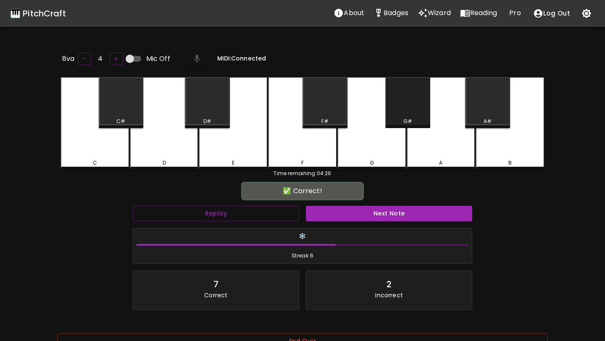
click at [409, 113] on div "G#" at bounding box center [407, 102] width 45 height 51
click at [394, 211] on button "Next Note" at bounding box center [389, 214] width 166 height 16
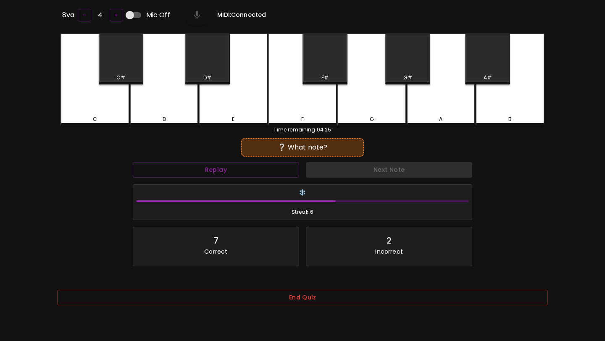
scroll to position [58, 0]
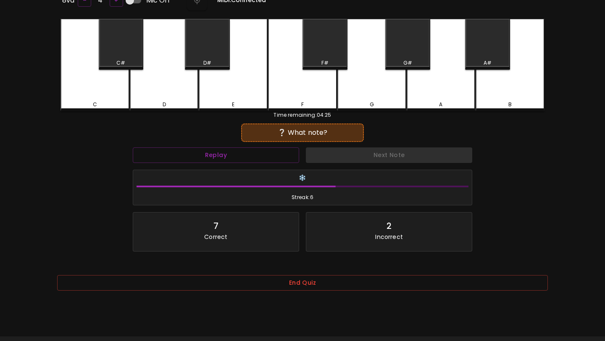
click at [339, 293] on div "End Quiz" at bounding box center [302, 288] width 491 height 27
click at [342, 287] on button "End Quiz" at bounding box center [302, 283] width 491 height 16
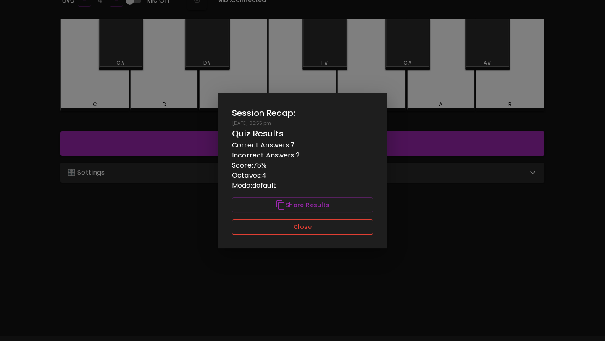
click at [324, 232] on button "Close" at bounding box center [302, 227] width 141 height 16
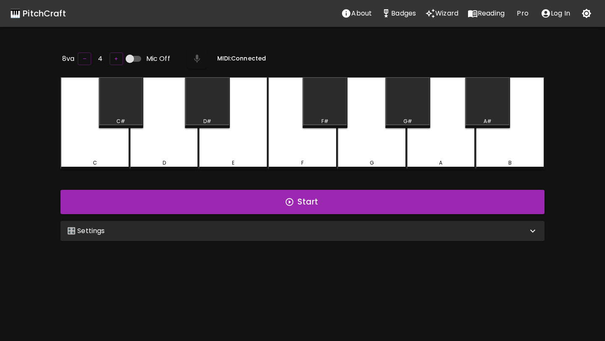
scroll to position [57, 0]
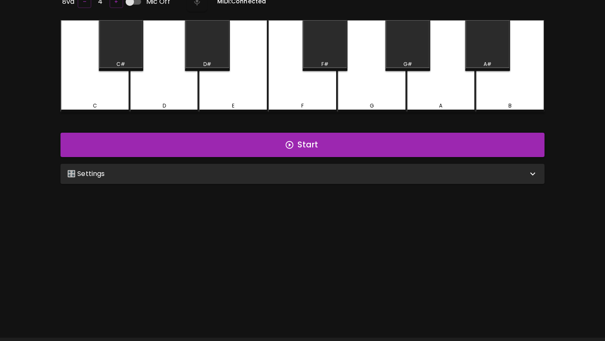
click at [228, 187] on div "8va – 4 + Mic Off MIDI: Connected C C# D D# E F F# G G# A A# B Start 🎛️ Setting…" at bounding box center [302, 160] width 504 height 341
click at [233, 179] on div "🎛️ Settings" at bounding box center [303, 174] width 484 height 20
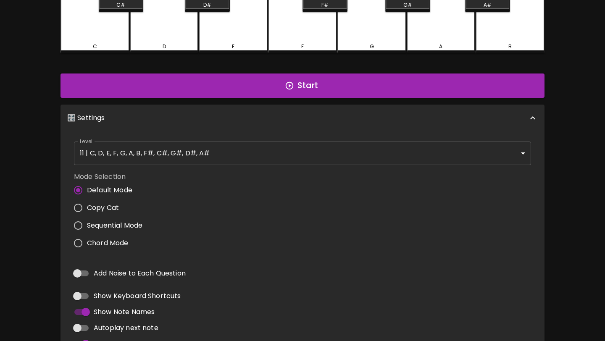
scroll to position [159, 0]
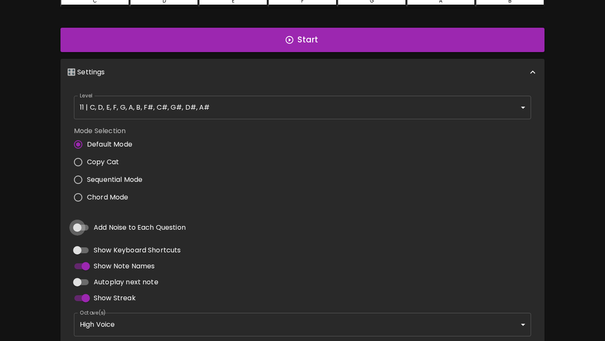
click at [85, 224] on input "Add Noise to Each Question" at bounding box center [77, 228] width 48 height 16
checkbox input "true"
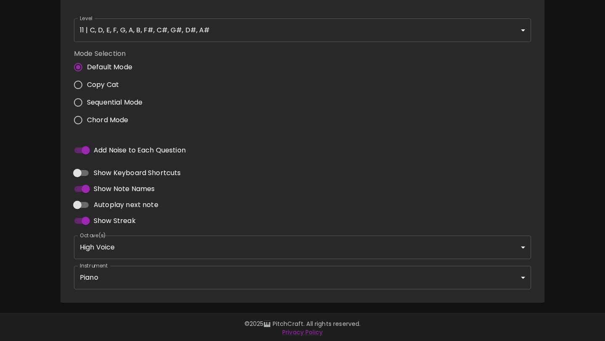
click at [175, 273] on body "🎹 PitchCraft About Badges Wizard Reading Pro Log Out 8va – 4 + Mic Off MIDI: Co…" at bounding box center [302, 53] width 605 height 579
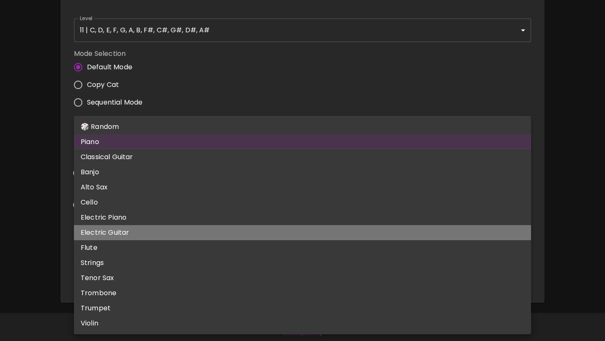
click at [145, 234] on li "Electric Guitar" at bounding box center [302, 232] width 457 height 15
type input "electric_guitar_clean"
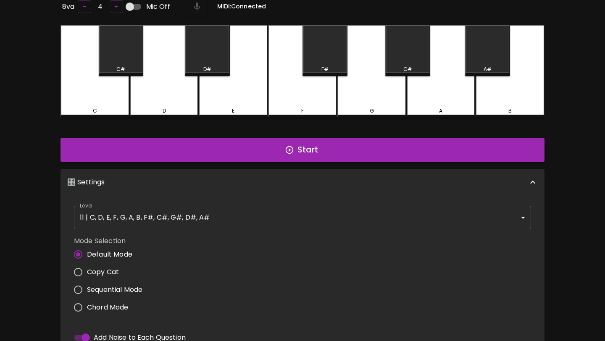
scroll to position [0, 0]
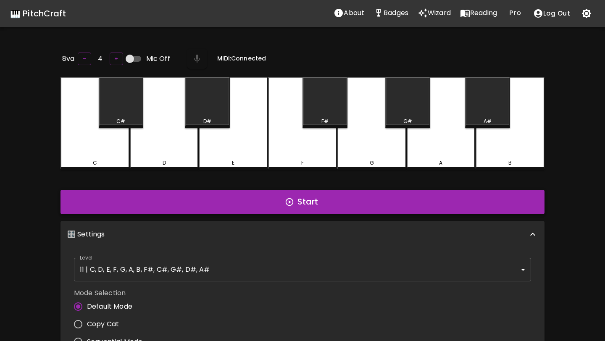
click at [269, 198] on button "Start" at bounding box center [303, 202] width 484 height 24
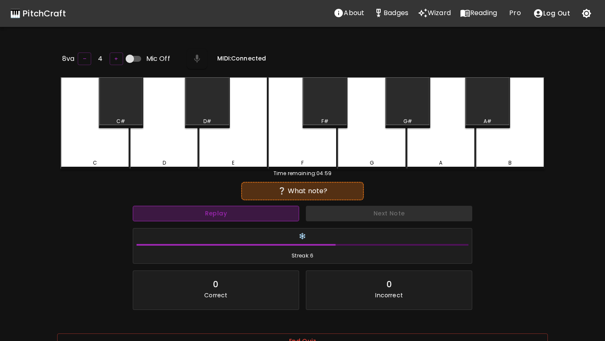
click at [260, 215] on button "Replay" at bounding box center [216, 214] width 166 height 16
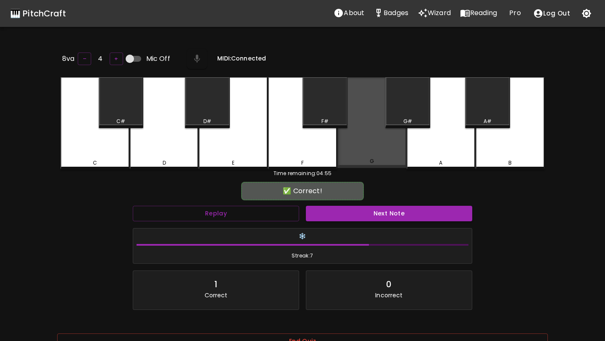
click at [386, 145] on div "G" at bounding box center [371, 122] width 69 height 91
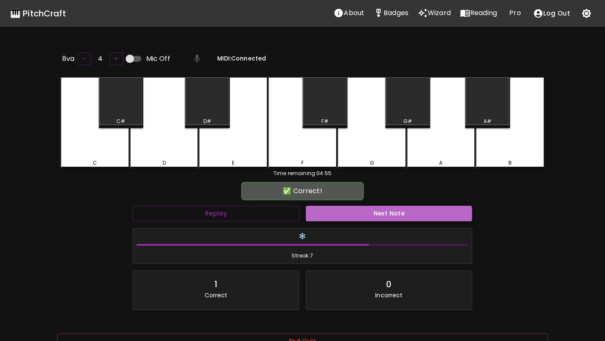
click at [385, 212] on button "Next Note" at bounding box center [389, 214] width 166 height 16
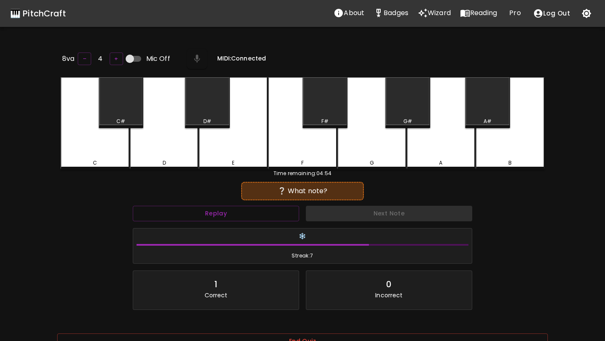
click at [495, 105] on div "A#" at bounding box center [487, 102] width 45 height 51
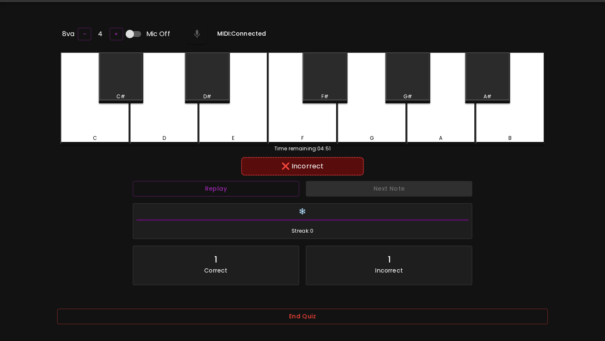
scroll to position [26, 0]
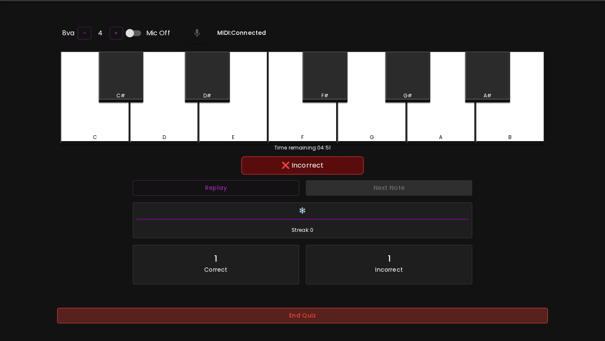
click at [303, 316] on button "End Quiz" at bounding box center [302, 316] width 491 height 16
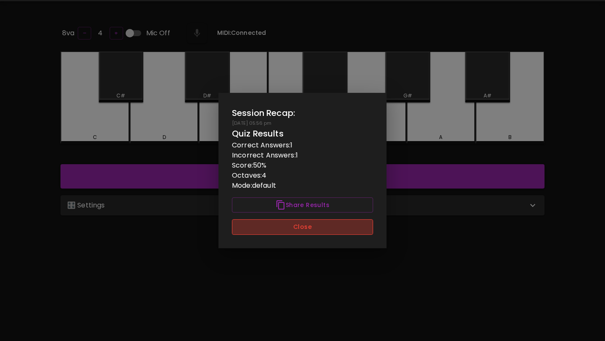
click at [304, 228] on button "Close" at bounding box center [302, 227] width 141 height 16
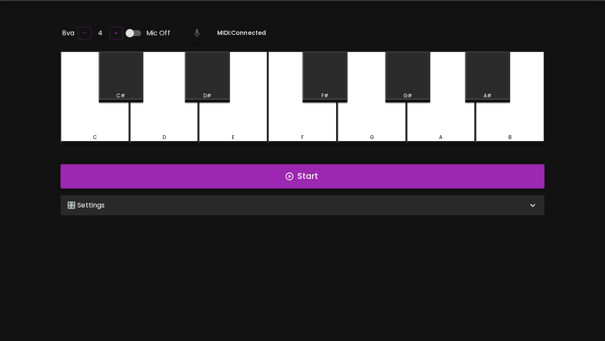
click at [290, 208] on div "🎛️ Settings" at bounding box center [297, 205] width 461 height 10
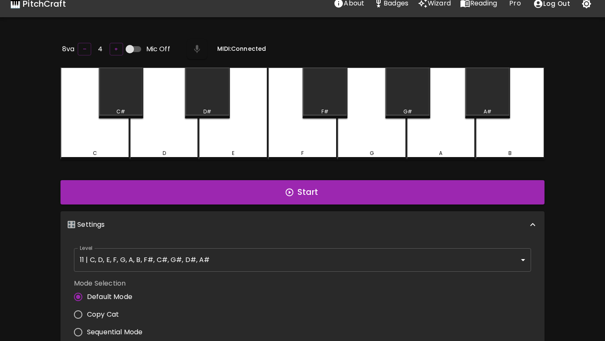
scroll to position [4, 0]
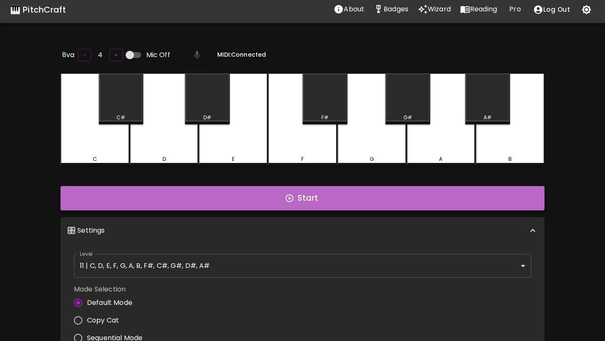
click at [270, 201] on button "Start" at bounding box center [303, 198] width 484 height 24
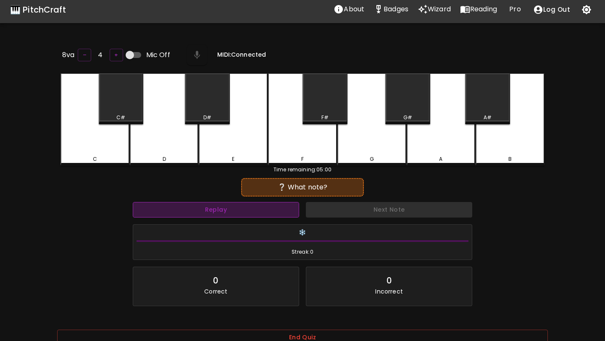
click at [263, 211] on button "Replay" at bounding box center [216, 210] width 166 height 16
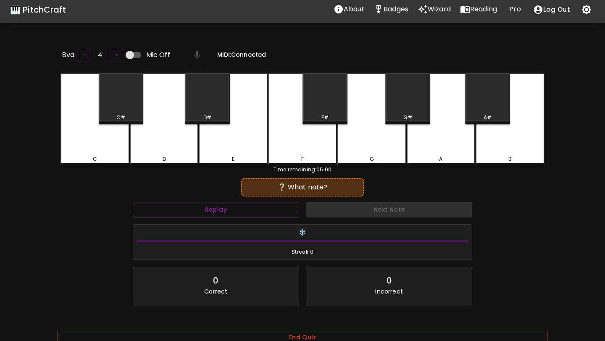
click at [408, 111] on div "G#" at bounding box center [407, 99] width 45 height 51
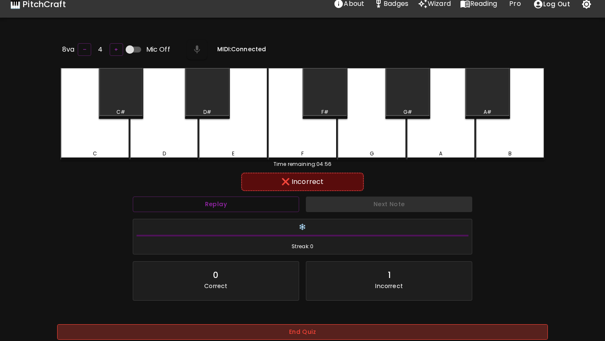
click at [276, 332] on button "End Quiz" at bounding box center [302, 332] width 491 height 16
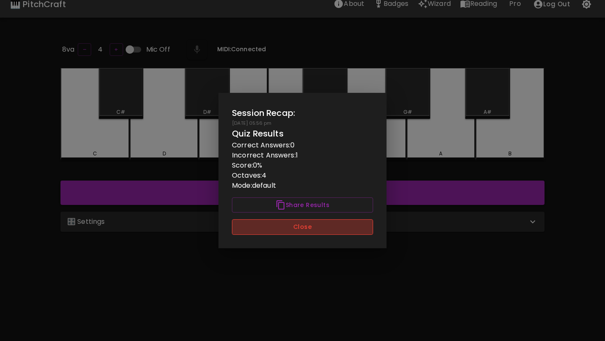
click at [315, 224] on button "Close" at bounding box center [302, 227] width 141 height 16
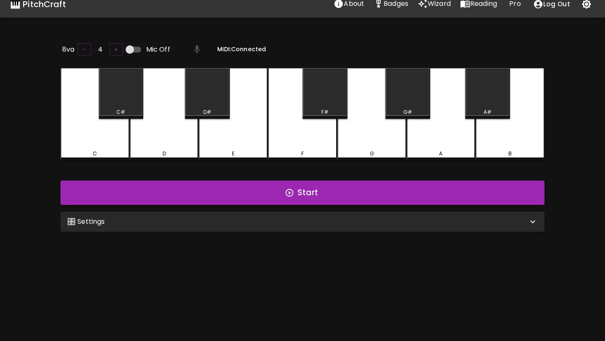
click at [313, 224] on div "🎛️ Settings" at bounding box center [297, 222] width 461 height 10
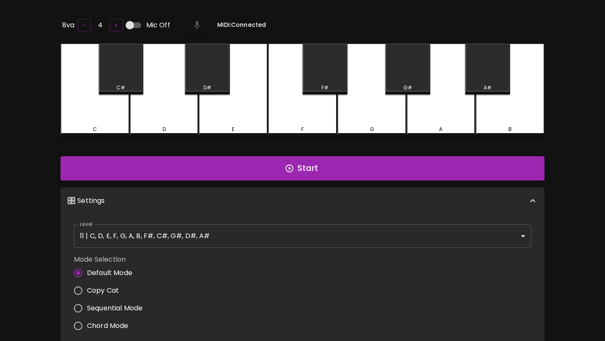
scroll to position [0, 0]
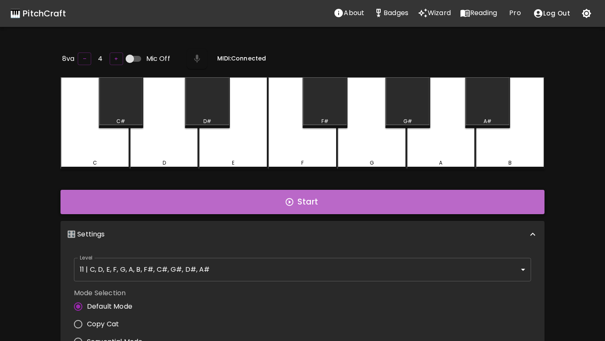
click at [305, 201] on button "Start" at bounding box center [303, 202] width 484 height 24
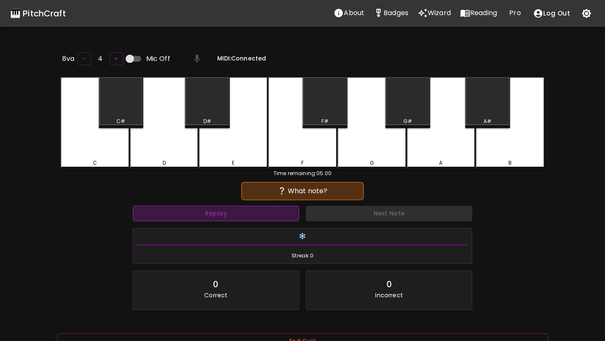
click at [273, 211] on button "Replay" at bounding box center [216, 214] width 166 height 16
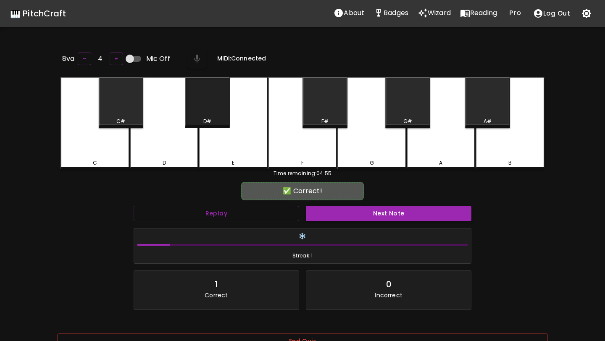
click at [203, 110] on div "D#" at bounding box center [207, 102] width 45 height 51
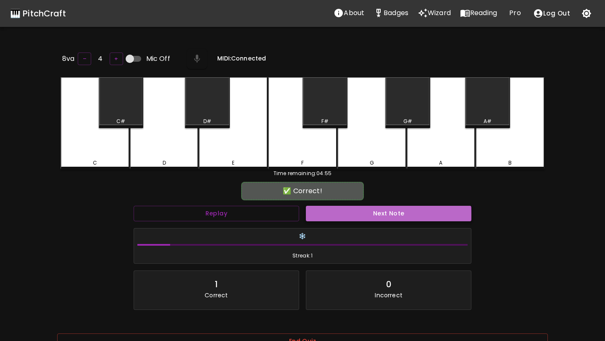
click at [366, 214] on button "Next Note" at bounding box center [389, 214] width 166 height 16
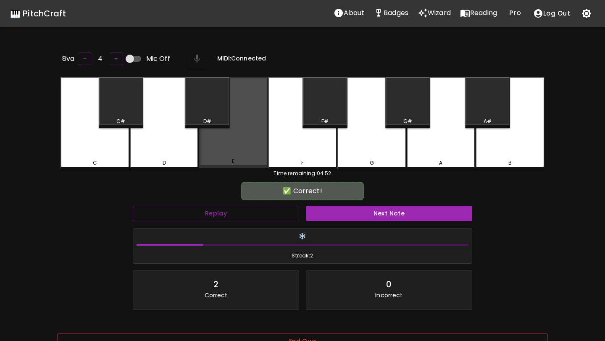
click at [256, 150] on div "E" at bounding box center [233, 122] width 69 height 91
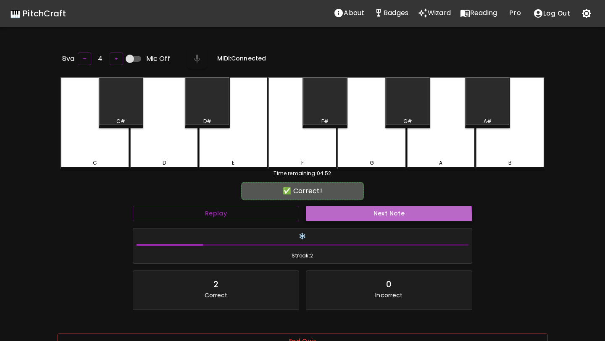
click at [351, 216] on button "Next Note" at bounding box center [389, 214] width 166 height 16
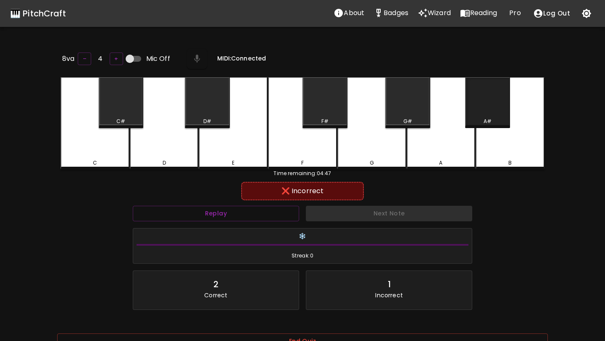
click at [499, 98] on div "A#" at bounding box center [487, 102] width 45 height 51
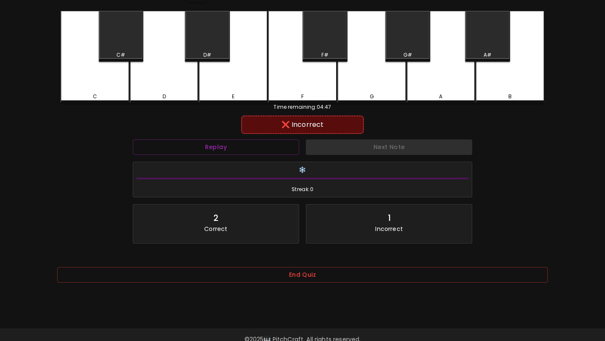
scroll to position [84, 0]
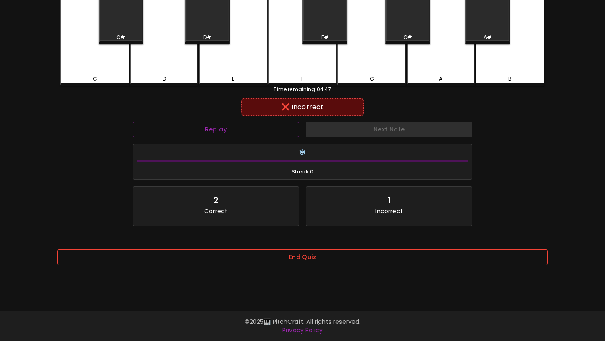
click at [376, 265] on button "End Quiz" at bounding box center [302, 258] width 491 height 16
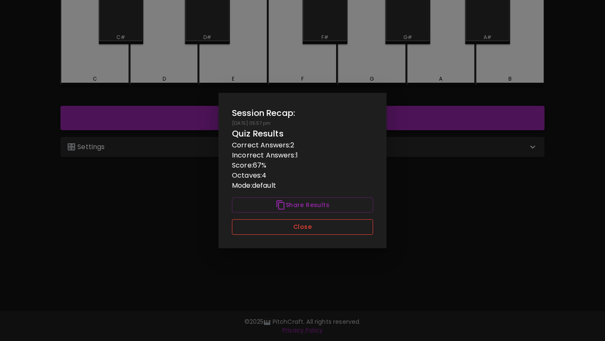
click at [349, 231] on button "Close" at bounding box center [302, 227] width 141 height 16
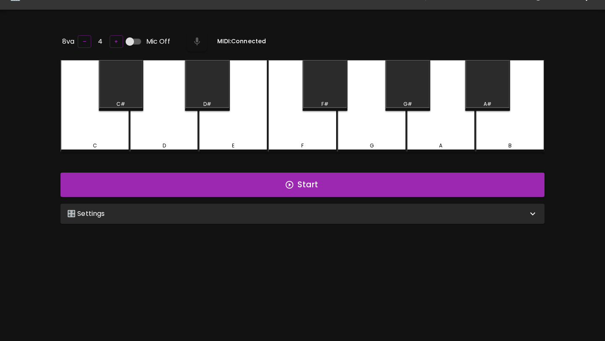
scroll to position [0, 0]
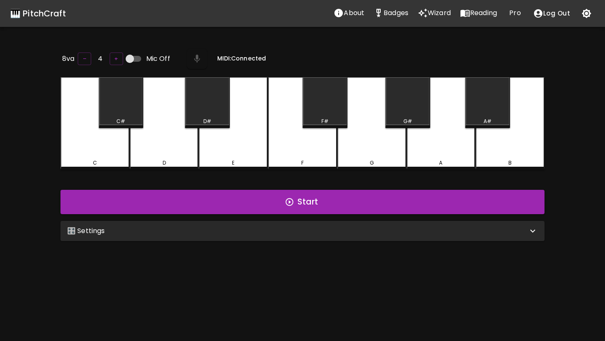
click at [308, 231] on div "🎛️ Settings" at bounding box center [297, 231] width 461 height 10
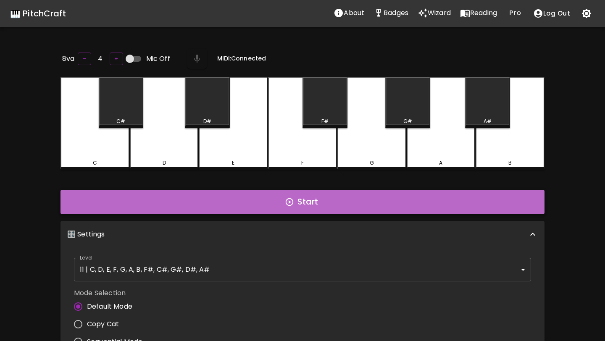
click at [260, 205] on button "Start" at bounding box center [303, 202] width 484 height 24
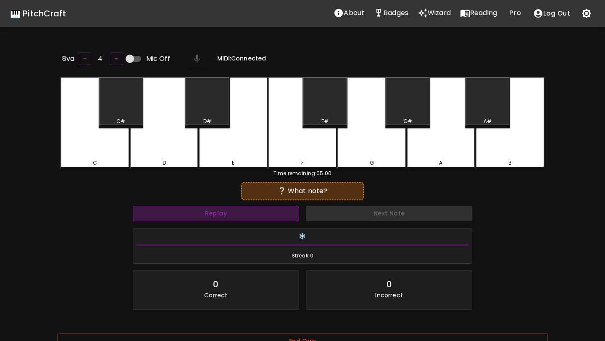
click at [248, 209] on button "Replay" at bounding box center [216, 214] width 166 height 16
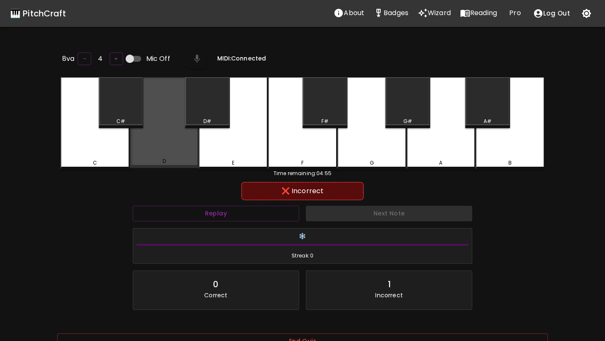
click at [182, 150] on div "D" at bounding box center [164, 122] width 69 height 91
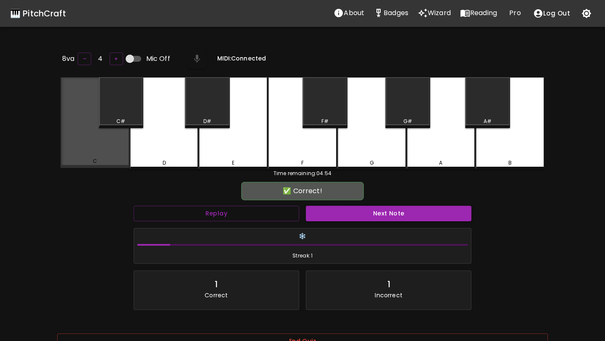
click at [124, 145] on div "C" at bounding box center [95, 122] width 69 height 91
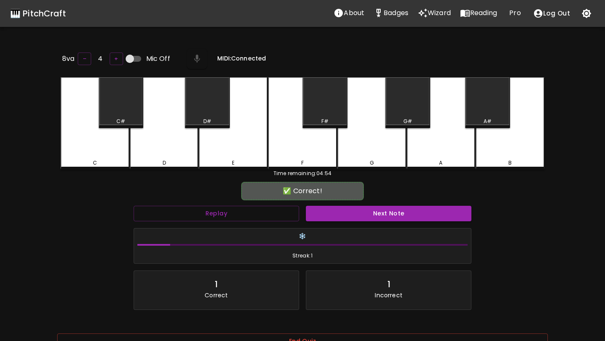
scroll to position [84, 0]
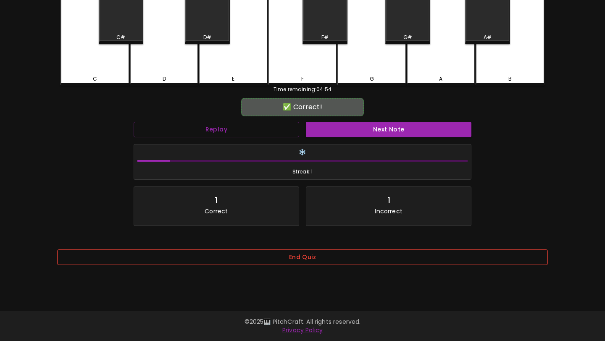
click at [295, 262] on button "End Quiz" at bounding box center [302, 258] width 491 height 16
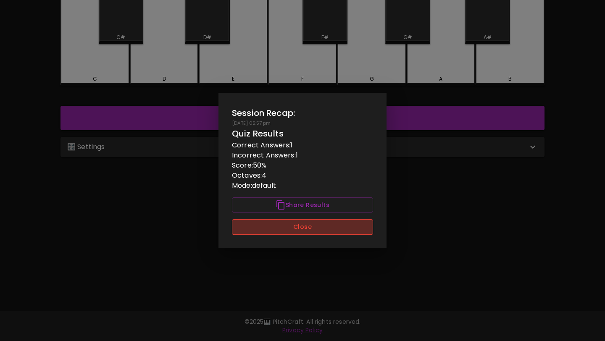
click at [302, 224] on button "Close" at bounding box center [302, 227] width 141 height 16
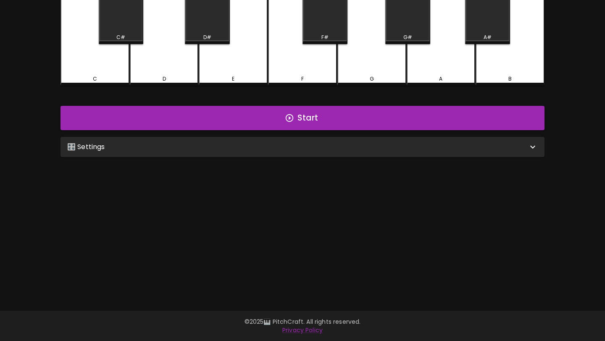
click at [299, 155] on div "🎛️ Settings Level 11 | C, D, E, F, G, A, B, F#, C#, G#, D#, A# 21 Level Mode Se…" at bounding box center [302, 147] width 491 height 27
click at [301, 147] on div "🎛️ Settings" at bounding box center [297, 147] width 461 height 10
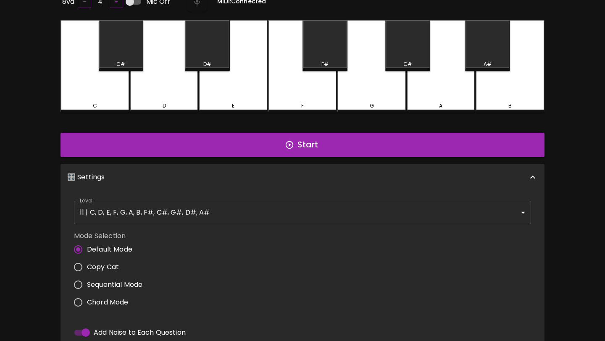
scroll to position [0, 0]
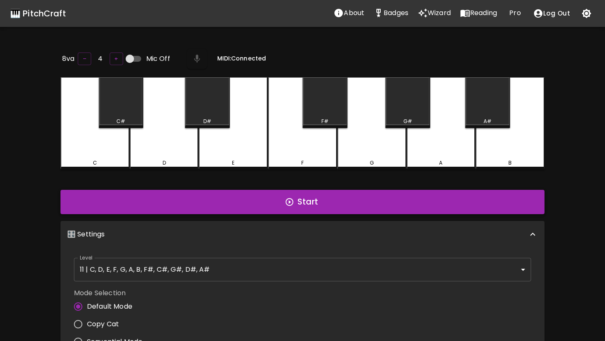
click at [313, 200] on button "Start" at bounding box center [303, 202] width 484 height 24
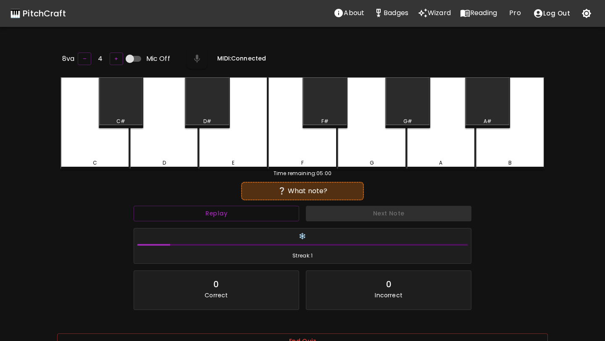
click at [376, 150] on div "G" at bounding box center [371, 123] width 69 height 92
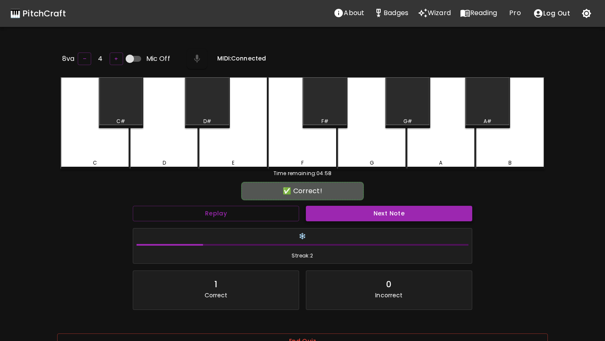
click at [376, 211] on button "Next Note" at bounding box center [389, 214] width 166 height 16
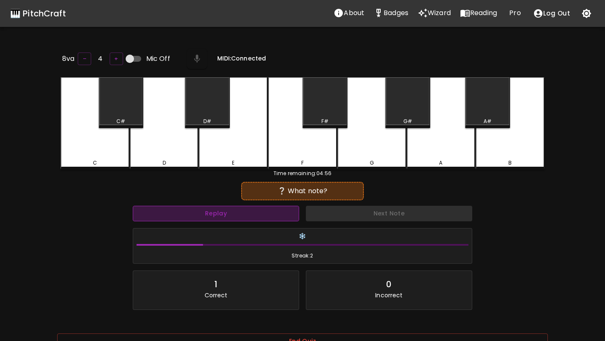
click at [281, 211] on button "Replay" at bounding box center [216, 214] width 166 height 16
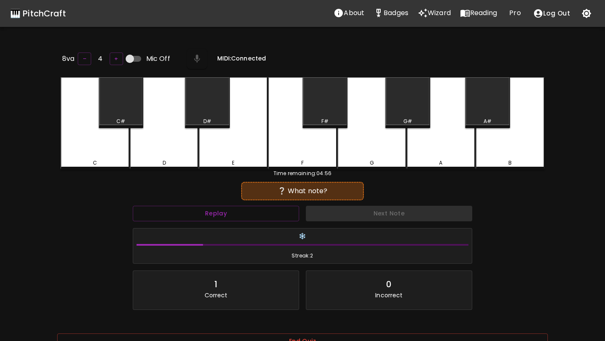
click at [241, 137] on div "E" at bounding box center [233, 123] width 69 height 92
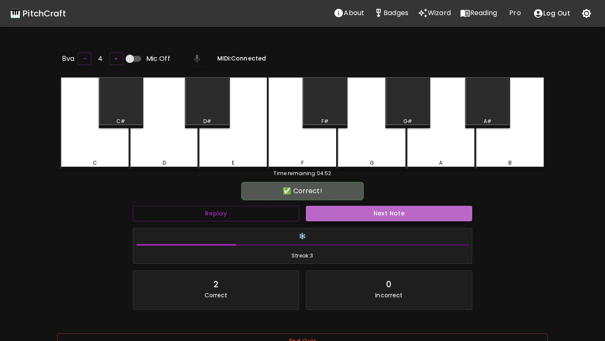
click at [359, 212] on button "Next Note" at bounding box center [389, 214] width 166 height 16
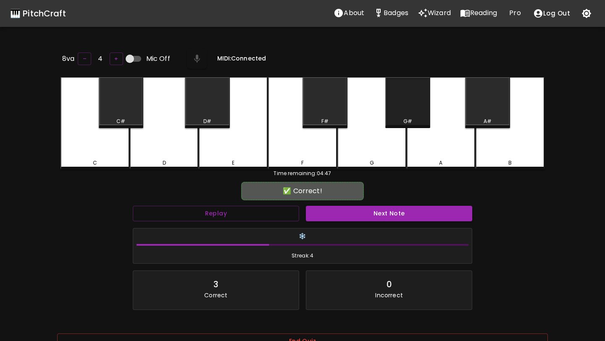
click at [403, 118] on div "G#" at bounding box center [407, 122] width 43 height 8
click at [394, 213] on button "Next Note" at bounding box center [389, 214] width 166 height 16
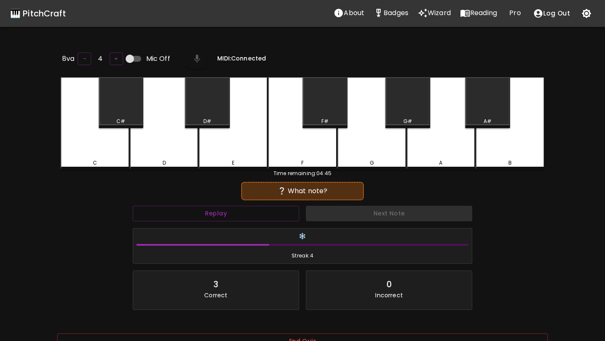
click at [406, 110] on div "G#" at bounding box center [407, 102] width 45 height 51
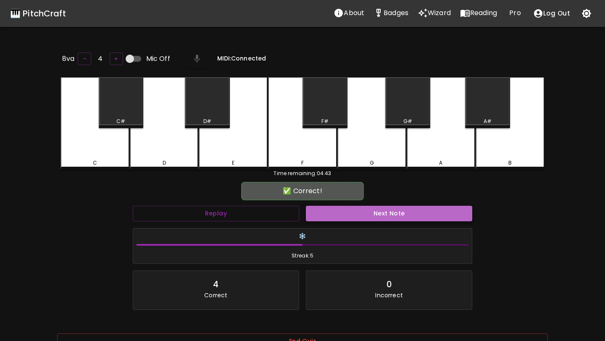
click at [392, 210] on button "Next Note" at bounding box center [389, 214] width 166 height 16
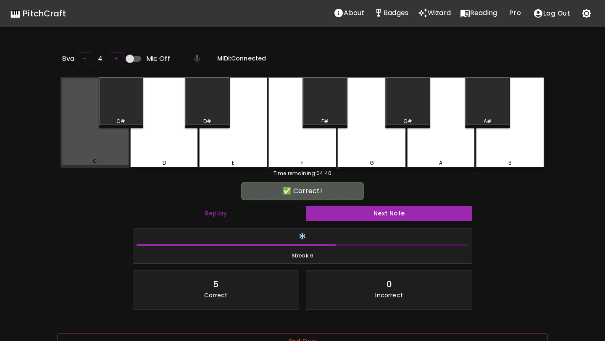
click at [113, 154] on div "C" at bounding box center [95, 122] width 69 height 91
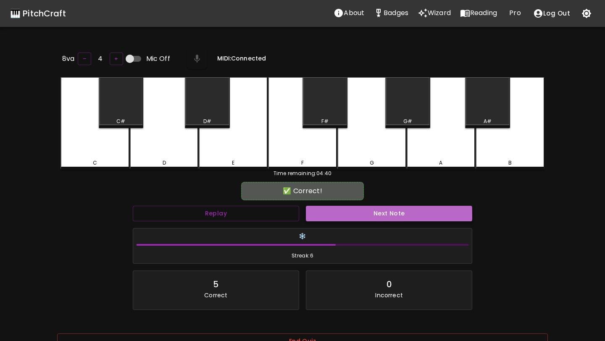
click at [363, 214] on button "Next Note" at bounding box center [389, 214] width 166 height 16
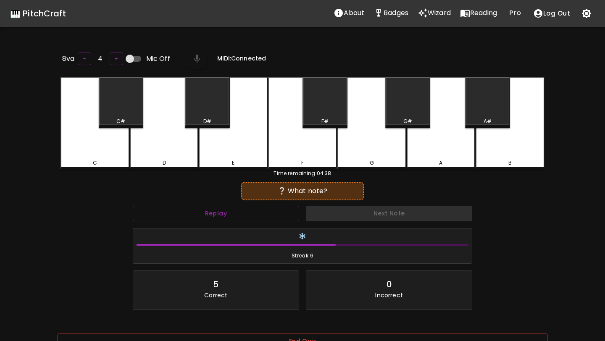
click at [319, 113] on div "F#" at bounding box center [325, 102] width 45 height 51
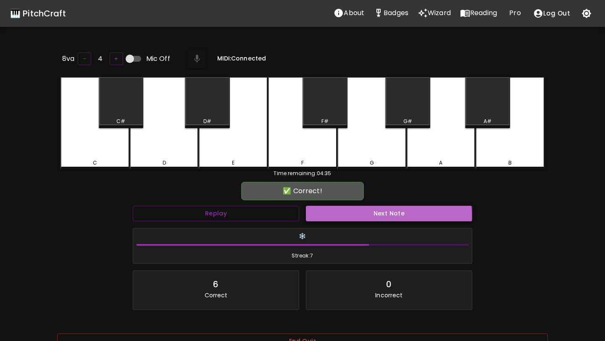
click at [377, 215] on button "Next Note" at bounding box center [389, 214] width 166 height 16
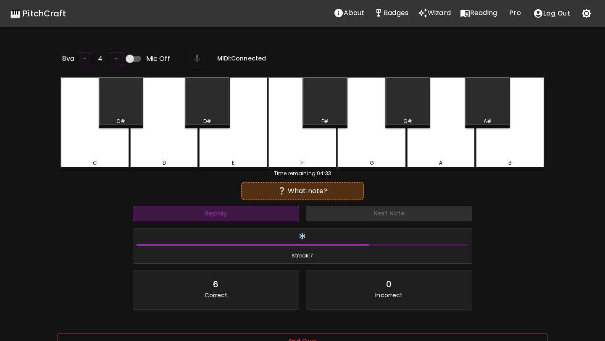
click at [286, 214] on button "Replay" at bounding box center [216, 214] width 166 height 16
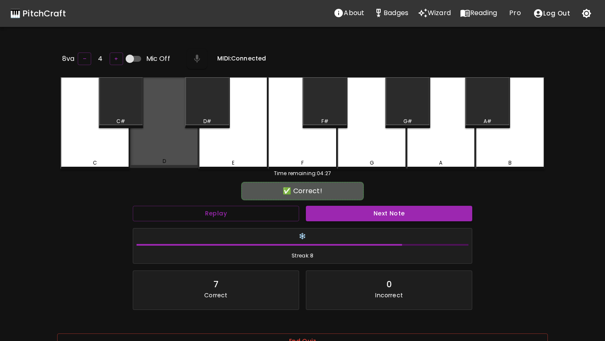
click at [180, 147] on div "D" at bounding box center [164, 122] width 69 height 91
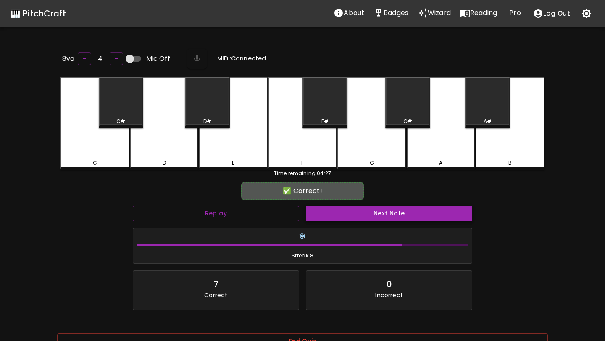
click at [405, 216] on button "Next Note" at bounding box center [389, 214] width 166 height 16
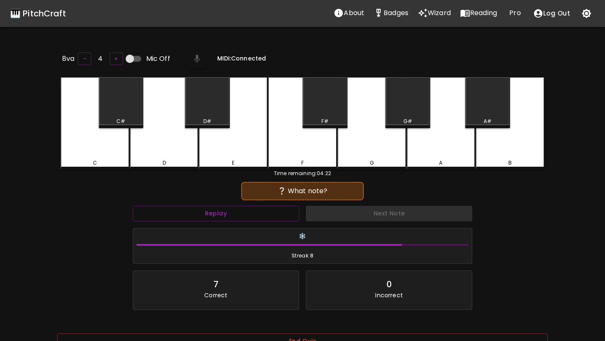
click at [254, 155] on div "E" at bounding box center [233, 123] width 69 height 92
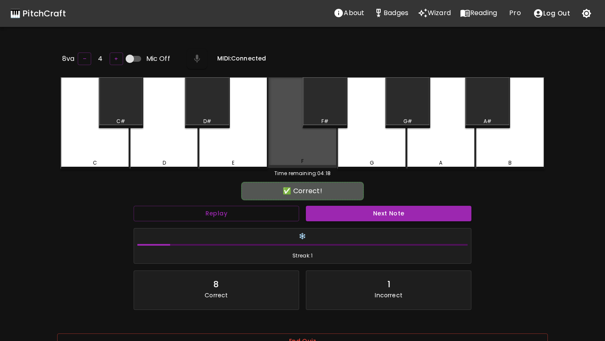
click at [303, 159] on div "F" at bounding box center [302, 162] width 3 height 8
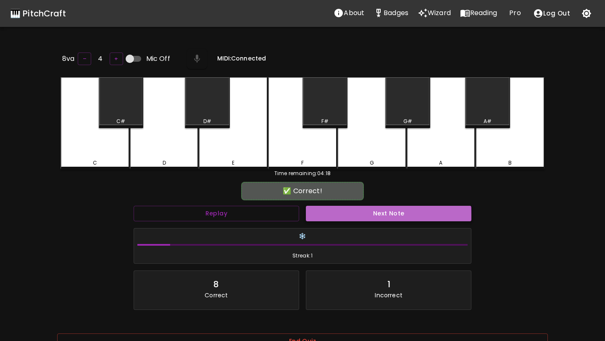
click at [358, 215] on button "Next Note" at bounding box center [389, 214] width 166 height 16
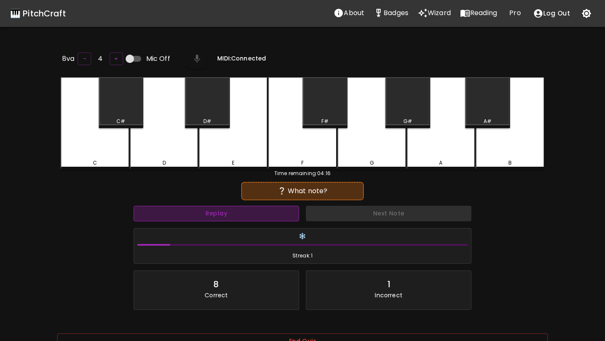
click at [266, 213] on button "Replay" at bounding box center [217, 214] width 166 height 16
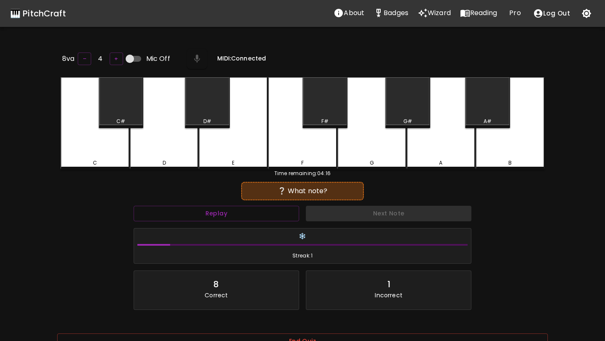
click at [246, 155] on div "E" at bounding box center [233, 123] width 69 height 92
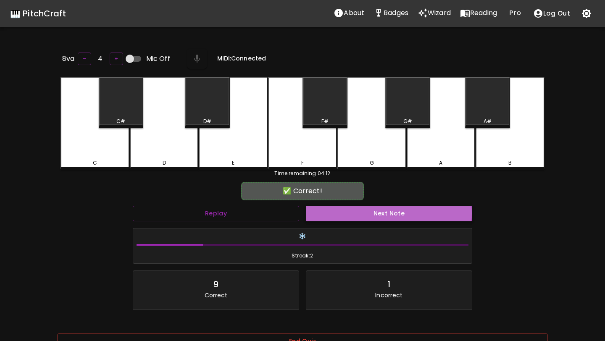
click at [352, 211] on button "Next Note" at bounding box center [389, 214] width 166 height 16
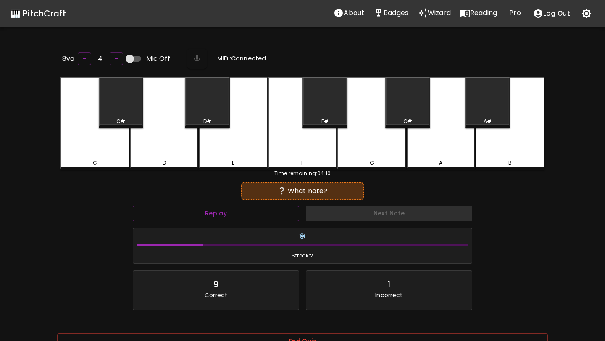
click at [513, 159] on div "B" at bounding box center [509, 163] width 67 height 8
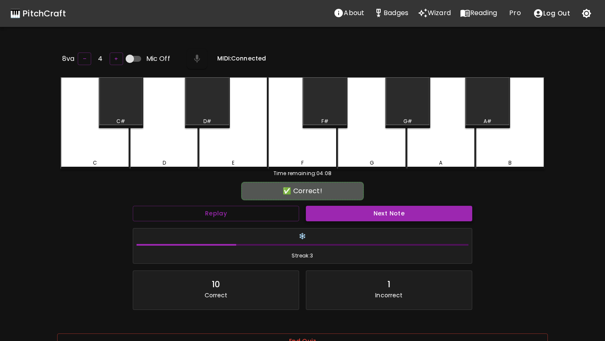
click at [417, 214] on button "Next Note" at bounding box center [389, 214] width 166 height 16
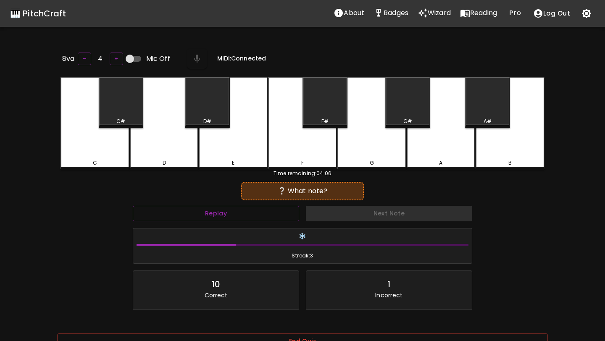
scroll to position [84, 0]
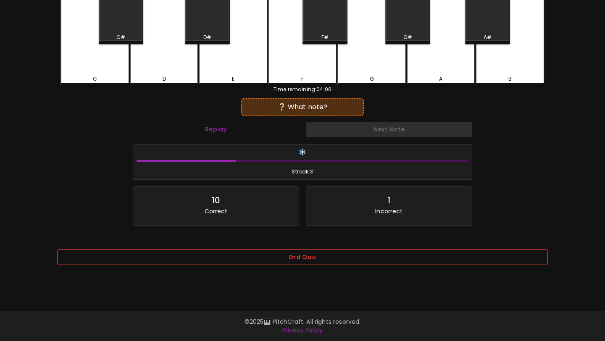
click at [372, 262] on button "End Quiz" at bounding box center [302, 258] width 491 height 16
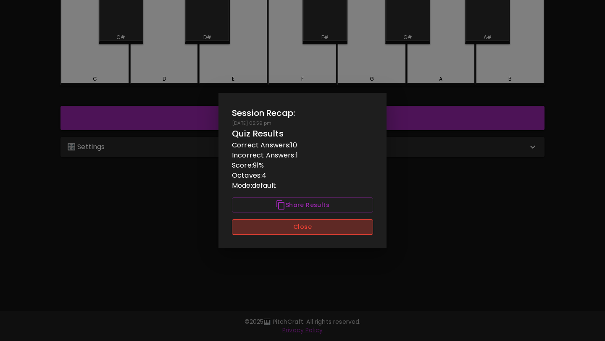
click at [322, 228] on button "Close" at bounding box center [302, 227] width 141 height 16
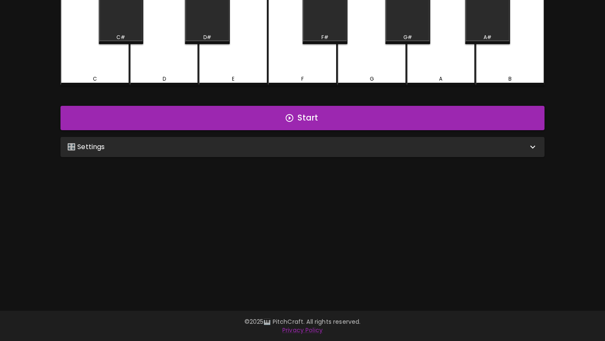
click at [300, 146] on div "🎛️ Settings" at bounding box center [297, 147] width 461 height 10
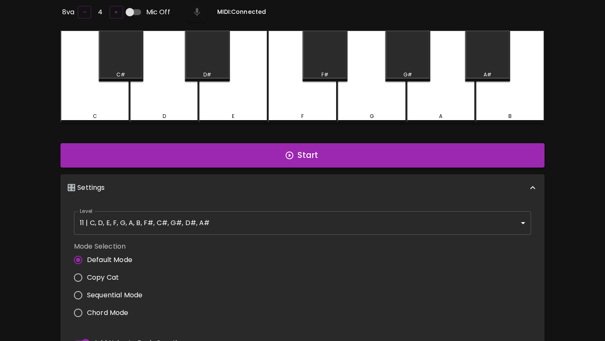
scroll to position [0, 0]
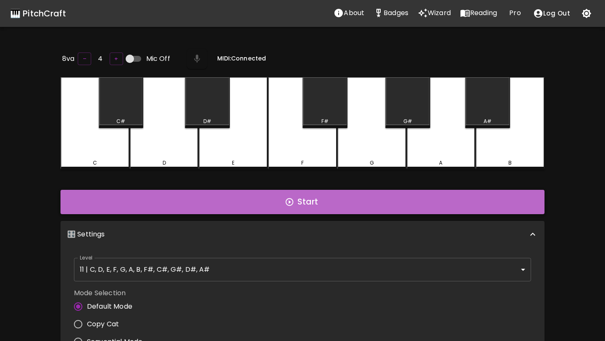
click at [266, 198] on button "Start" at bounding box center [303, 202] width 484 height 24
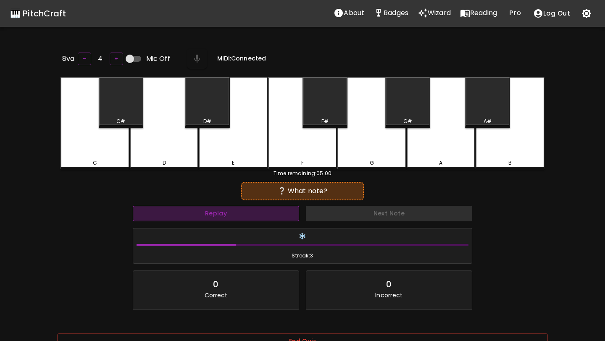
click at [266, 215] on button "Replay" at bounding box center [216, 214] width 166 height 16
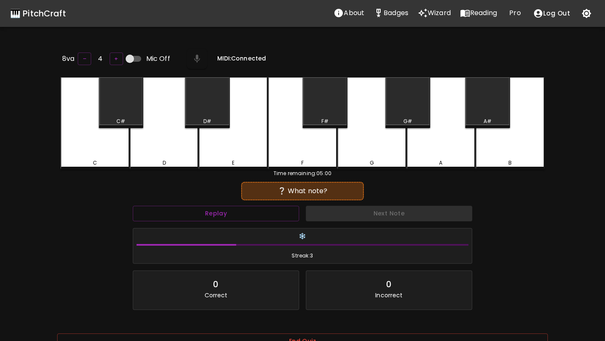
click at [509, 145] on div "B" at bounding box center [510, 123] width 69 height 92
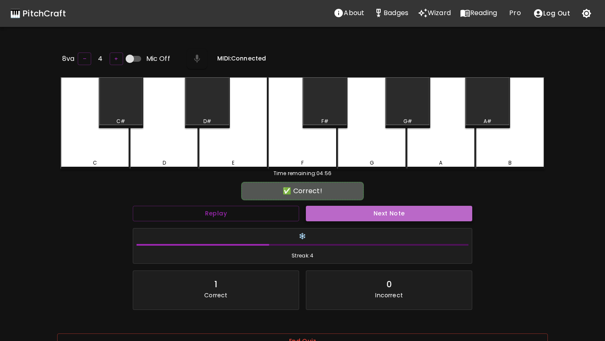
click at [428, 215] on button "Next Note" at bounding box center [389, 214] width 166 height 16
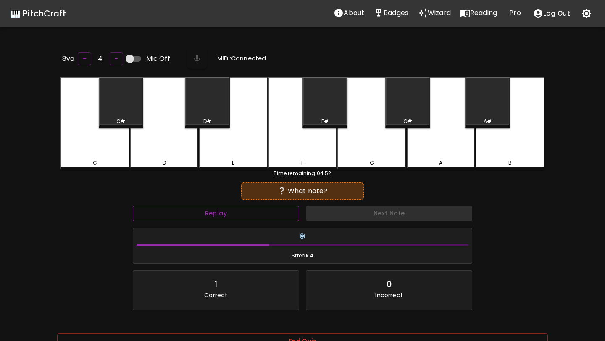
click at [282, 209] on button "Replay" at bounding box center [216, 214] width 166 height 16
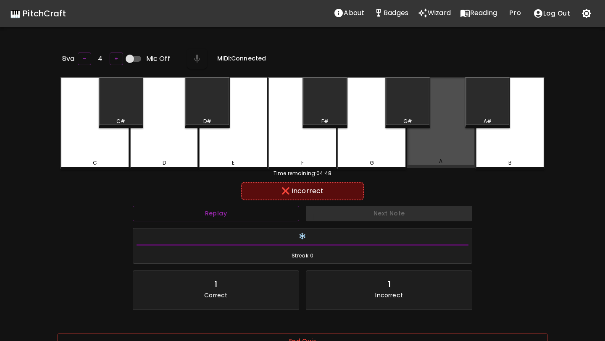
click at [444, 142] on div "A" at bounding box center [441, 122] width 69 height 91
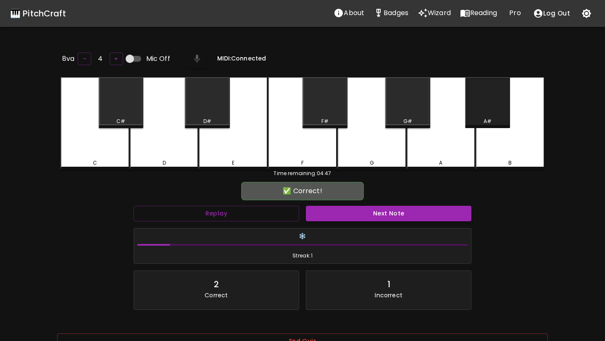
click at [475, 113] on div "A#" at bounding box center [487, 102] width 45 height 51
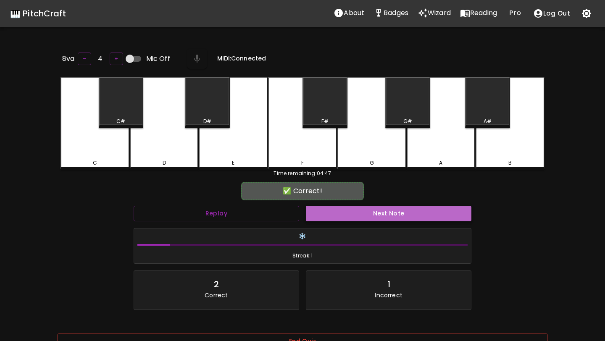
click at [381, 215] on button "Next Note" at bounding box center [389, 214] width 166 height 16
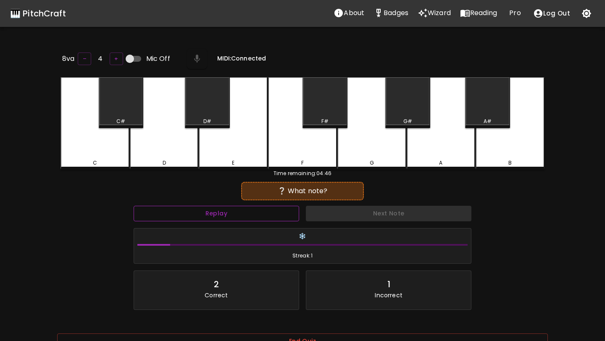
click at [240, 212] on button "Replay" at bounding box center [217, 214] width 166 height 16
click at [168, 159] on div "D" at bounding box center [164, 163] width 67 height 8
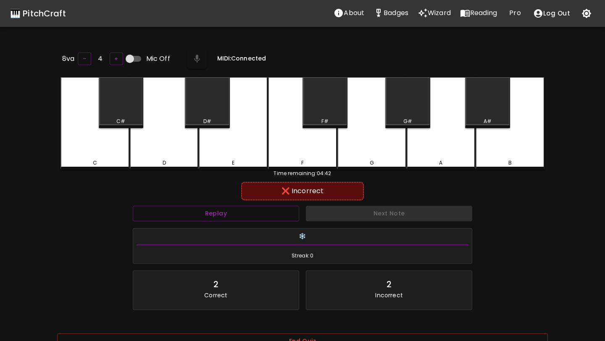
click at [112, 148] on div "C" at bounding box center [95, 123] width 69 height 92
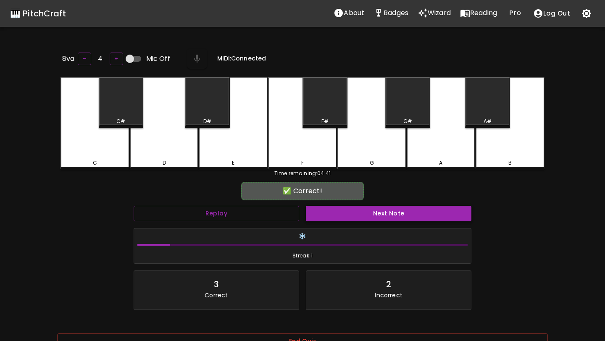
click at [332, 216] on button "Next Note" at bounding box center [389, 214] width 166 height 16
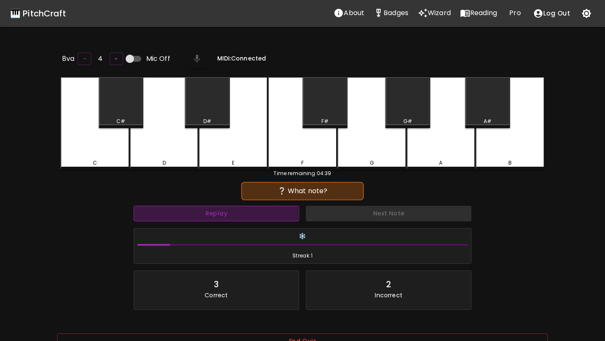
click at [178, 213] on button "Replay" at bounding box center [217, 214] width 166 height 16
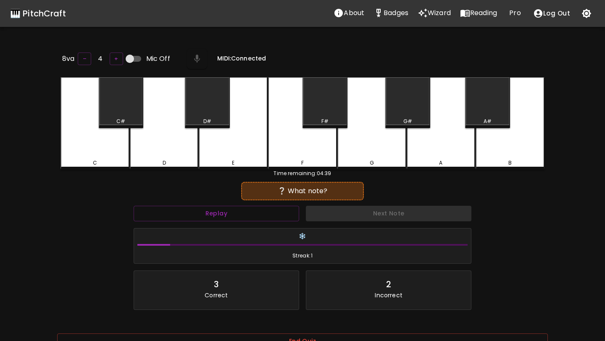
click at [167, 153] on div "D" at bounding box center [164, 123] width 69 height 92
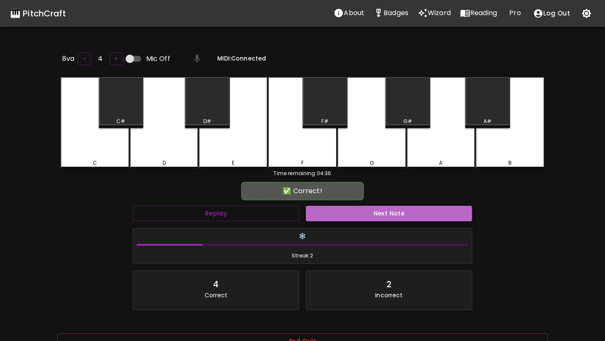
click at [357, 214] on button "Next Note" at bounding box center [389, 214] width 166 height 16
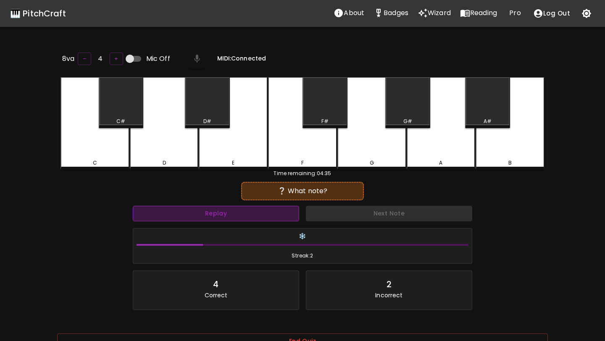
click at [238, 217] on button "Replay" at bounding box center [216, 214] width 166 height 16
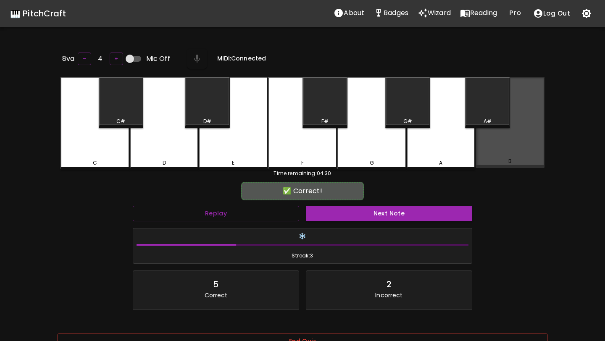
click at [503, 156] on div "B" at bounding box center [510, 122] width 69 height 91
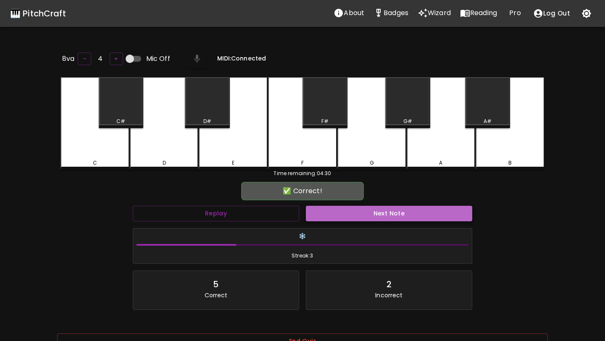
click at [413, 211] on button "Next Note" at bounding box center [389, 214] width 166 height 16
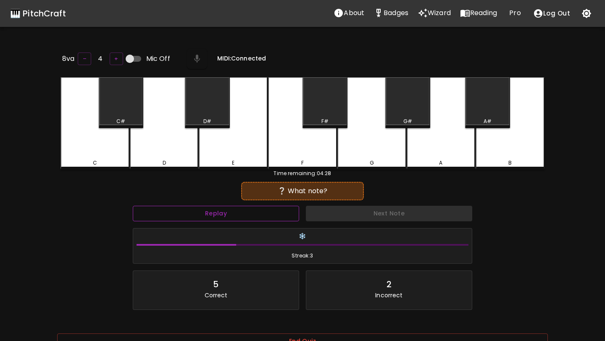
click at [287, 213] on button "Replay" at bounding box center [216, 214] width 166 height 16
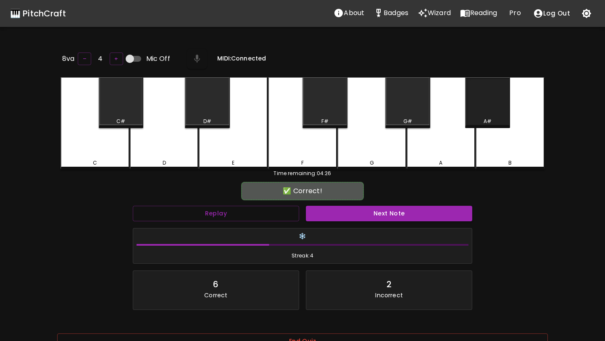
click at [483, 108] on div "A#" at bounding box center [487, 102] width 45 height 51
click at [424, 213] on button "Next Note" at bounding box center [389, 214] width 166 height 16
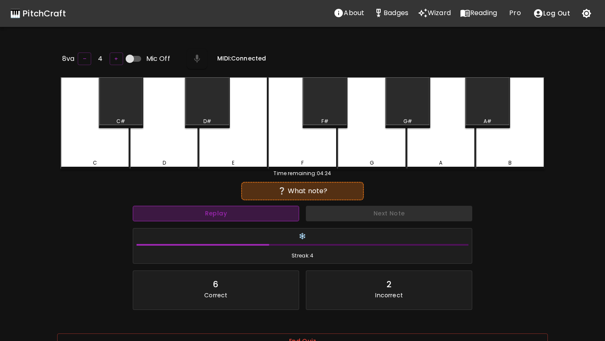
click at [266, 216] on button "Replay" at bounding box center [216, 214] width 166 height 16
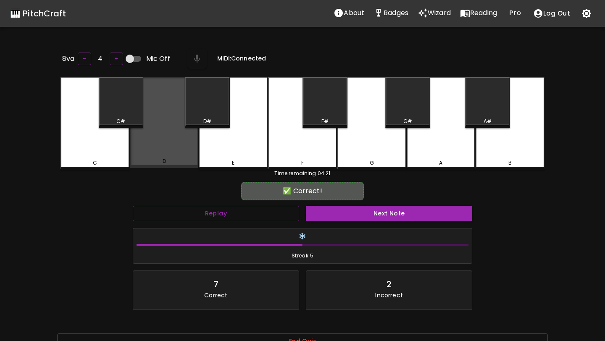
click at [166, 141] on div "D" at bounding box center [164, 122] width 69 height 91
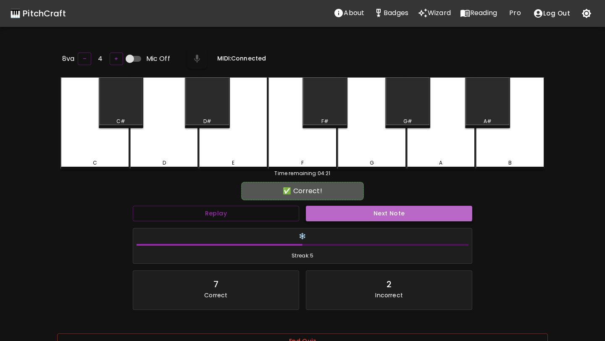
click at [338, 211] on button "Next Note" at bounding box center [389, 214] width 166 height 16
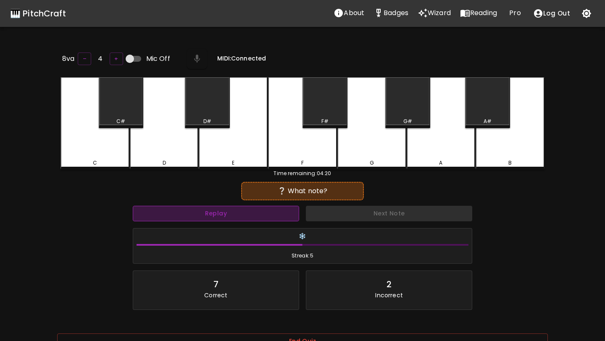
click at [282, 210] on button "Replay" at bounding box center [216, 214] width 166 height 16
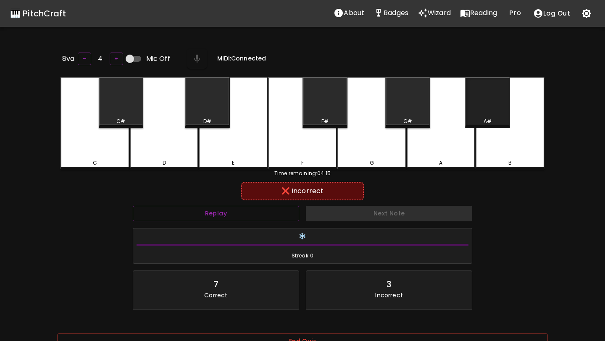
click at [499, 108] on div "A#" at bounding box center [487, 102] width 45 height 51
click at [505, 147] on div "B" at bounding box center [510, 123] width 69 height 92
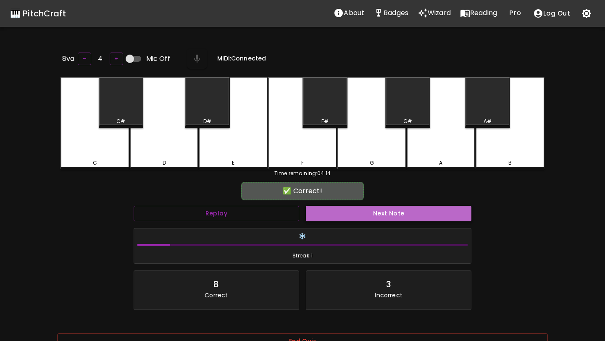
click at [429, 216] on button "Next Note" at bounding box center [389, 214] width 166 height 16
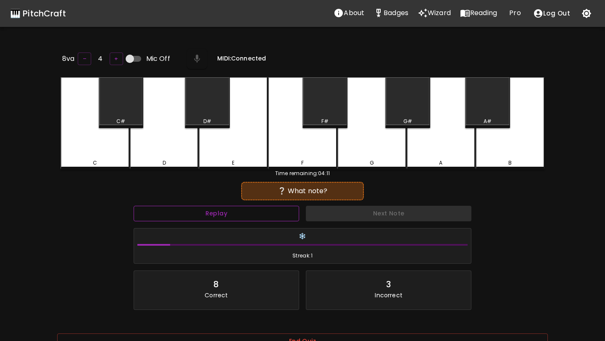
click at [276, 214] on button "Replay" at bounding box center [217, 214] width 166 height 16
click at [248, 216] on button "Replay" at bounding box center [217, 214] width 166 height 16
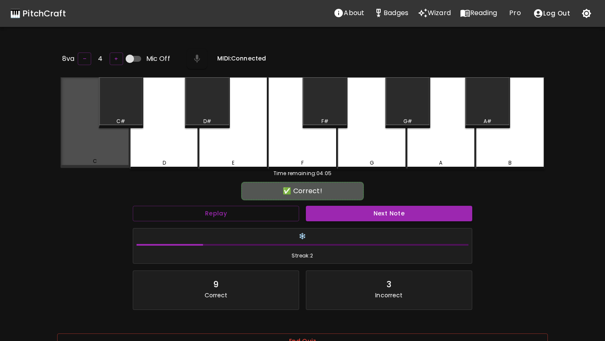
click at [111, 137] on div "C" at bounding box center [95, 122] width 69 height 91
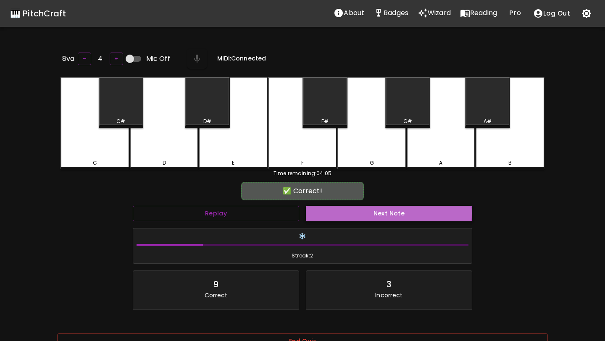
click at [346, 211] on button "Next Note" at bounding box center [389, 214] width 166 height 16
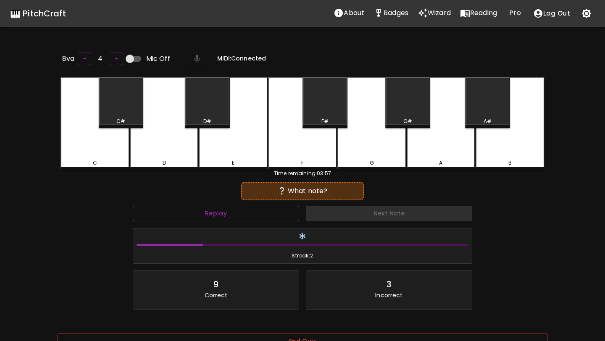
click at [268, 218] on button "Replay" at bounding box center [216, 214] width 166 height 16
click at [156, 150] on div "D" at bounding box center [164, 123] width 69 height 92
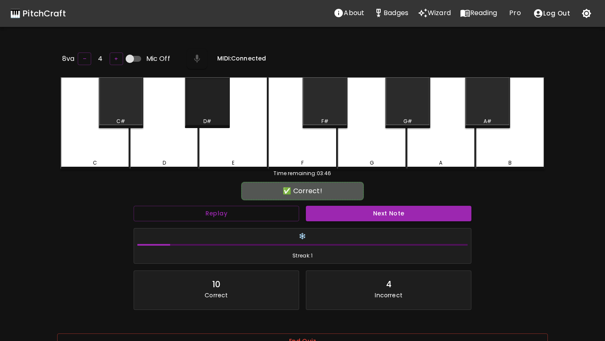
click at [195, 99] on div "D#" at bounding box center [207, 102] width 45 height 51
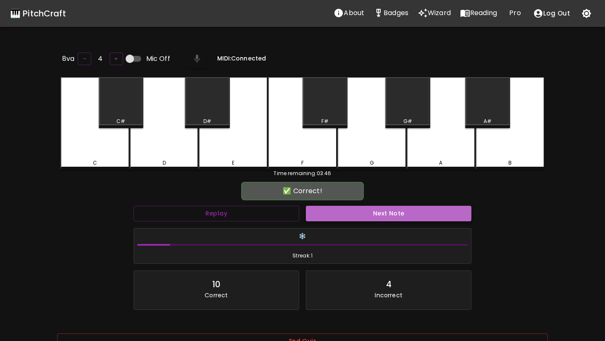
click at [358, 211] on button "Next Note" at bounding box center [389, 214] width 166 height 16
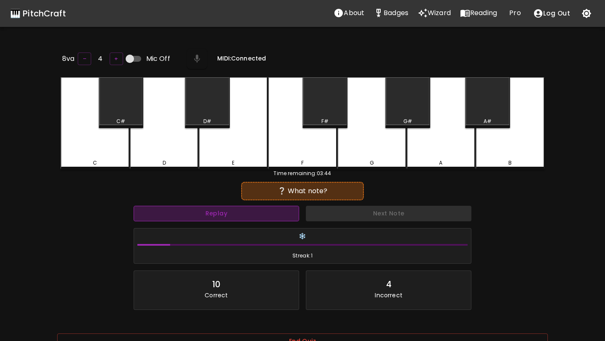
click at [239, 214] on button "Replay" at bounding box center [217, 214] width 166 height 16
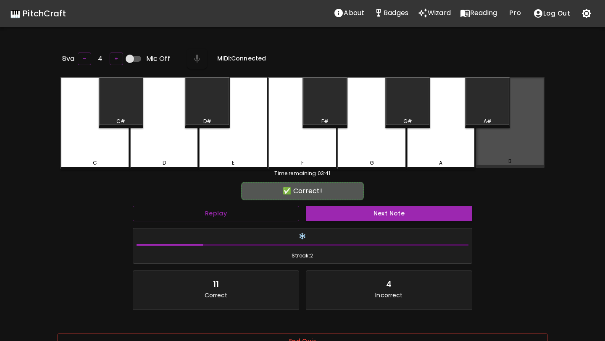
click at [512, 149] on div "B" at bounding box center [510, 122] width 69 height 91
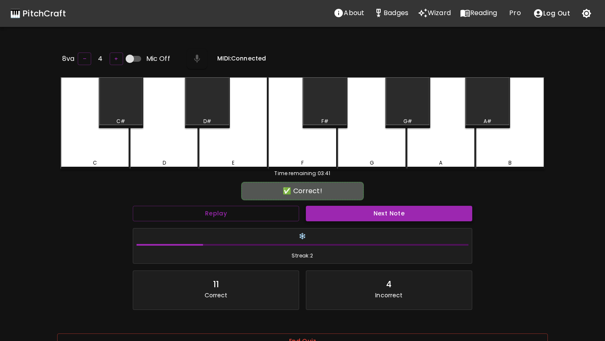
click at [417, 214] on button "Next Note" at bounding box center [389, 214] width 166 height 16
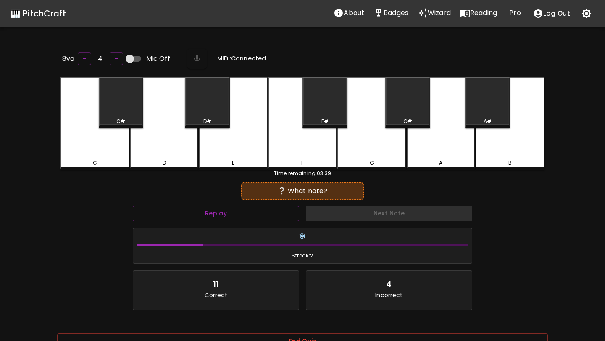
click at [502, 159] on div "B" at bounding box center [509, 163] width 67 height 8
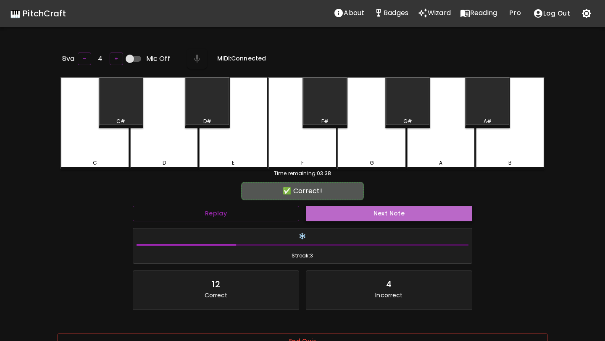
click at [407, 214] on button "Next Note" at bounding box center [389, 214] width 166 height 16
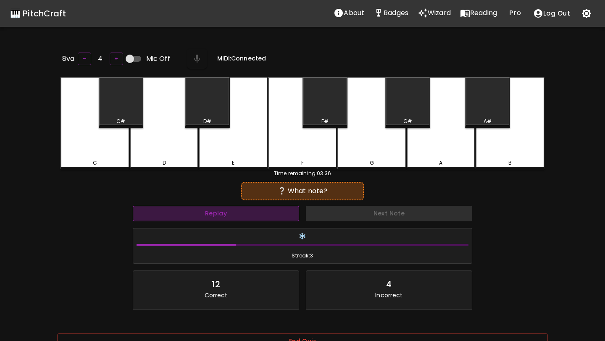
click at [276, 213] on button "Replay" at bounding box center [216, 214] width 166 height 16
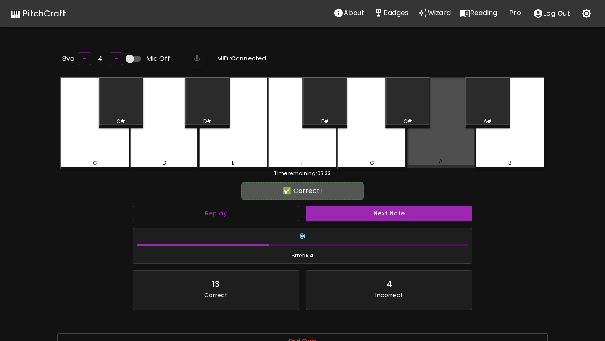
click at [448, 149] on div "A" at bounding box center [441, 122] width 69 height 91
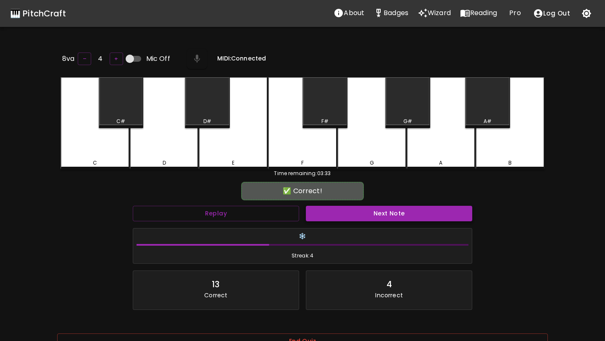
click at [410, 214] on button "Next Note" at bounding box center [389, 214] width 166 height 16
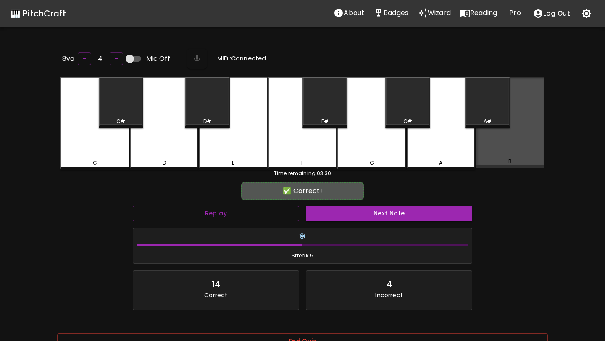
click at [511, 151] on div "B" at bounding box center [510, 122] width 69 height 91
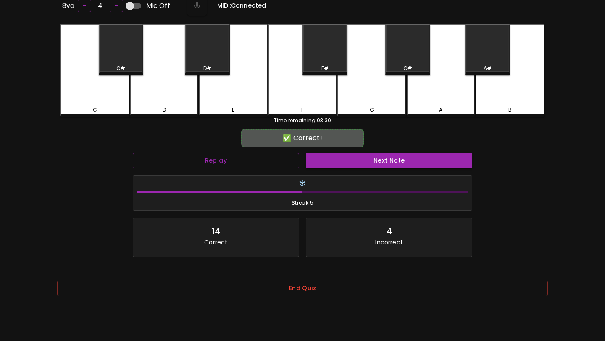
scroll to position [84, 0]
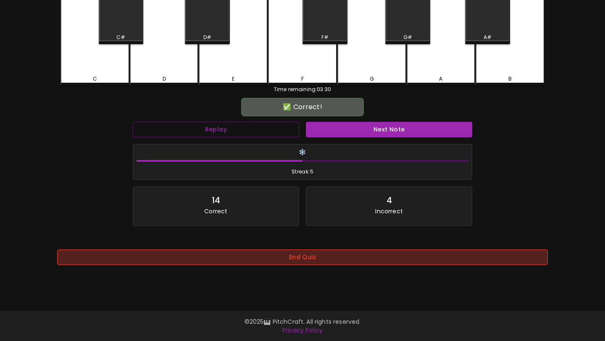
click at [392, 254] on button "End Quiz" at bounding box center [302, 258] width 491 height 16
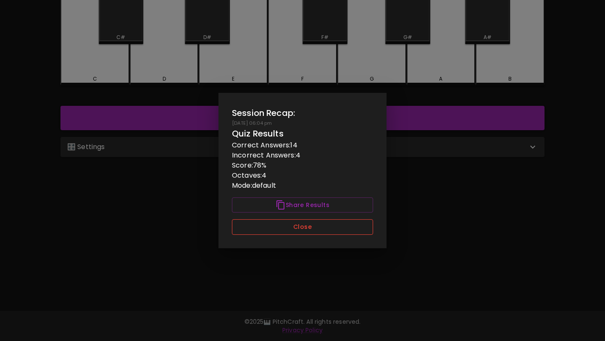
click at [343, 227] on button "Close" at bounding box center [302, 227] width 141 height 16
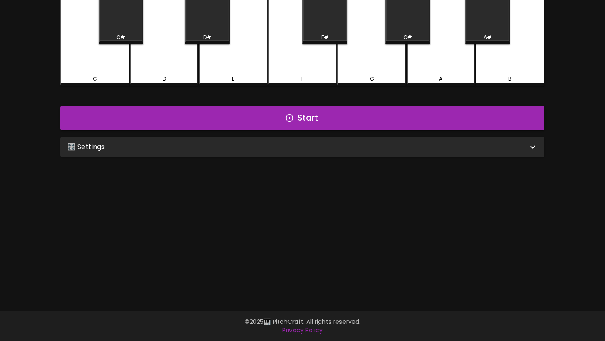
click at [346, 145] on div "🎛️ Settings" at bounding box center [297, 147] width 461 height 10
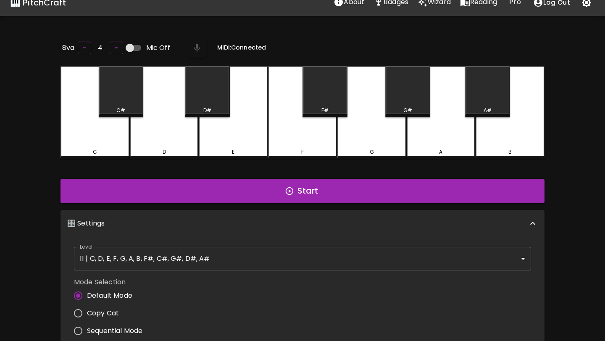
scroll to position [0, 0]
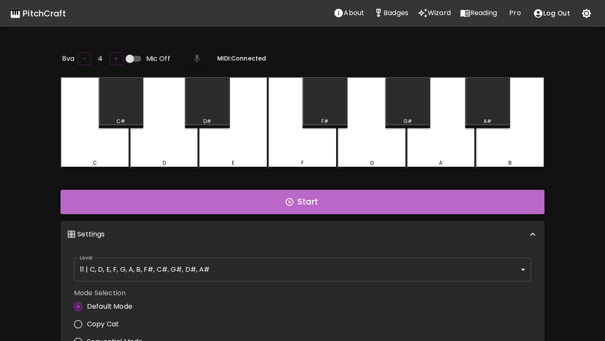
click at [249, 203] on button "Start" at bounding box center [303, 202] width 484 height 24
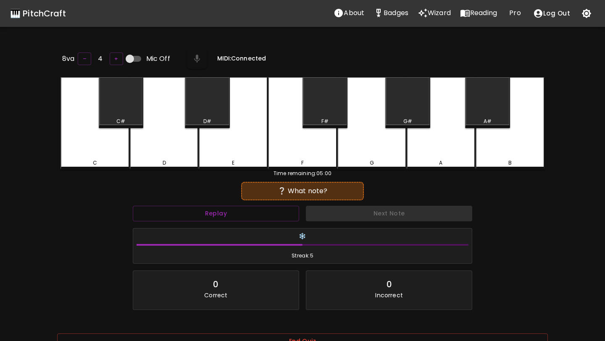
click at [114, 153] on div "C" at bounding box center [95, 123] width 69 height 92
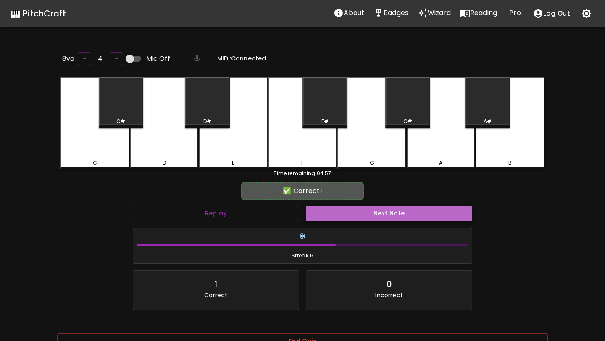
click at [371, 215] on button "Next Note" at bounding box center [389, 214] width 166 height 16
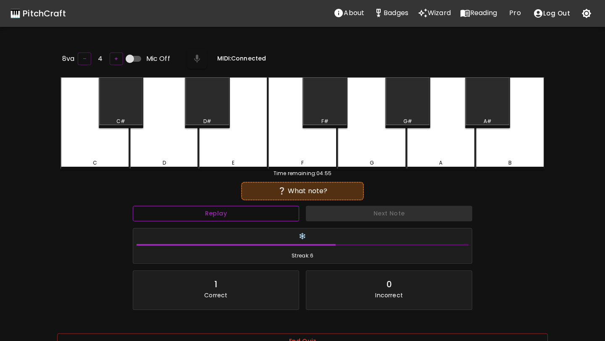
click at [259, 215] on button "Replay" at bounding box center [216, 214] width 166 height 16
click at [334, 115] on div "F#" at bounding box center [325, 102] width 45 height 51
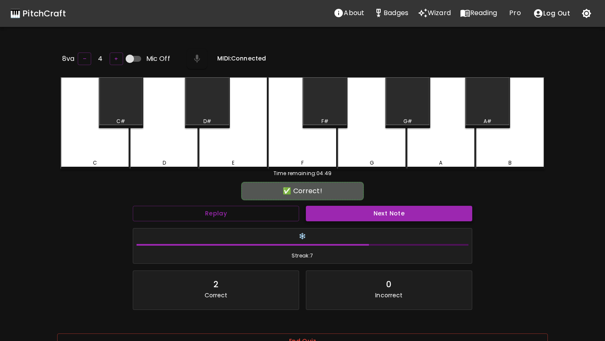
click at [391, 217] on button "Next Note" at bounding box center [389, 214] width 166 height 16
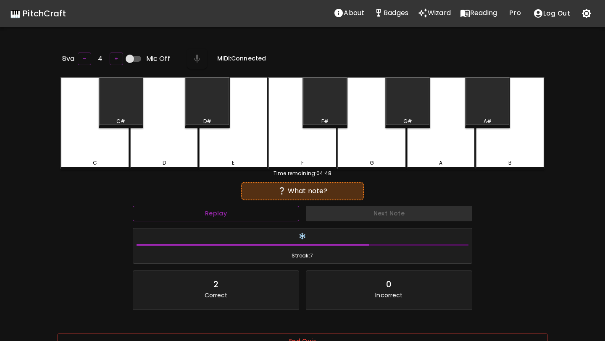
click at [294, 213] on button "Replay" at bounding box center [216, 214] width 166 height 16
click at [293, 213] on button "Replay" at bounding box center [216, 214] width 166 height 16
click at [236, 148] on div "E" at bounding box center [233, 123] width 69 height 92
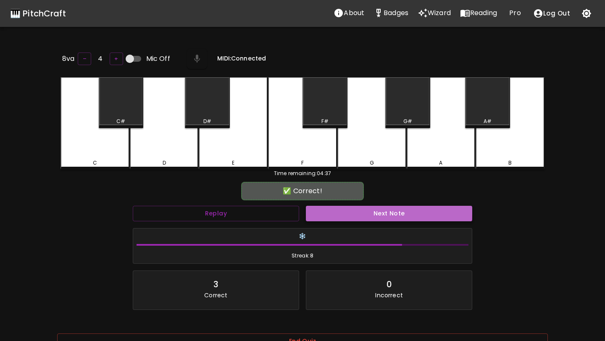
click at [336, 210] on button "Next Note" at bounding box center [389, 214] width 166 height 16
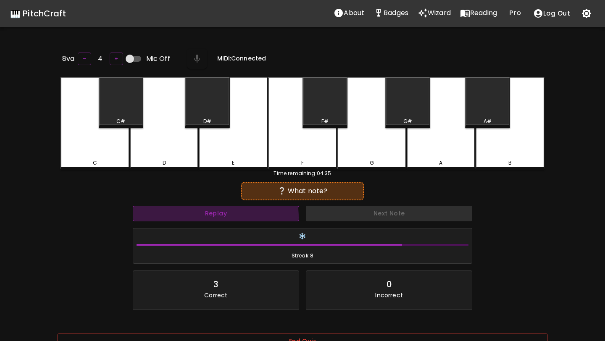
click at [211, 216] on button "Replay" at bounding box center [216, 214] width 166 height 16
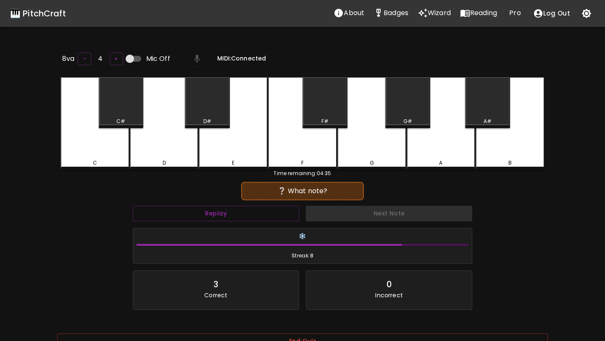
click at [211, 106] on div "D#" at bounding box center [207, 102] width 45 height 51
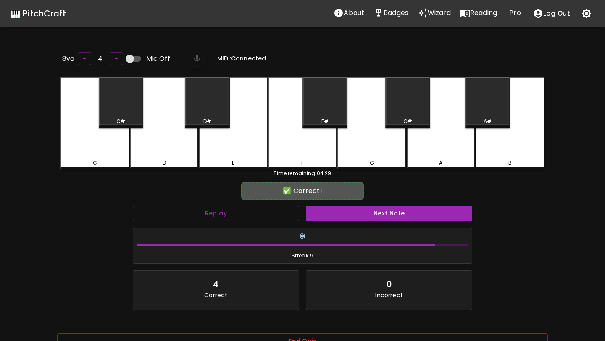
click at [514, 16] on p "Pro" at bounding box center [514, 13] width 11 height 10
click at [433, 12] on p "Wizard" at bounding box center [439, 13] width 23 height 10
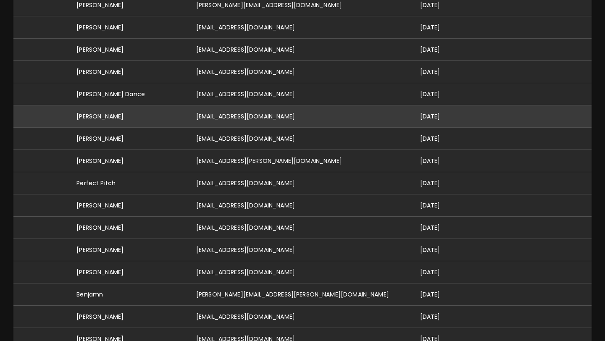
scroll to position [139, 0]
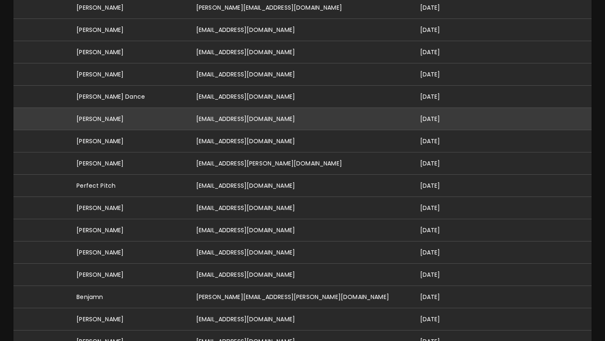
click at [225, 108] on td "[EMAIL_ADDRESS][DOMAIN_NAME]" at bounding box center [302, 119] width 224 height 22
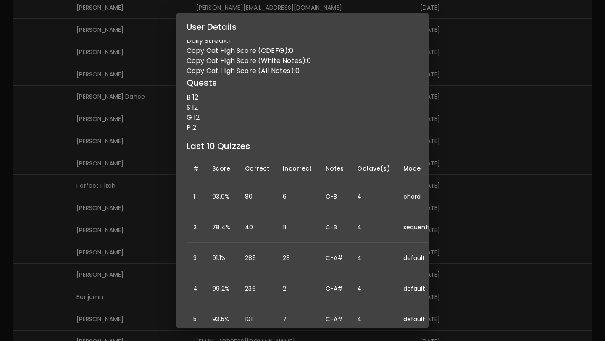
scroll to position [32, 0]
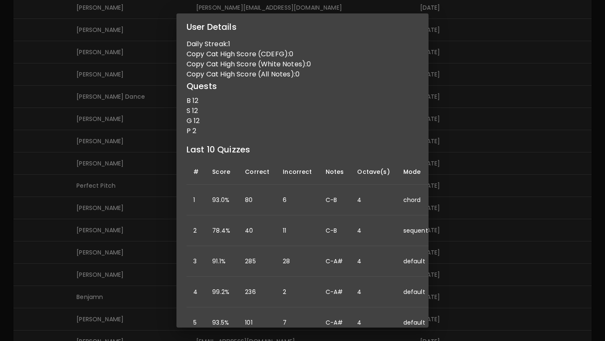
click at [505, 161] on div "User Details Name: [PERSON_NAME] Username: Email: [EMAIL_ADDRESS][DOMAIN_NAME] …" at bounding box center [302, 170] width 605 height 341
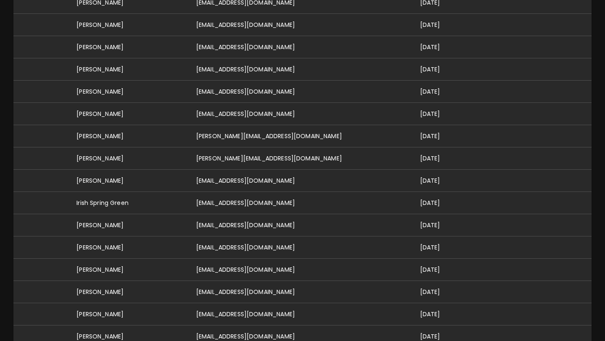
scroll to position [590, 0]
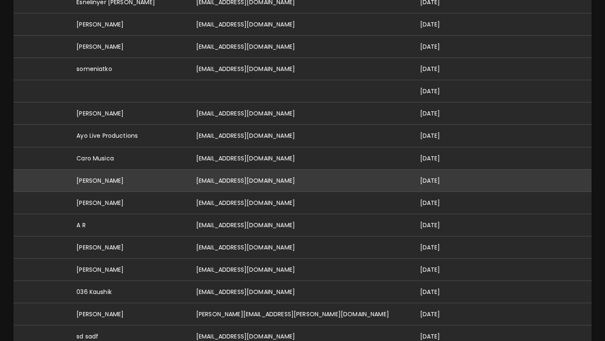
click at [268, 171] on td "[EMAIL_ADDRESS][DOMAIN_NAME]" at bounding box center [302, 180] width 224 height 22
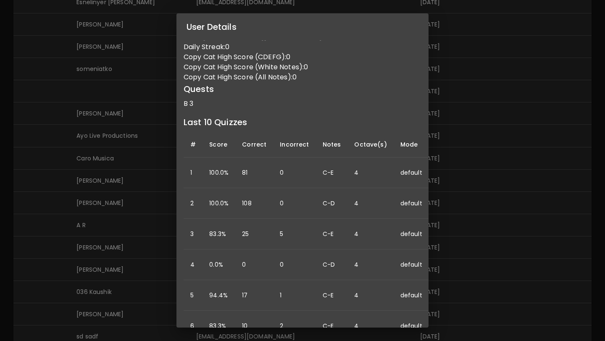
scroll to position [29, 72]
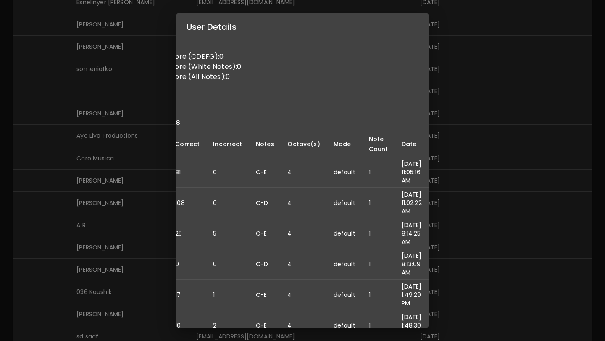
click at [133, 80] on div "User Details Name: [PERSON_NAME] Username: Email: [EMAIL_ADDRESS][DOMAIN_NAME] …" at bounding box center [302, 170] width 605 height 341
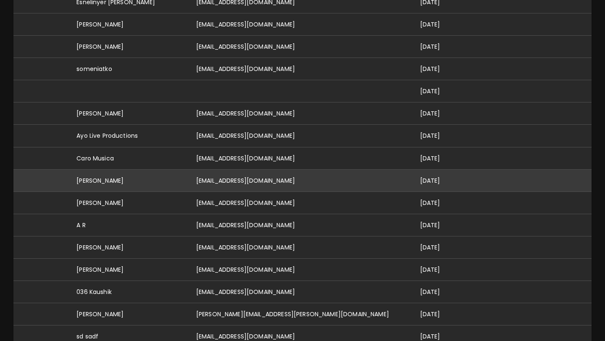
scroll to position [233, 0]
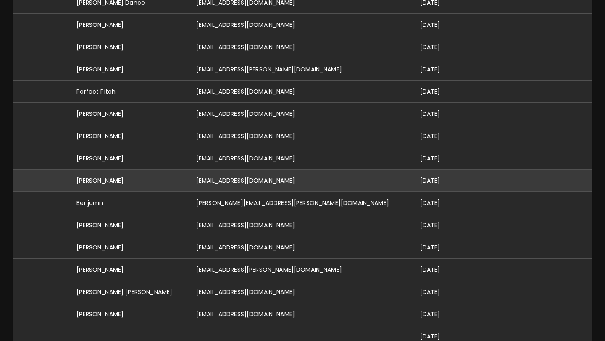
click at [268, 175] on td "[EMAIL_ADDRESS][DOMAIN_NAME]" at bounding box center [302, 181] width 224 height 22
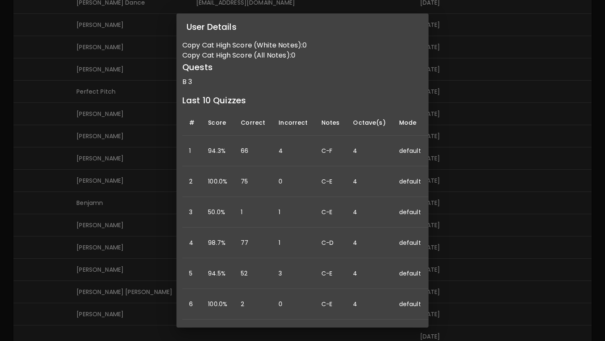
scroll to position [50, 0]
